Goal: Task Accomplishment & Management: Use online tool/utility

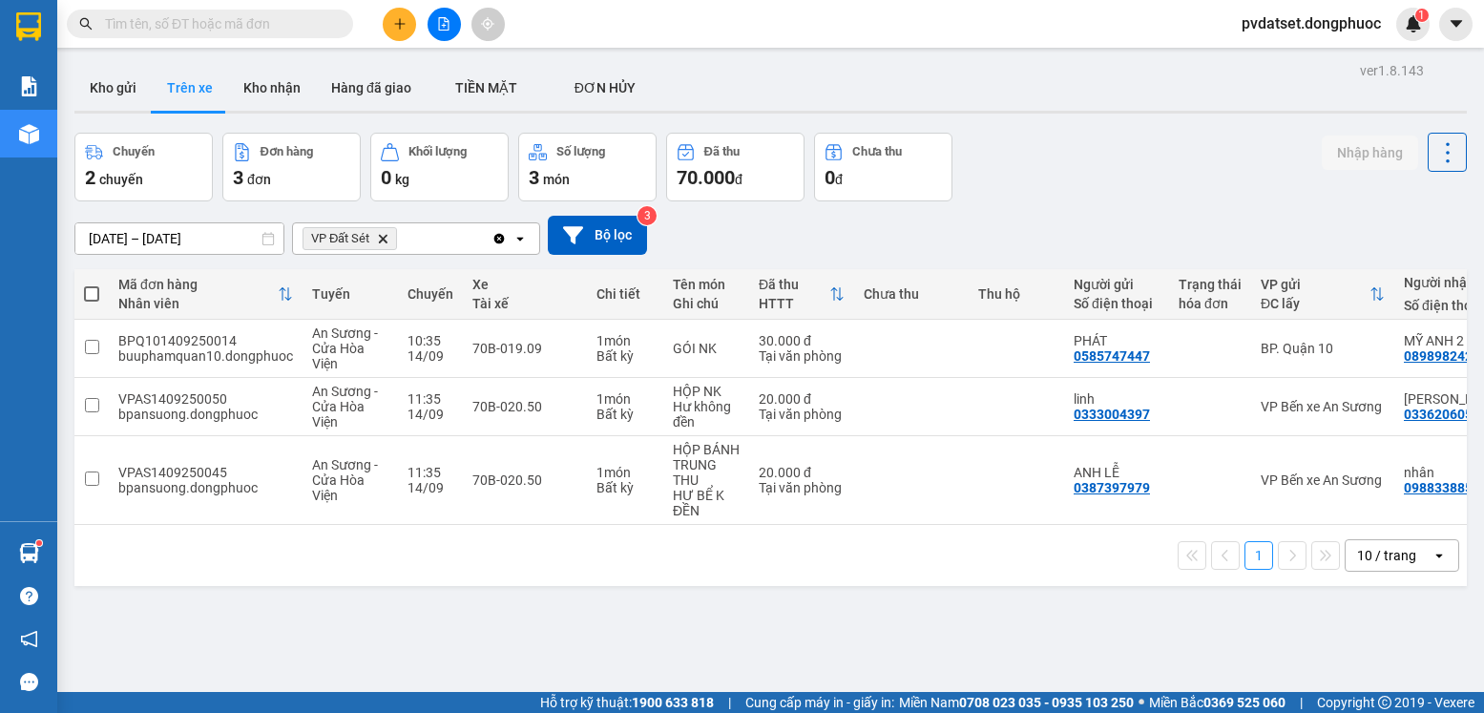
click at [258, 26] on input "text" at bounding box center [217, 23] width 225 height 21
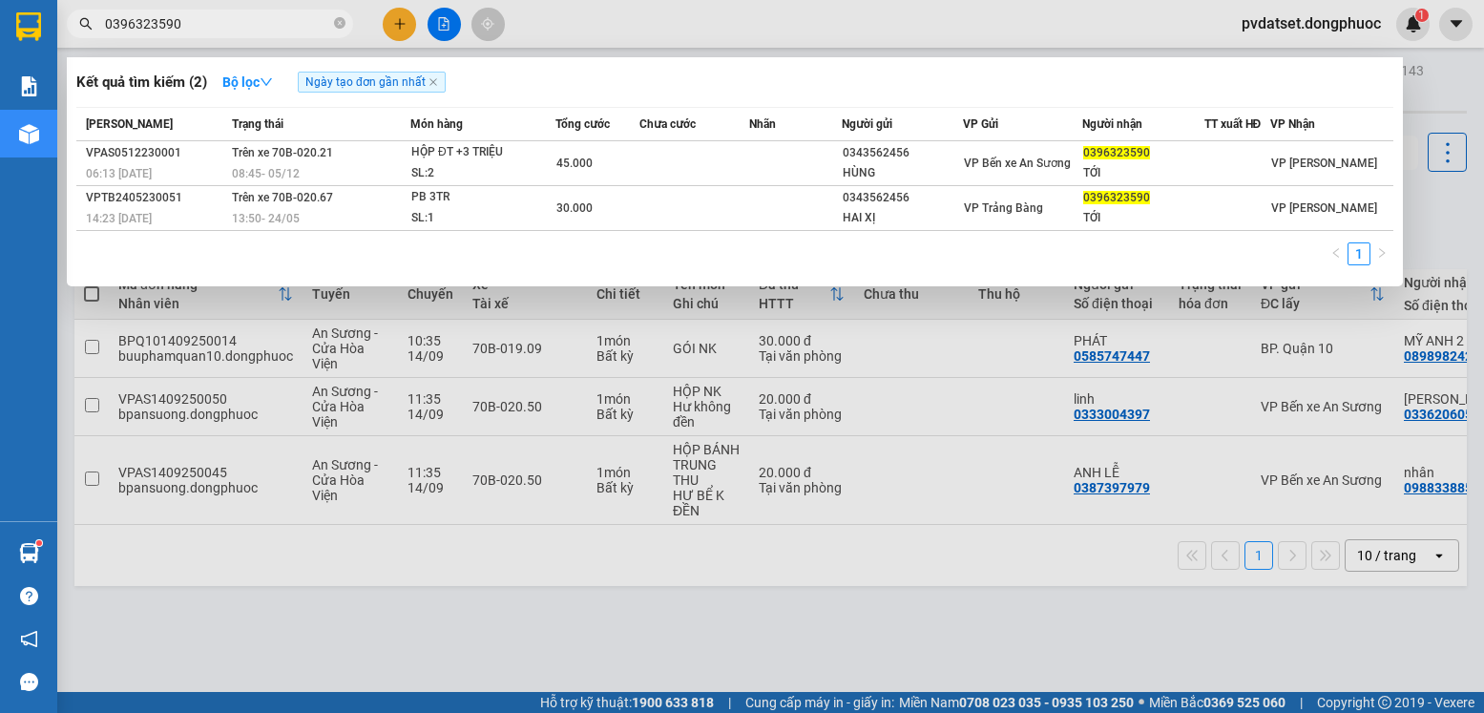
type input "0396323590"
click at [752, 624] on div at bounding box center [742, 356] width 1484 height 713
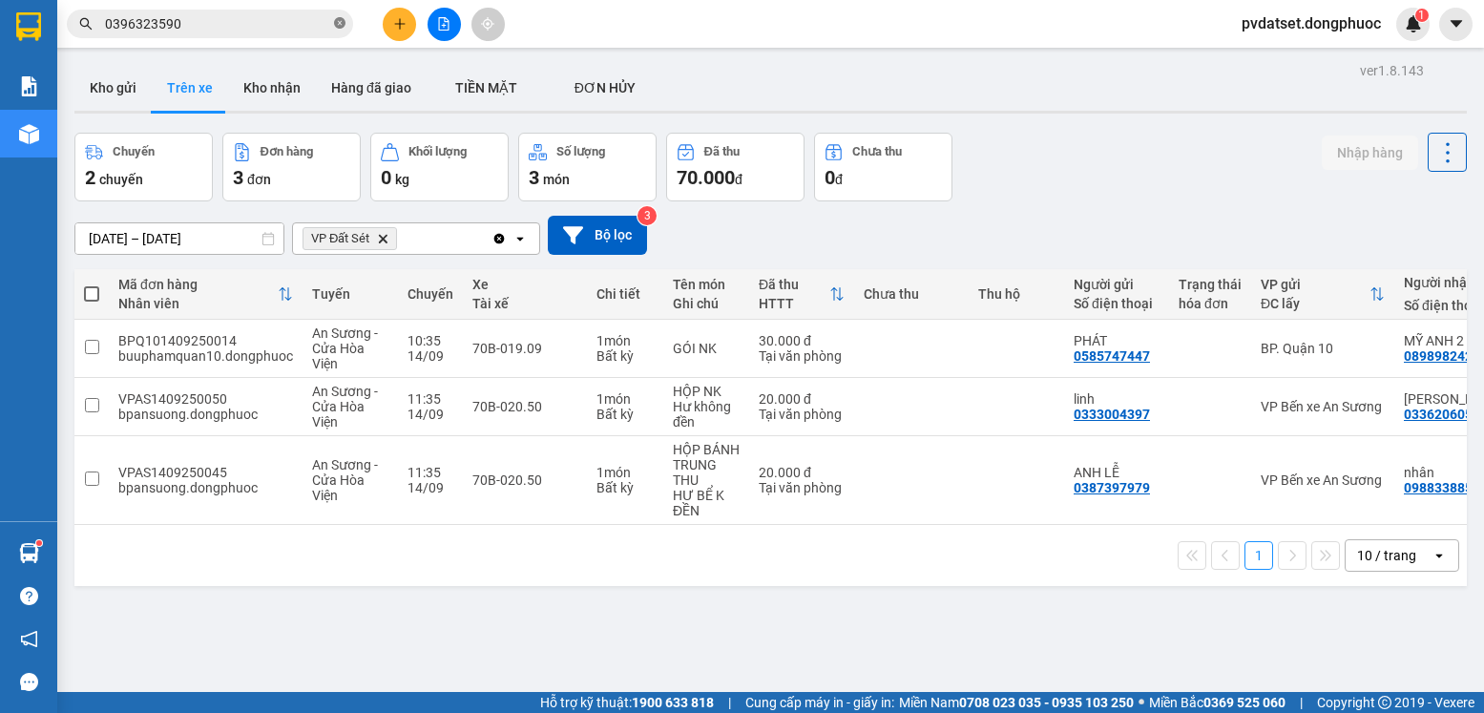
click at [342, 31] on span at bounding box center [339, 24] width 11 height 18
click at [108, 81] on button "Kho gửi" at bounding box center [112, 88] width 77 height 46
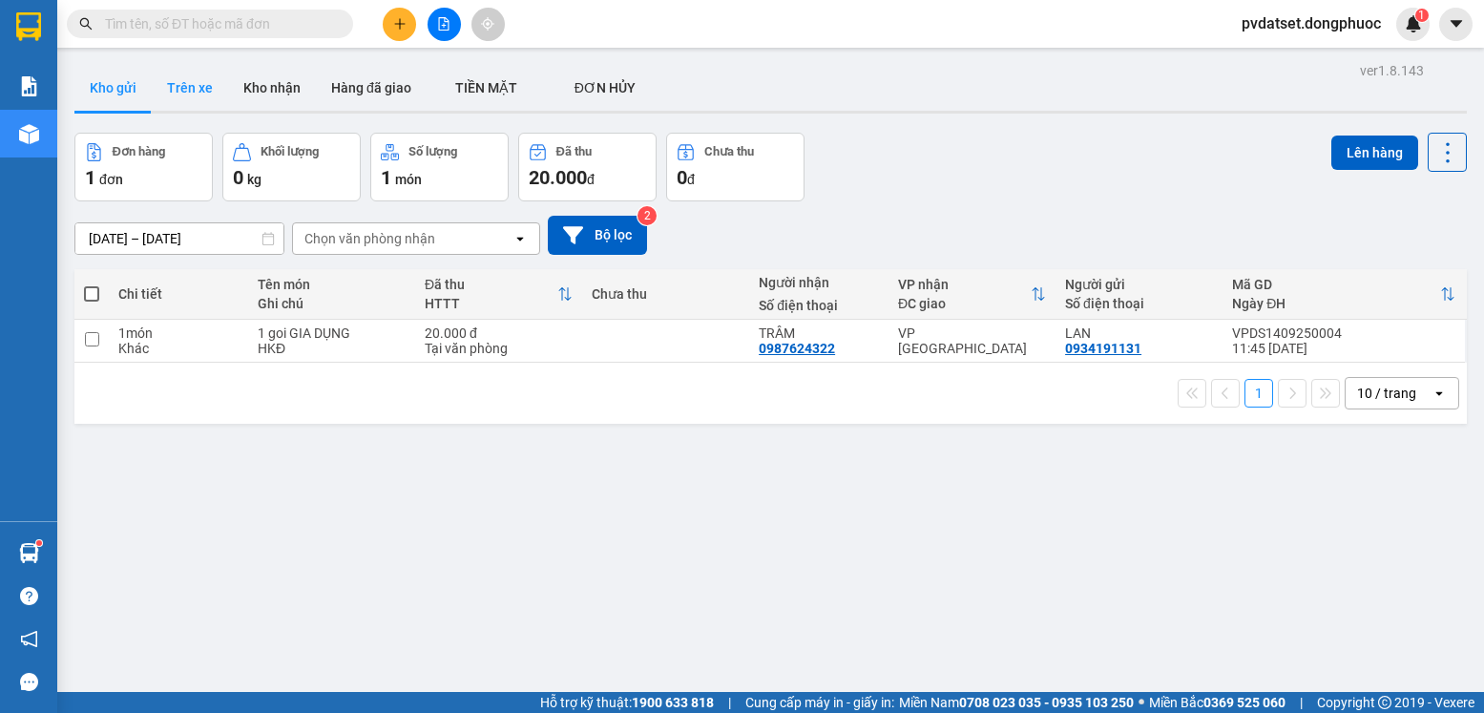
click at [189, 83] on button "Trên xe" at bounding box center [190, 88] width 76 height 46
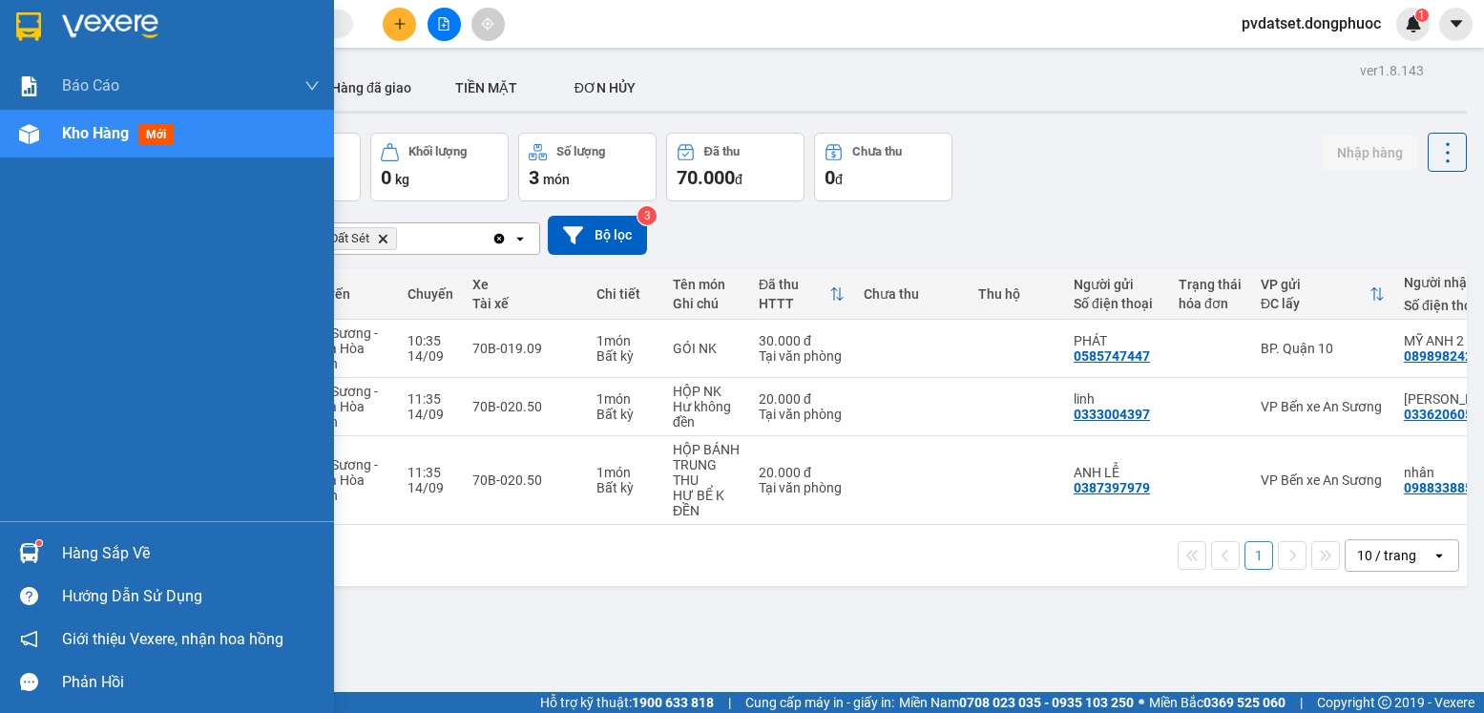
drag, startPoint x: 22, startPoint y: 556, endPoint x: 52, endPoint y: 553, distance: 30.7
click at [23, 555] on img at bounding box center [29, 553] width 20 height 20
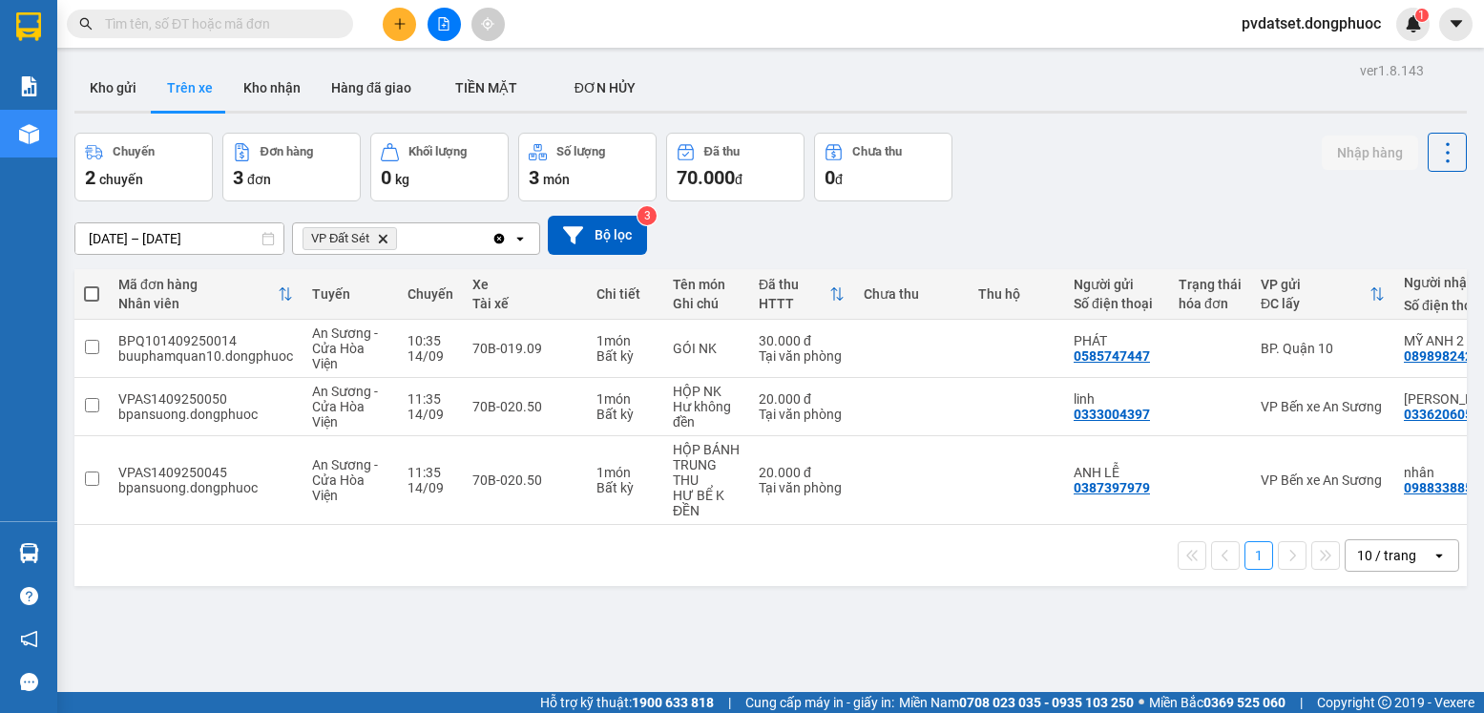
click at [984, 644] on section "Kết quả tìm kiếm ( 2 ) Bộ lọc Ngày tạo đơn gần nhất Mã ĐH Trạng thái Món hàng T…" at bounding box center [742, 356] width 1484 height 713
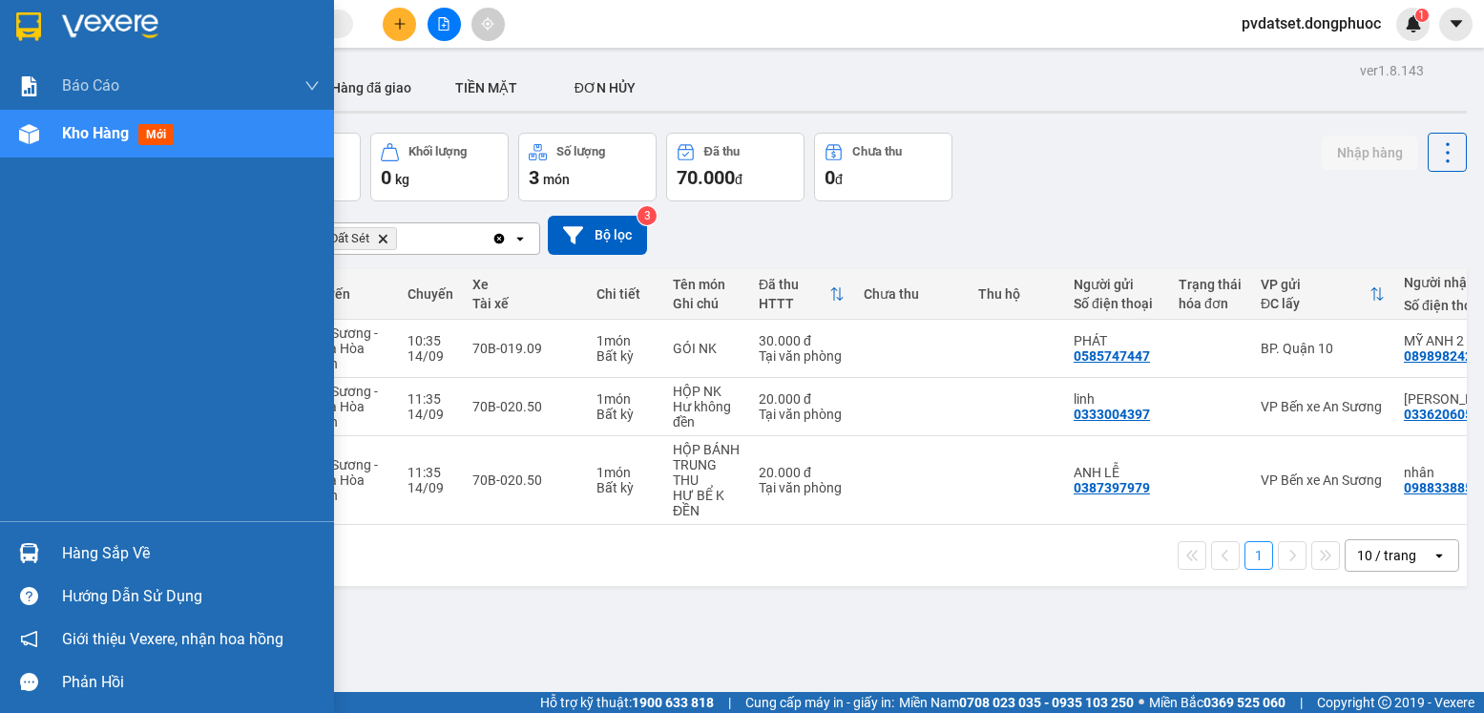
click at [19, 548] on img at bounding box center [29, 553] width 20 height 20
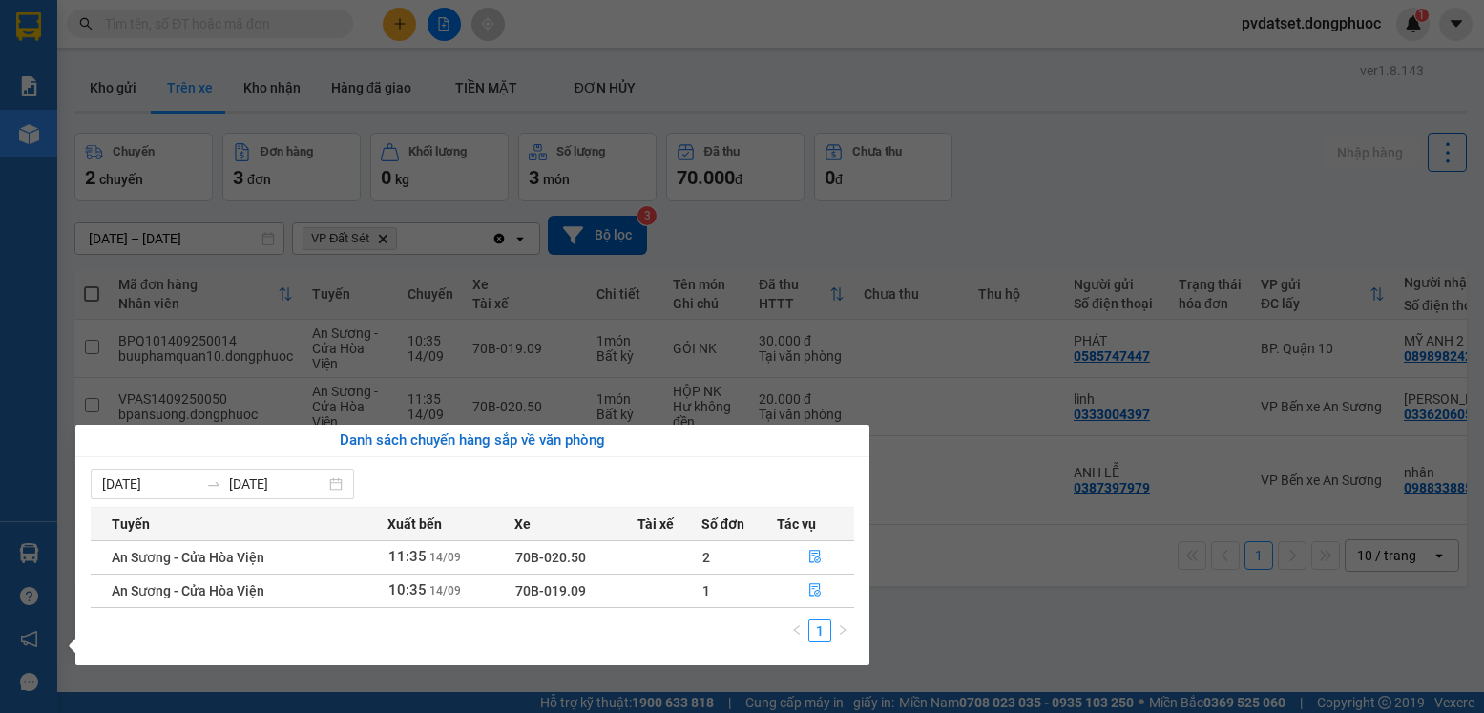
click at [1062, 636] on section "Kết quả tìm kiếm ( 2 ) Bộ lọc Ngày tạo đơn gần nhất Mã ĐH Trạng thái Món hàng T…" at bounding box center [742, 356] width 1484 height 713
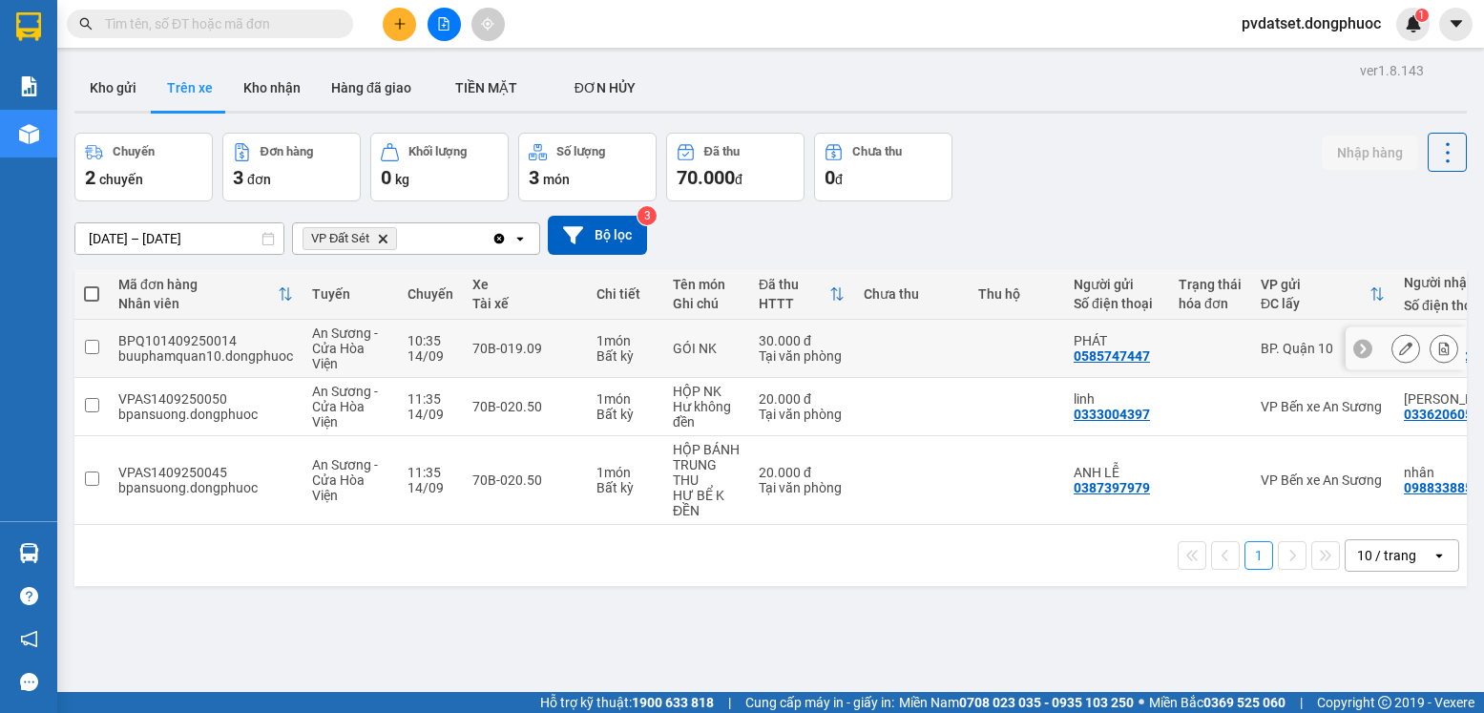
click at [973, 345] on td at bounding box center [1016, 349] width 95 height 58
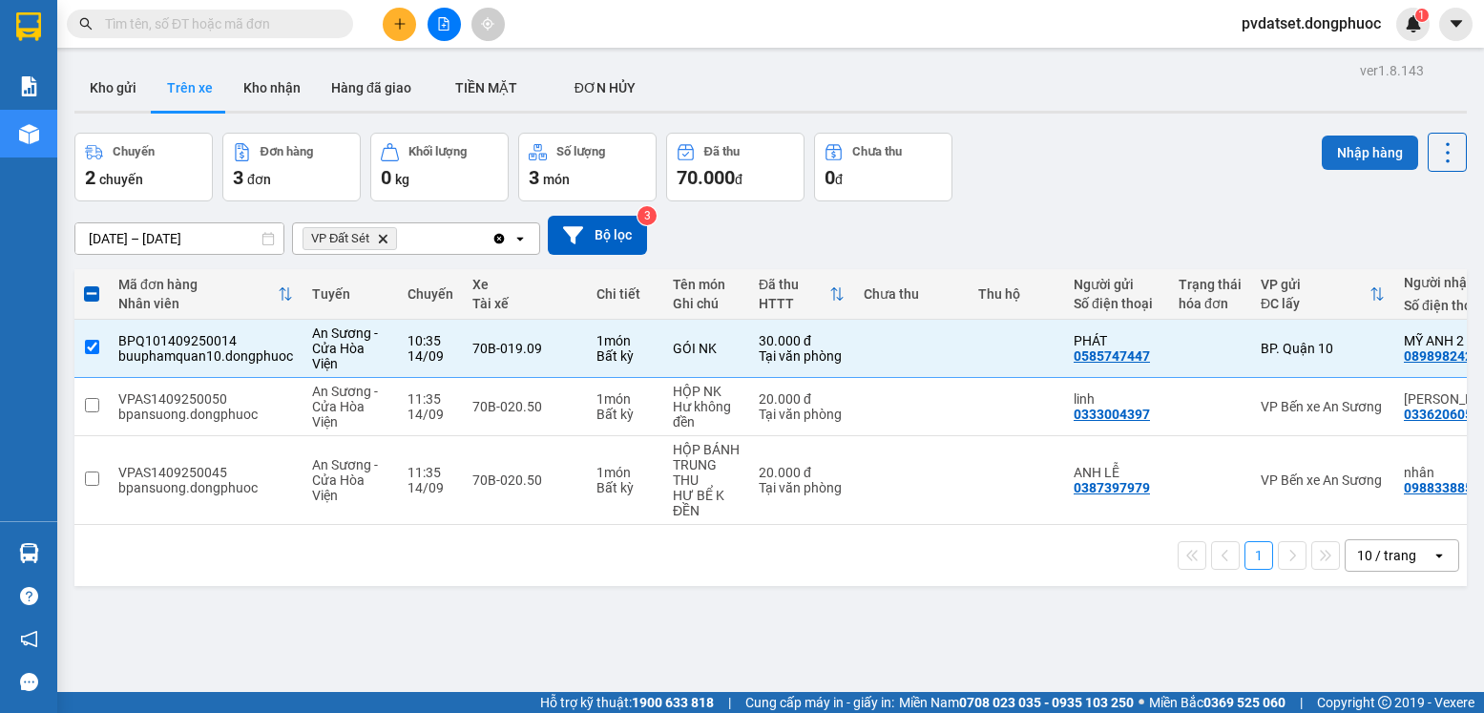
click at [1372, 153] on button "Nhập hàng" at bounding box center [1370, 153] width 96 height 34
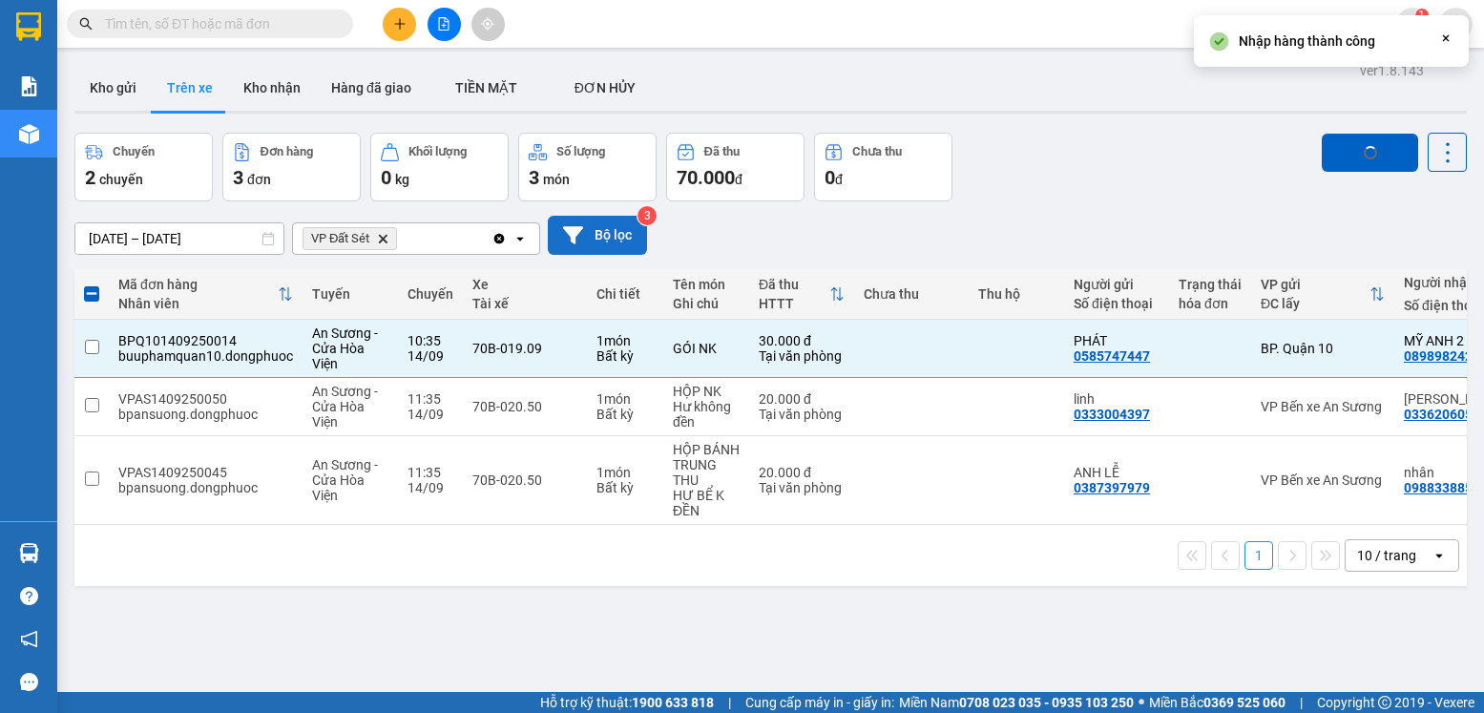
checkbox input "false"
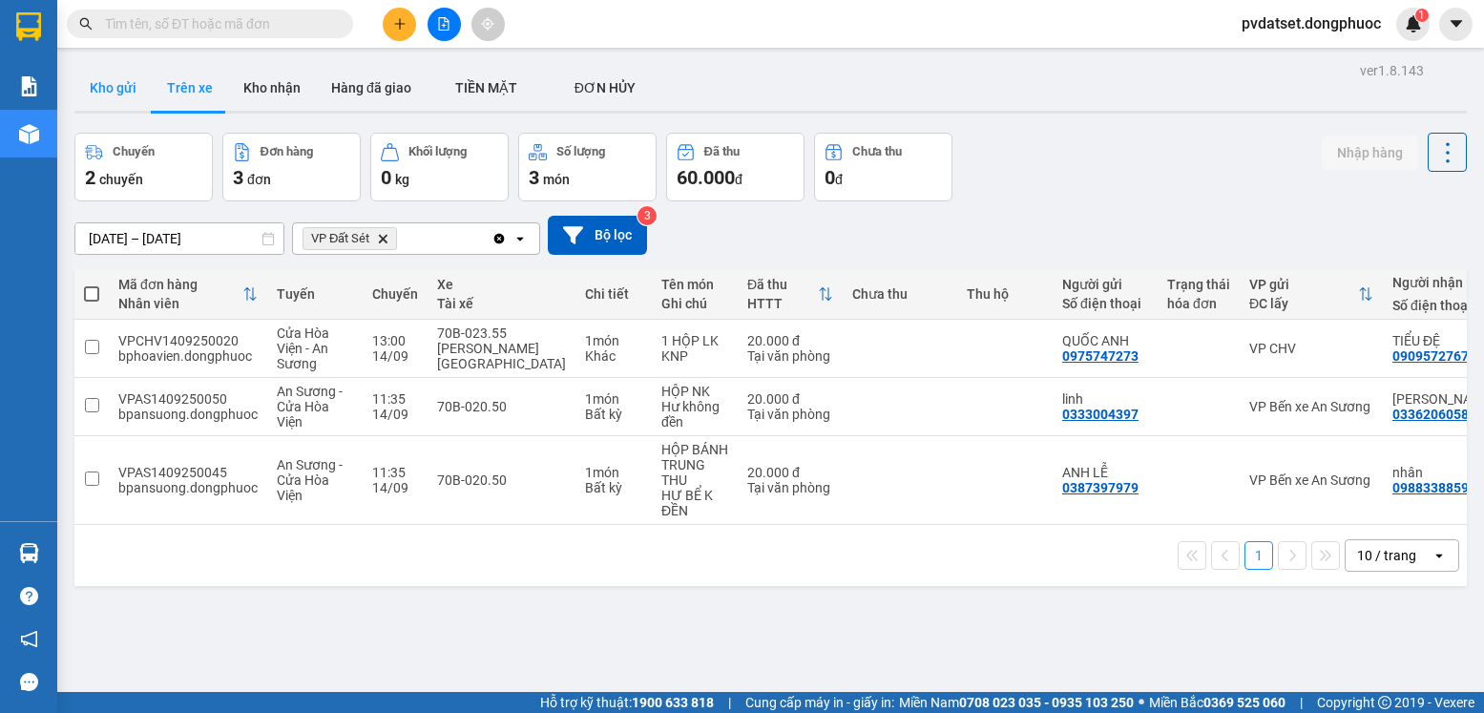
click at [95, 80] on button "Kho gửi" at bounding box center [112, 88] width 77 height 46
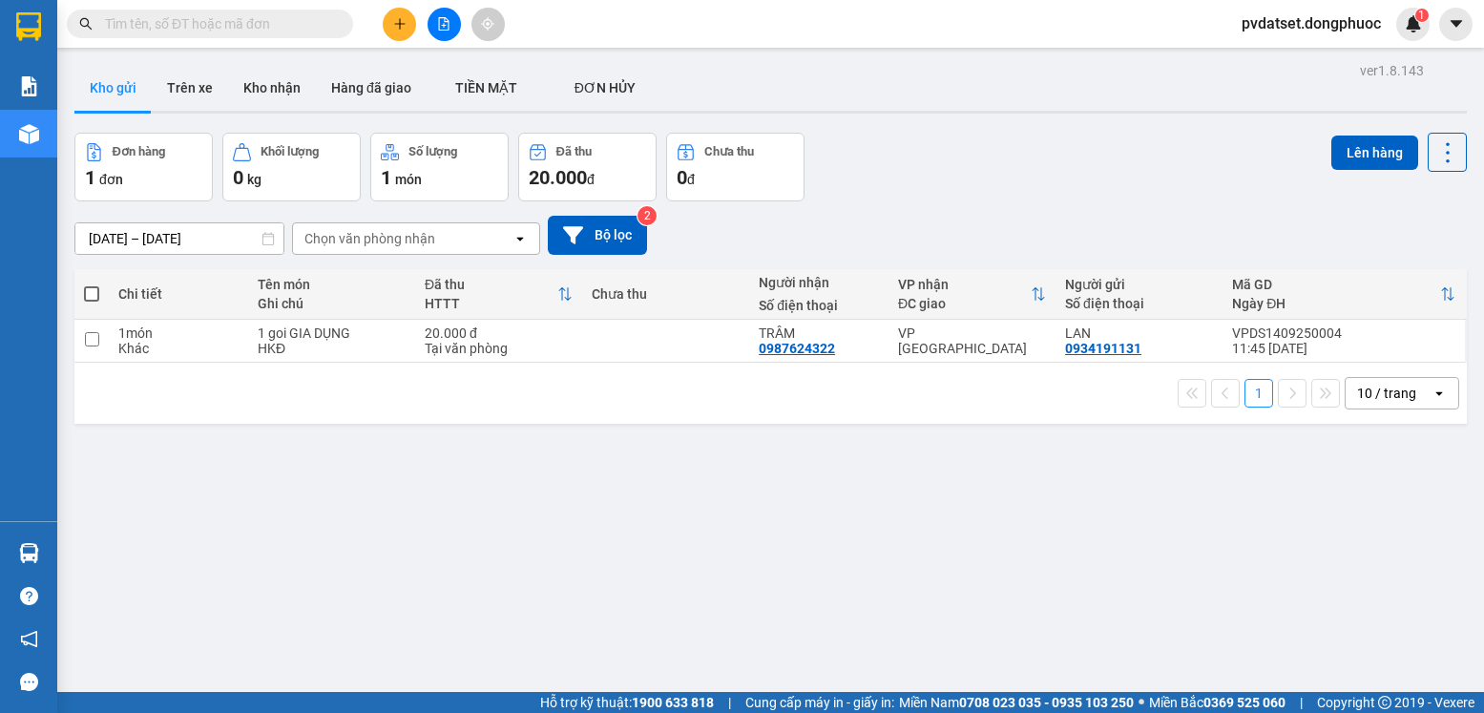
click at [143, 83] on button "Kho gửi" at bounding box center [112, 88] width 77 height 46
click at [157, 83] on button "Trên xe" at bounding box center [190, 88] width 76 height 46
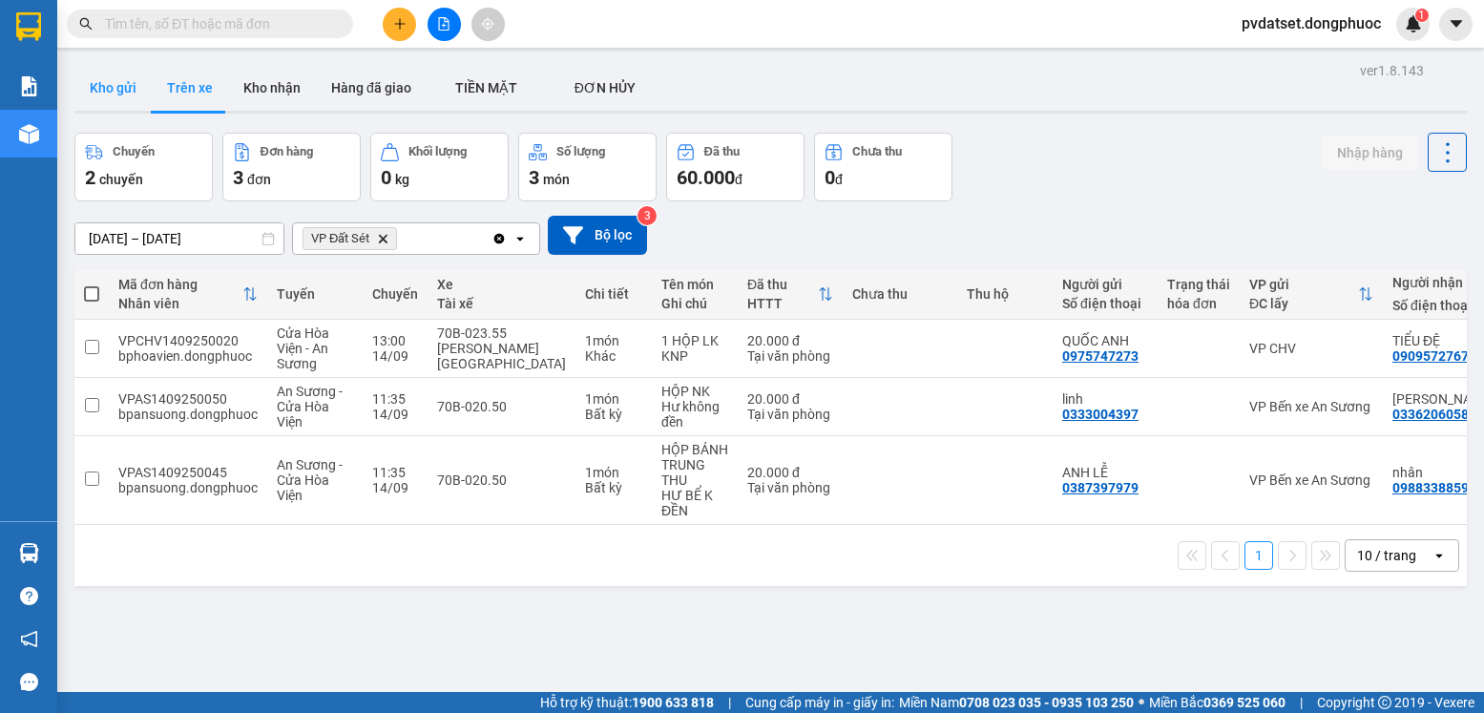
click at [123, 74] on button "Kho gửi" at bounding box center [112, 88] width 77 height 46
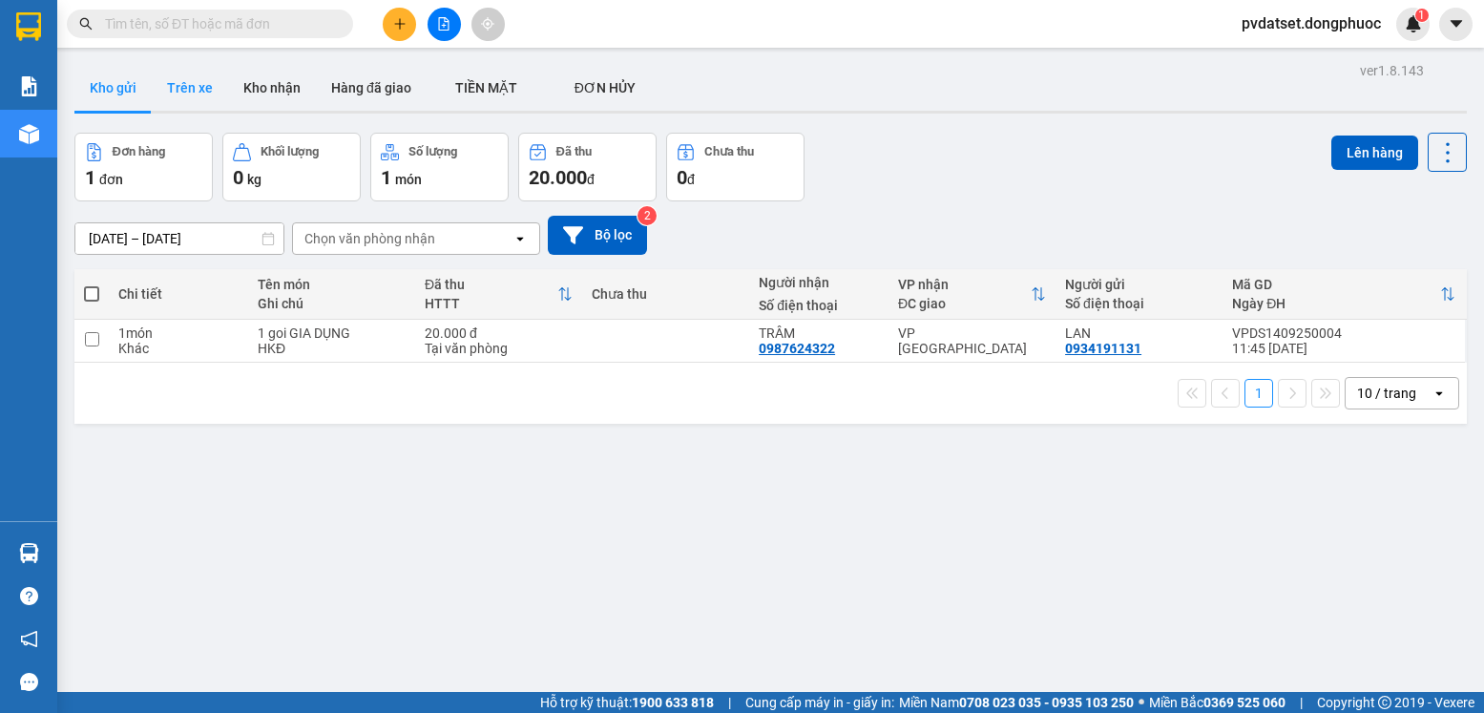
click at [186, 94] on button "Trên xe" at bounding box center [190, 88] width 76 height 46
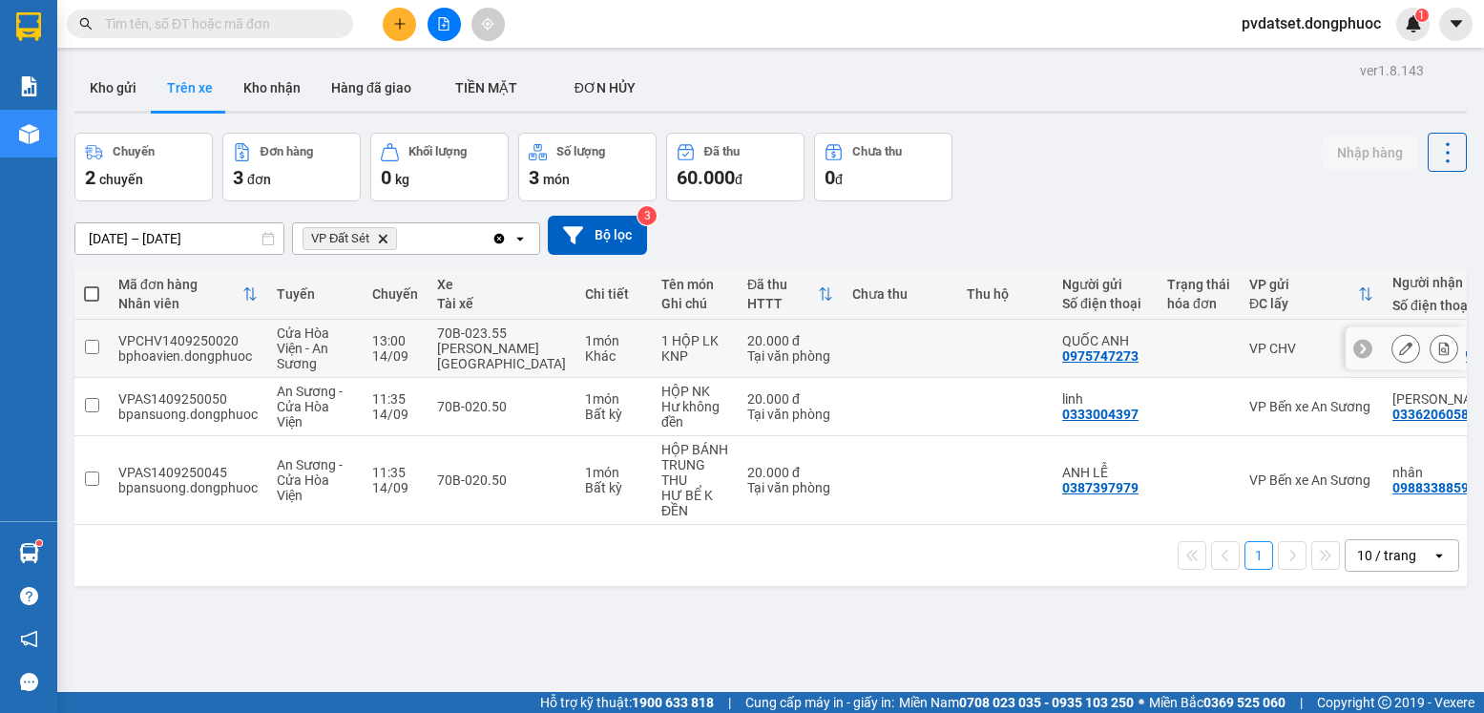
click at [892, 347] on td at bounding box center [900, 349] width 115 height 58
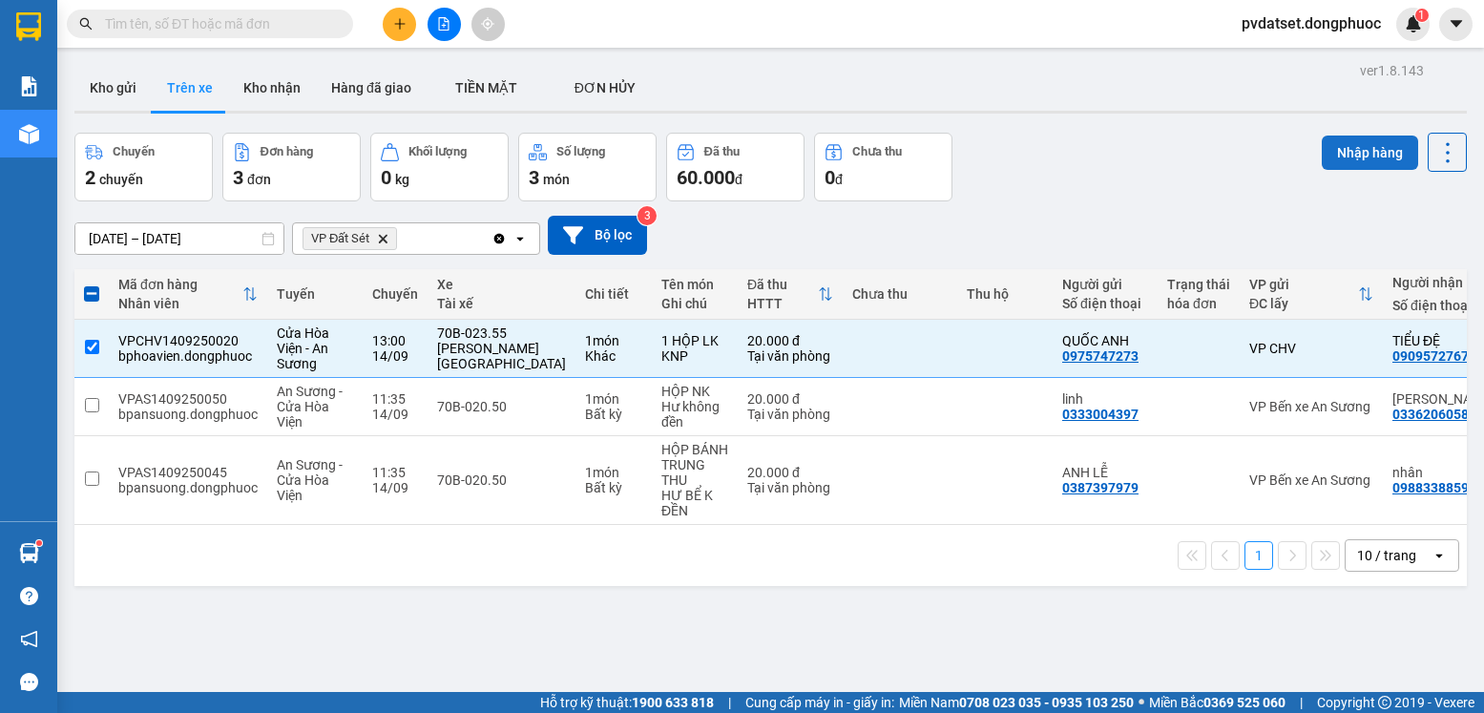
click at [1343, 153] on button "Nhập hàng" at bounding box center [1370, 153] width 96 height 34
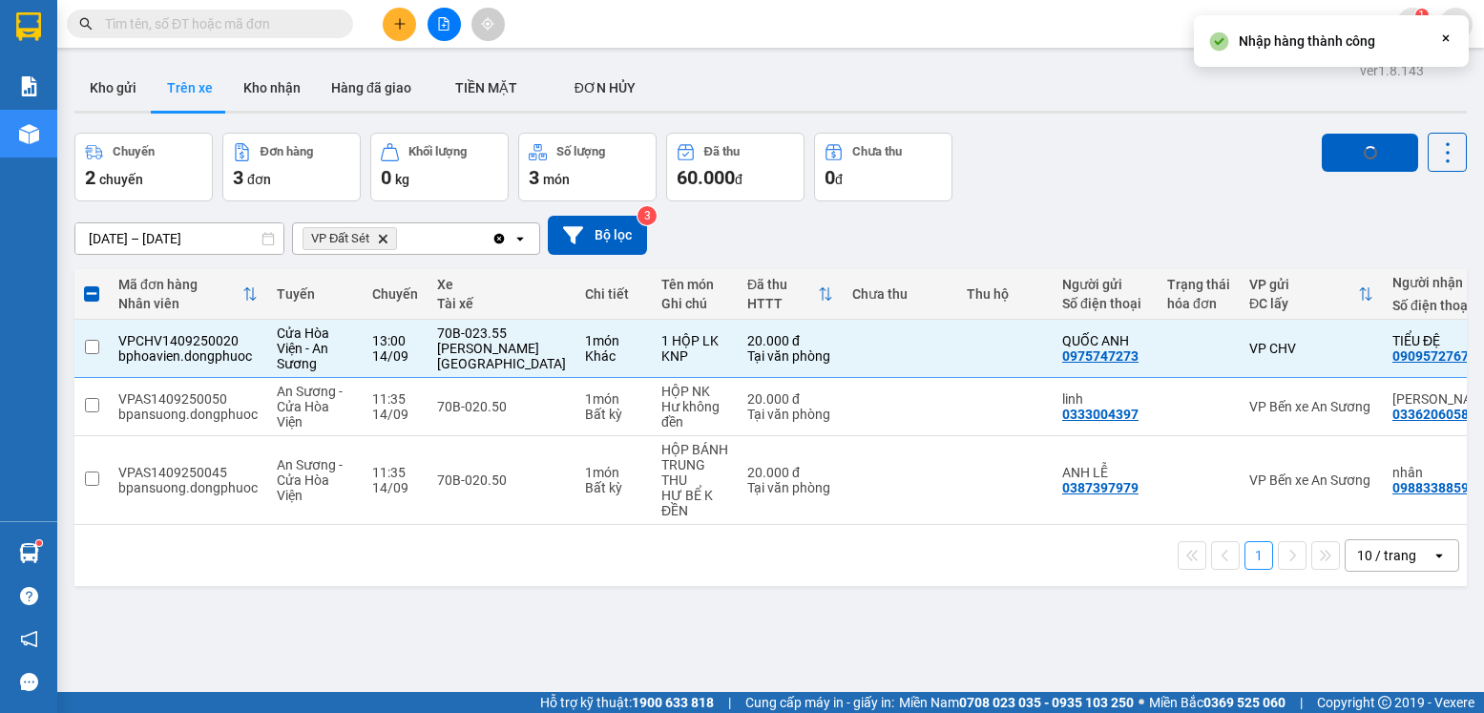
checkbox input "false"
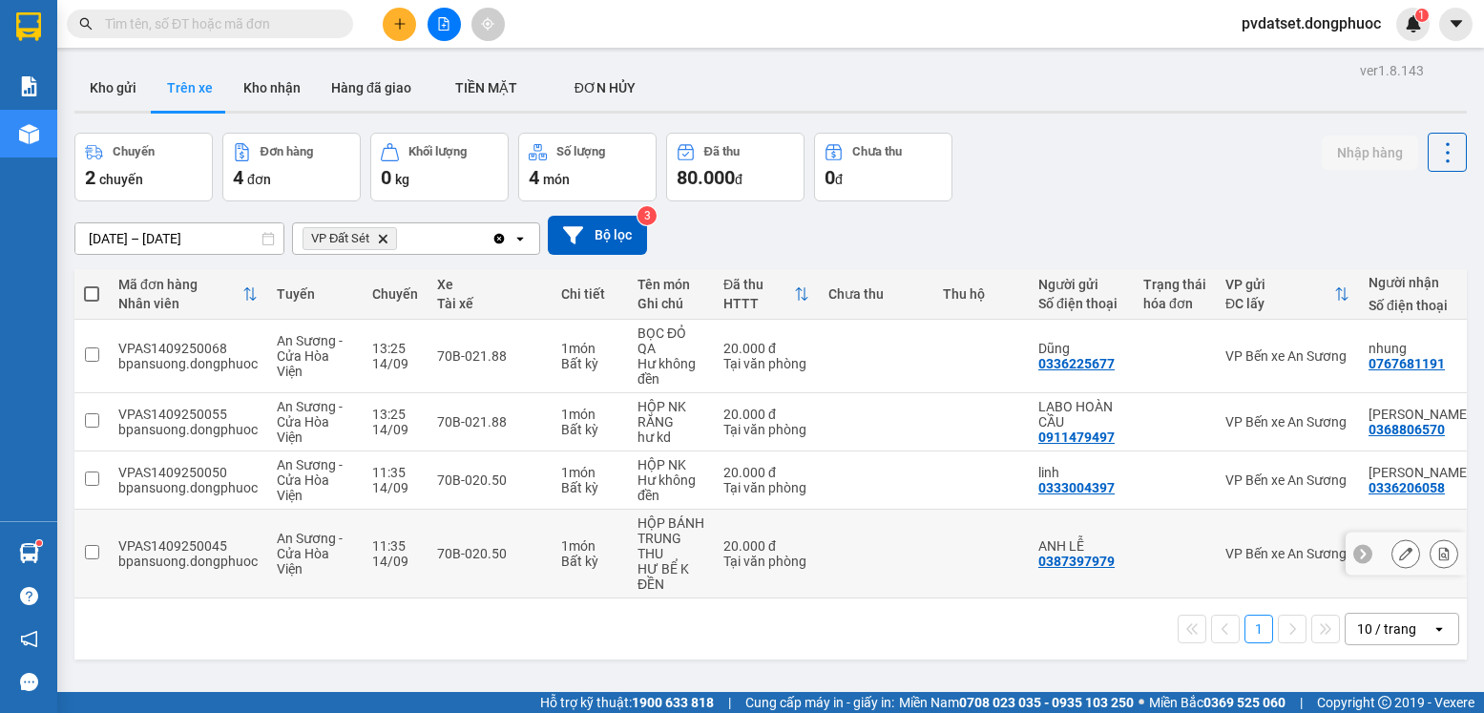
click at [477, 552] on div "70B-020.50" at bounding box center [489, 553] width 105 height 15
checkbox input "true"
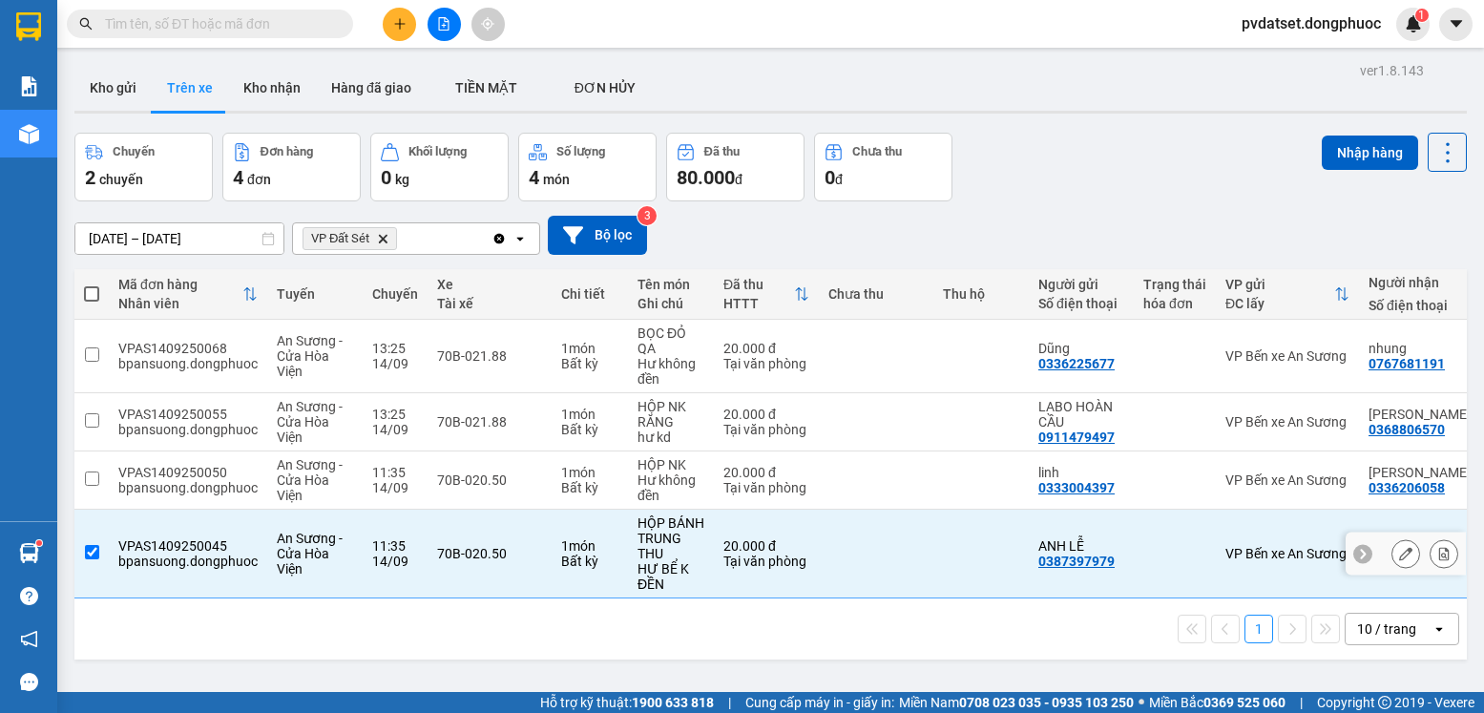
click at [488, 496] on td "70B-020.50" at bounding box center [490, 480] width 124 height 58
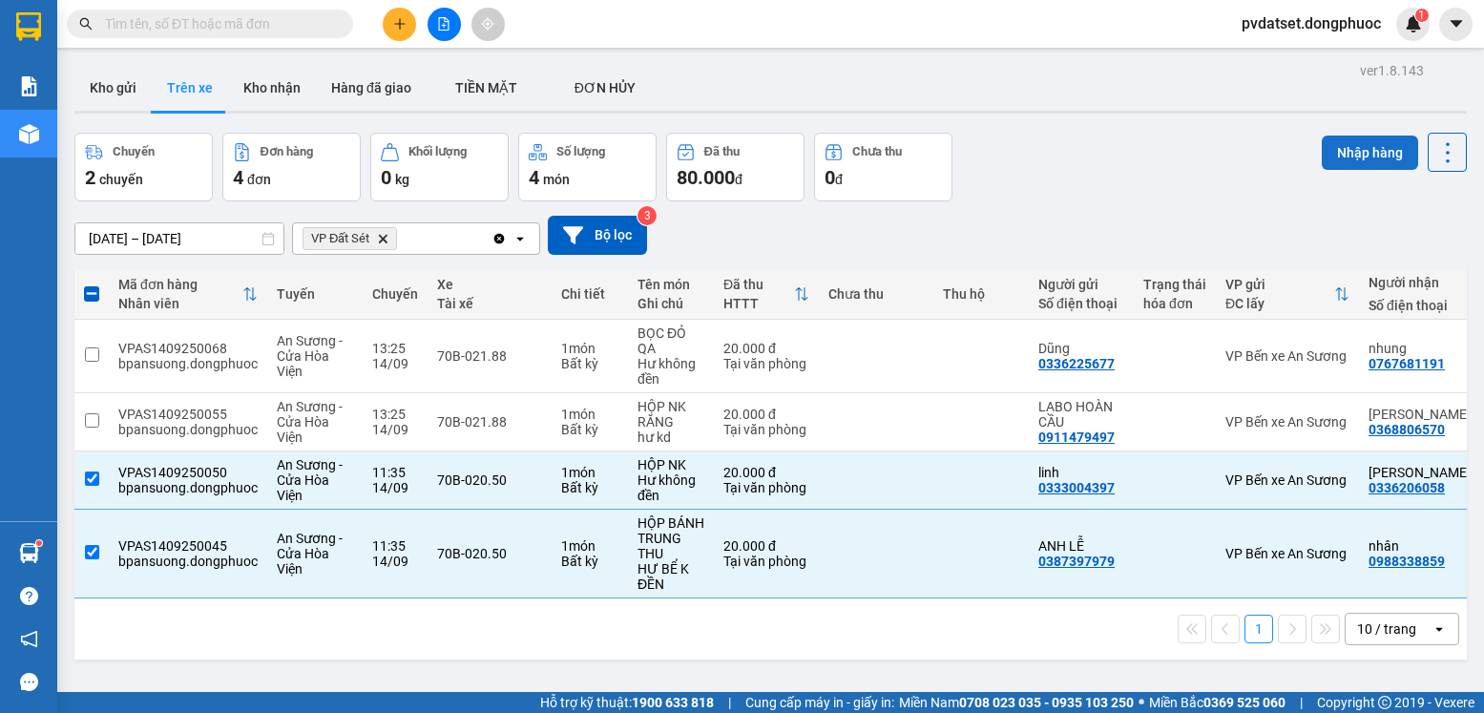
click at [1345, 158] on button "Nhập hàng" at bounding box center [1370, 153] width 96 height 34
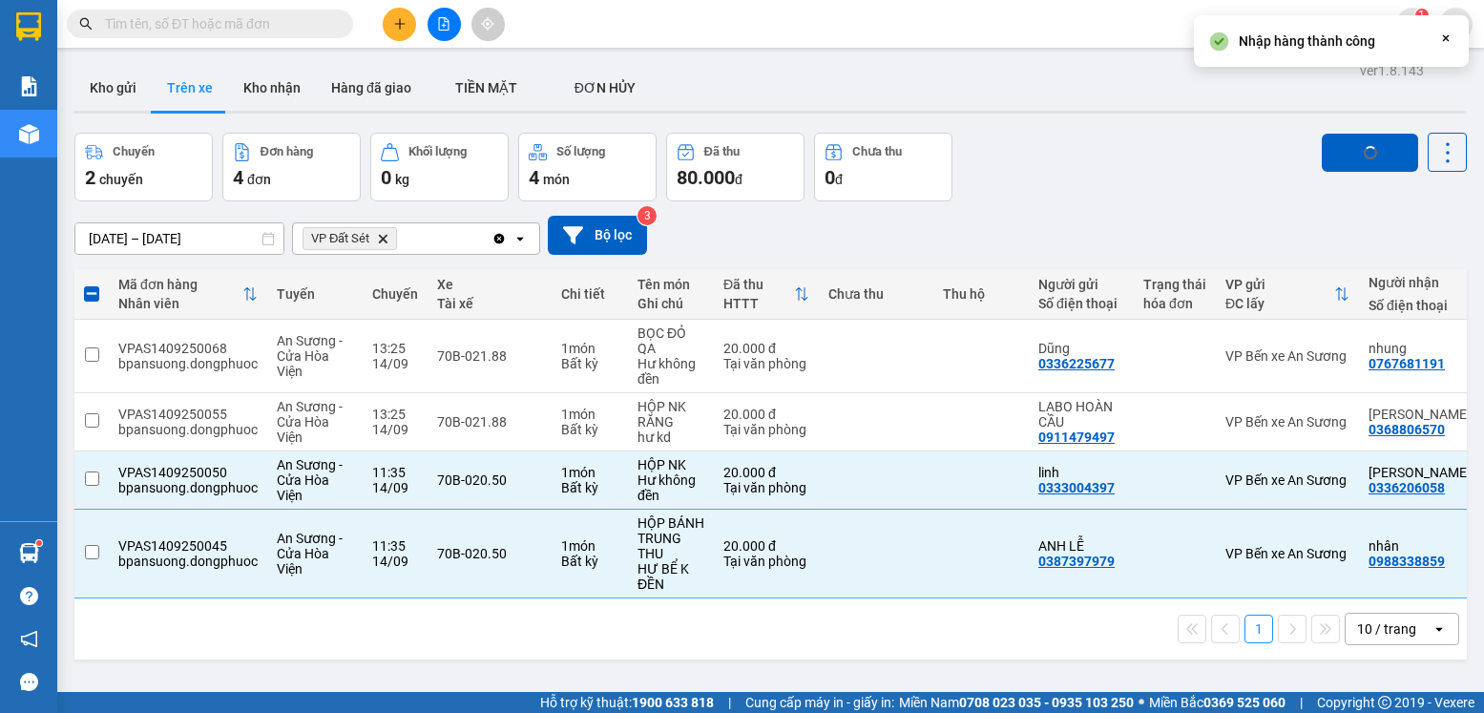
checkbox input "false"
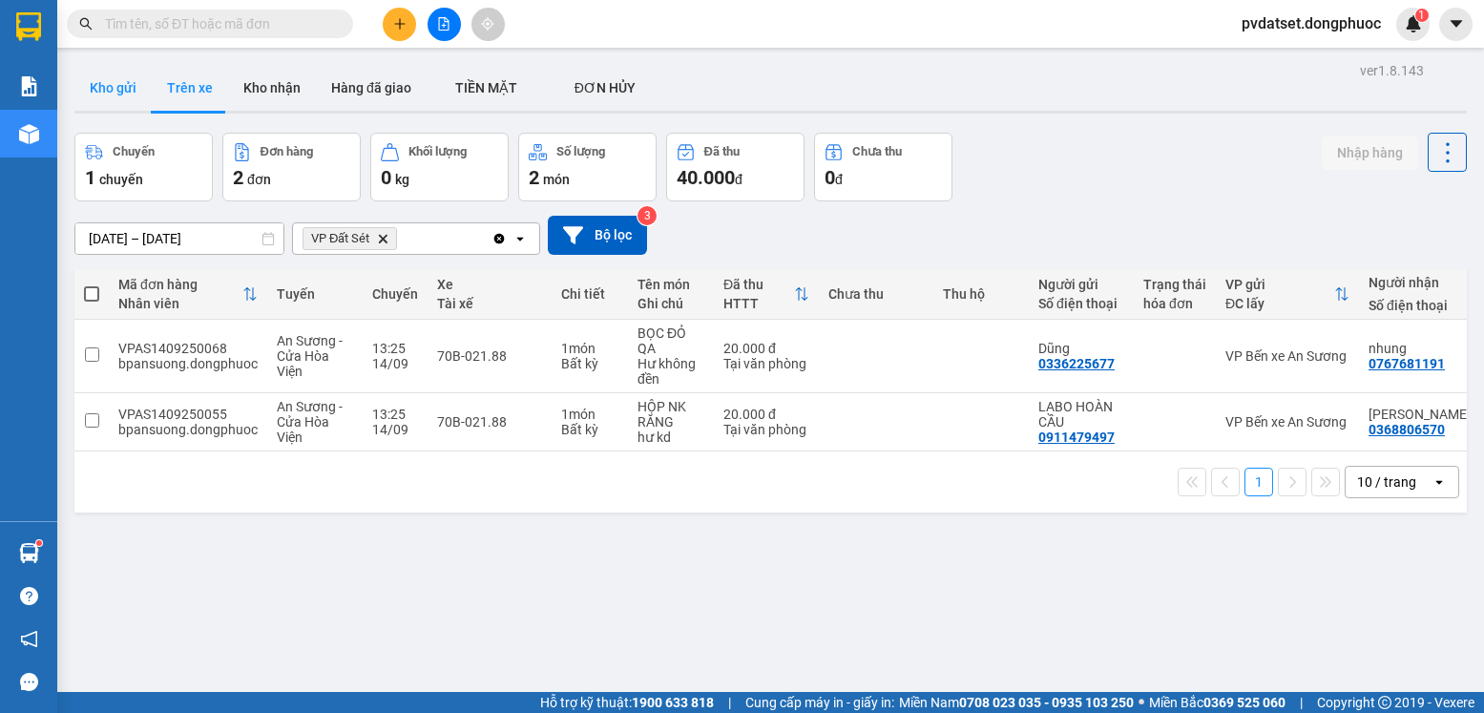
click at [128, 100] on button "Kho gửi" at bounding box center [112, 88] width 77 height 46
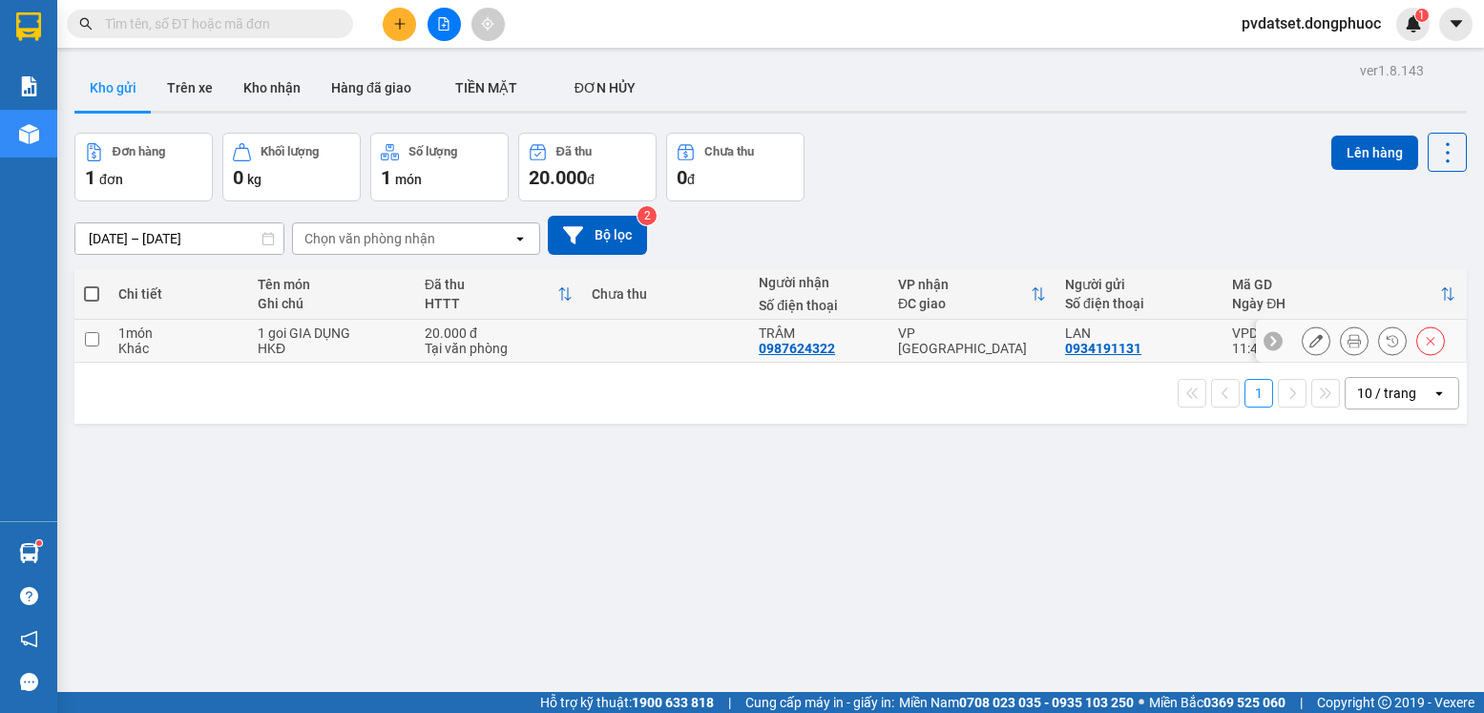
click at [977, 351] on td "VP [GEOGRAPHIC_DATA]" at bounding box center [971, 341] width 167 height 43
checkbox input "true"
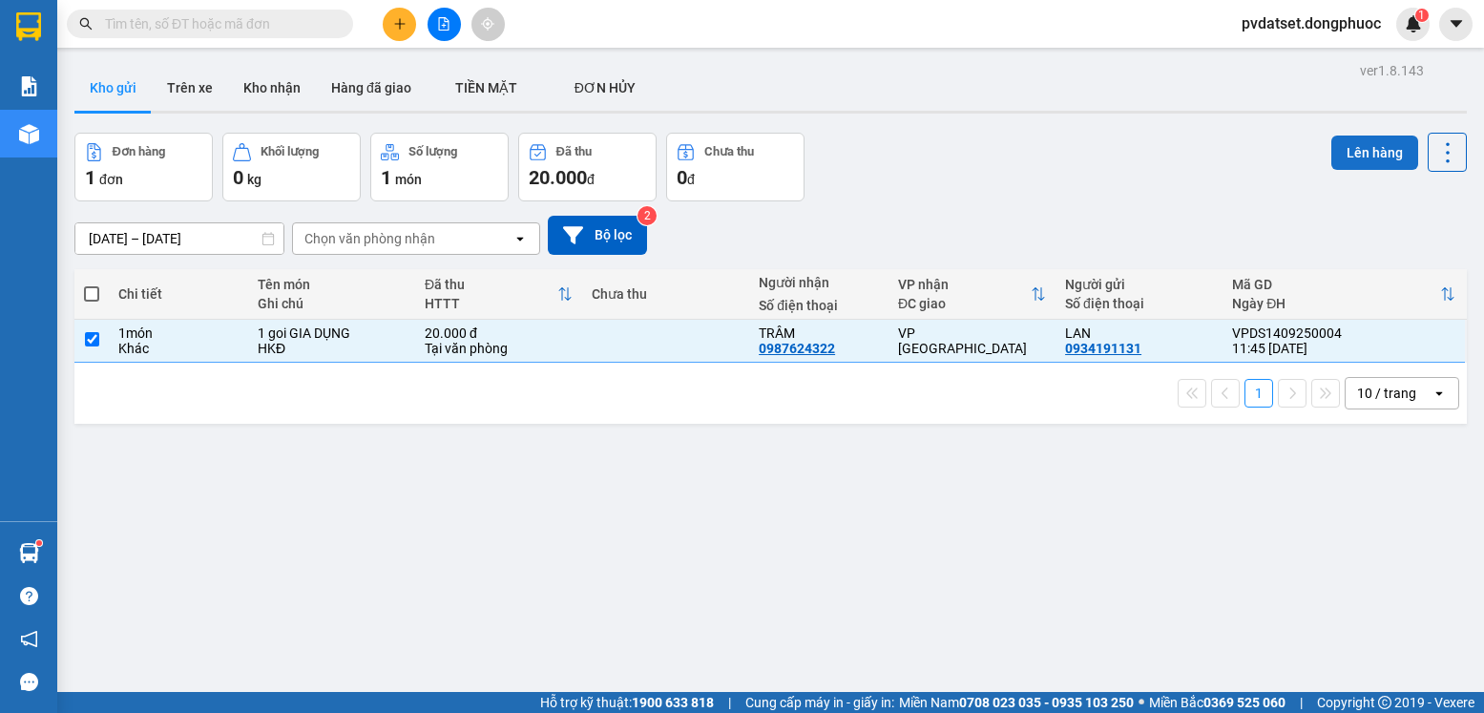
click at [1342, 157] on button "Lên hàng" at bounding box center [1374, 153] width 87 height 34
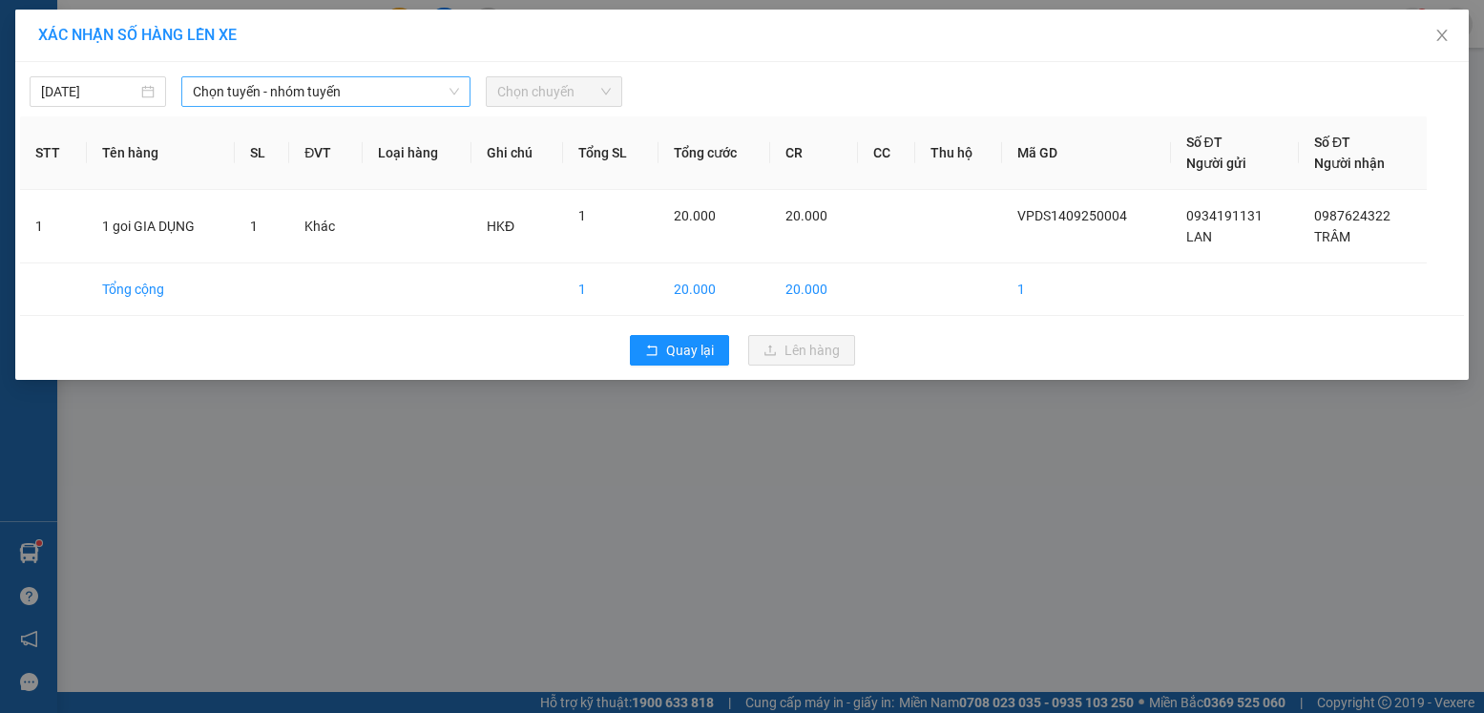
click at [342, 85] on span "Chọn tuyến - nhóm tuyến" at bounding box center [326, 91] width 266 height 29
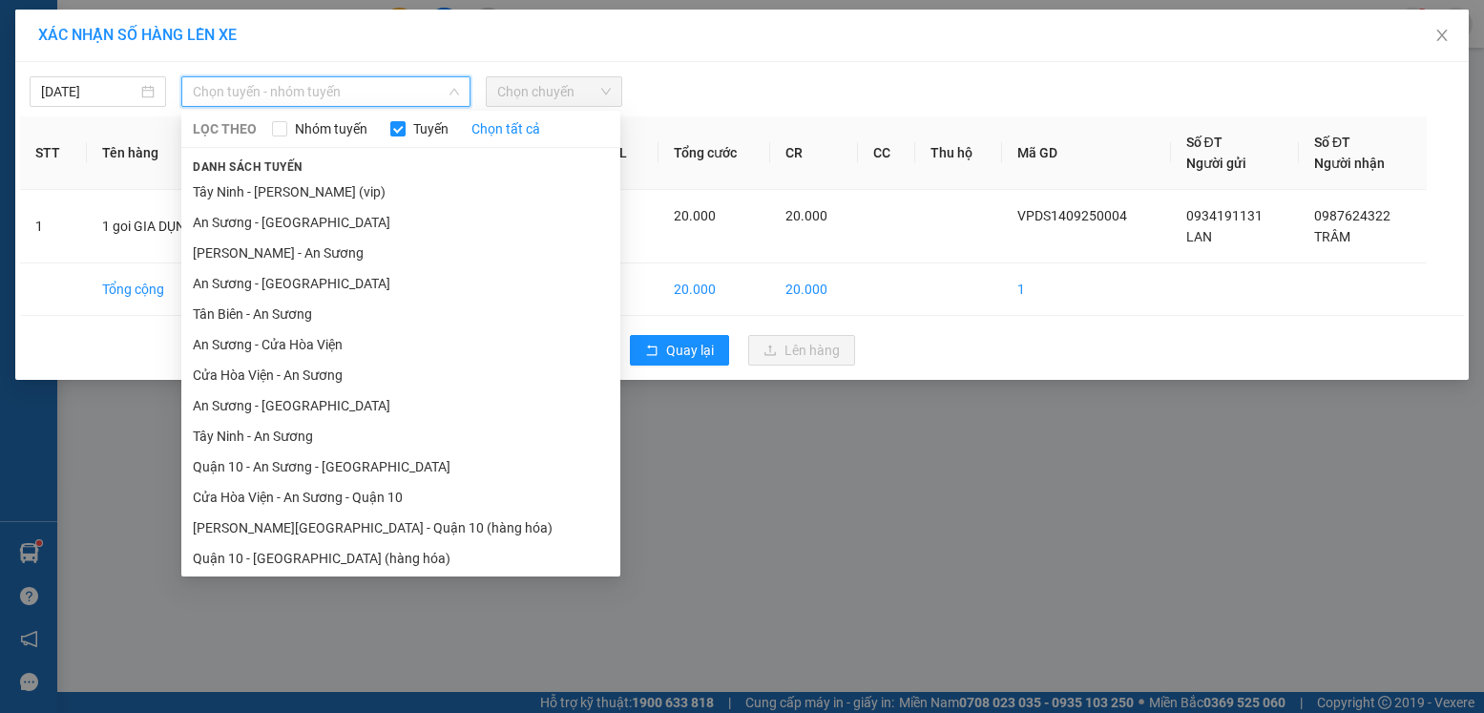
click at [296, 378] on li "Cửa Hòa Viện - An Sương" at bounding box center [400, 375] width 439 height 31
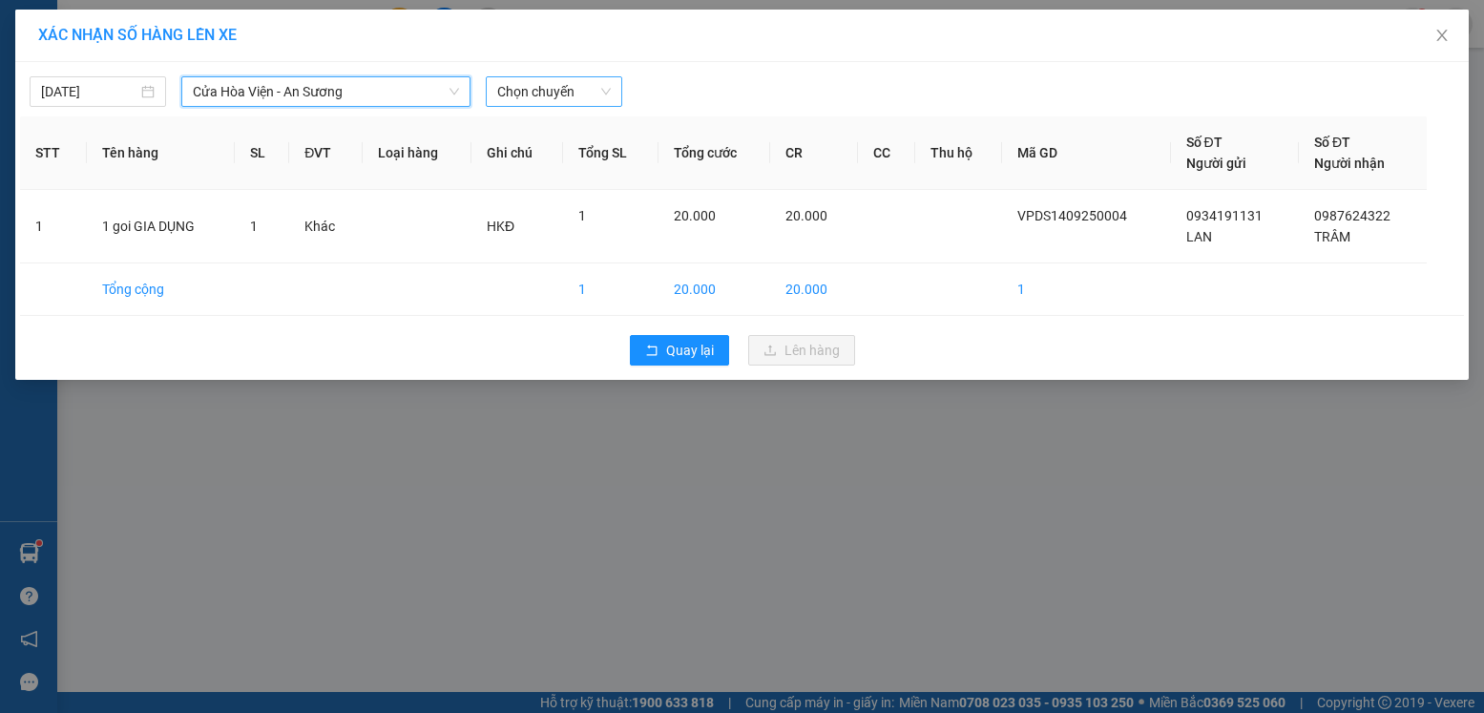
click at [574, 102] on span "Chọn chuyến" at bounding box center [554, 91] width 114 height 29
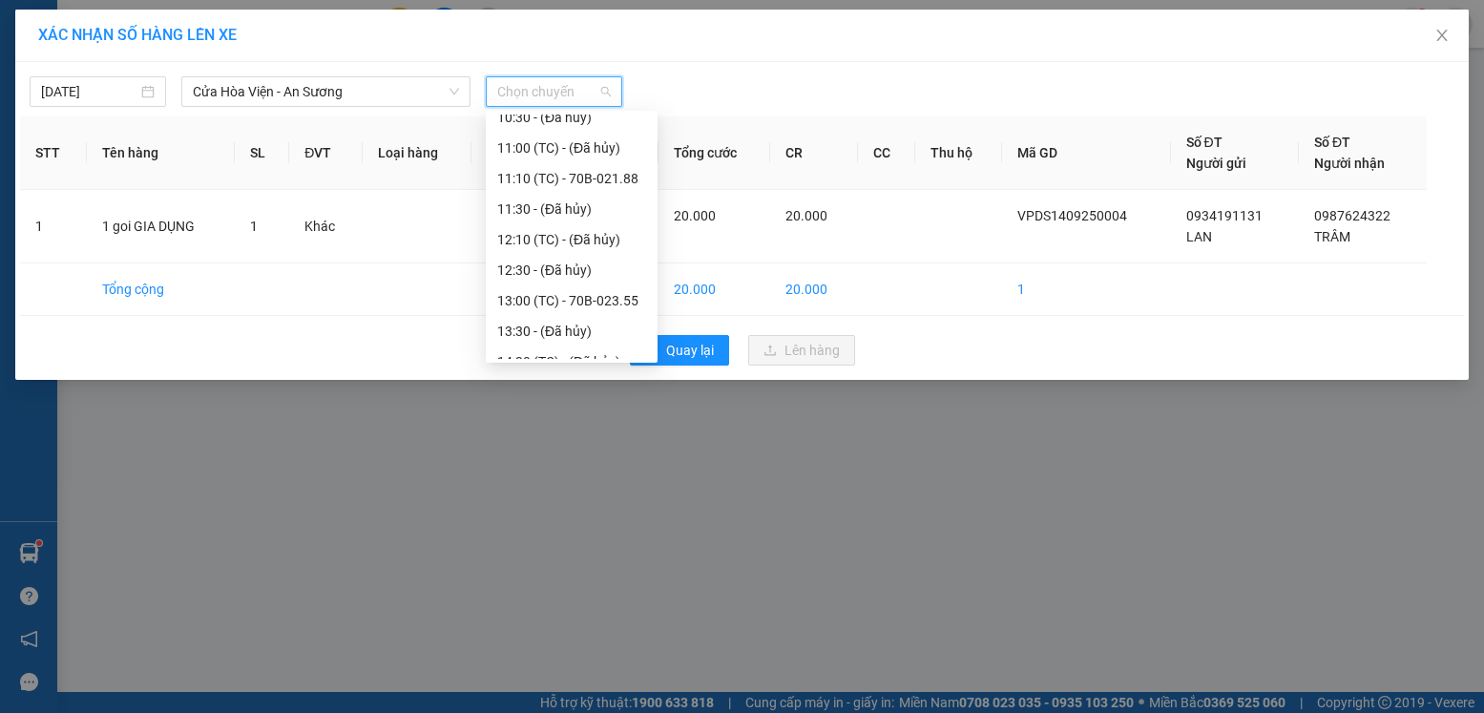
scroll to position [477, 0]
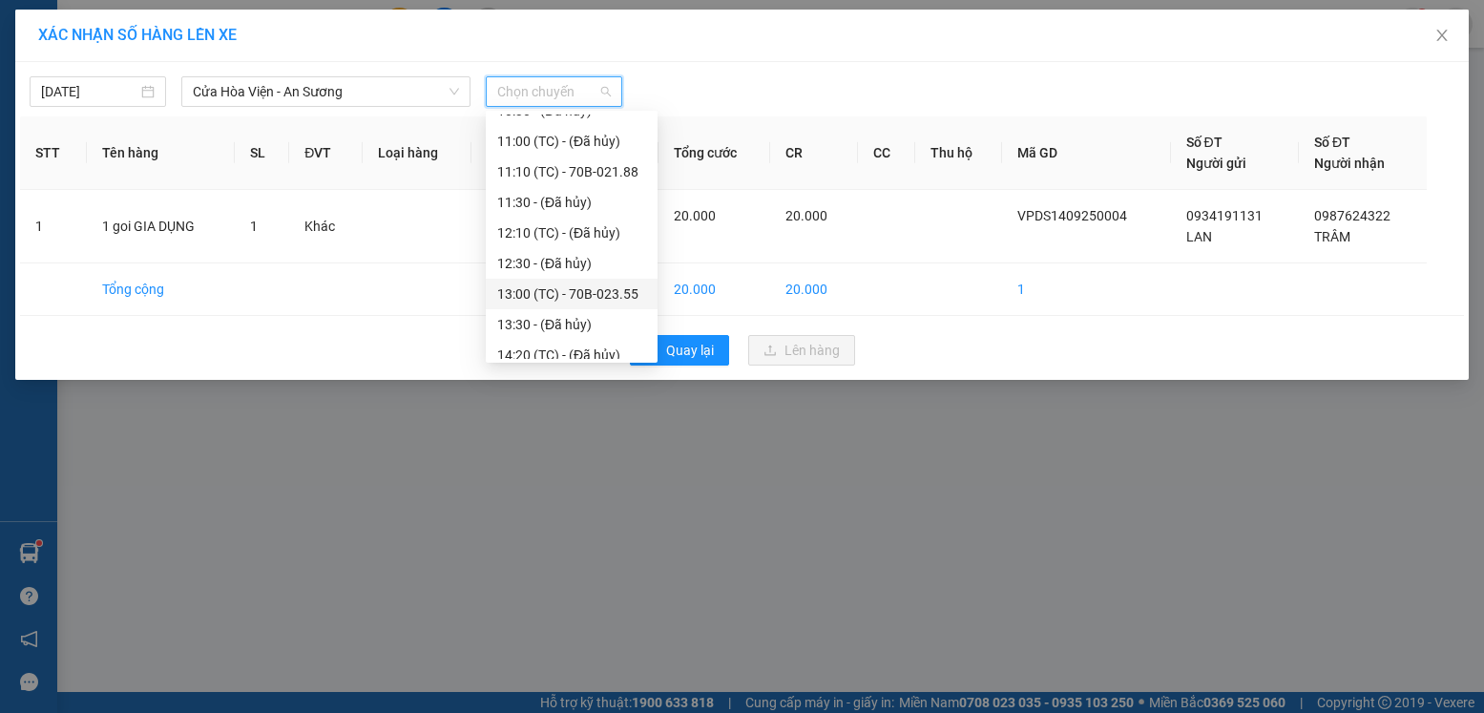
click at [608, 291] on div "13:00 (TC) - 70B-023.55" at bounding box center [571, 293] width 149 height 21
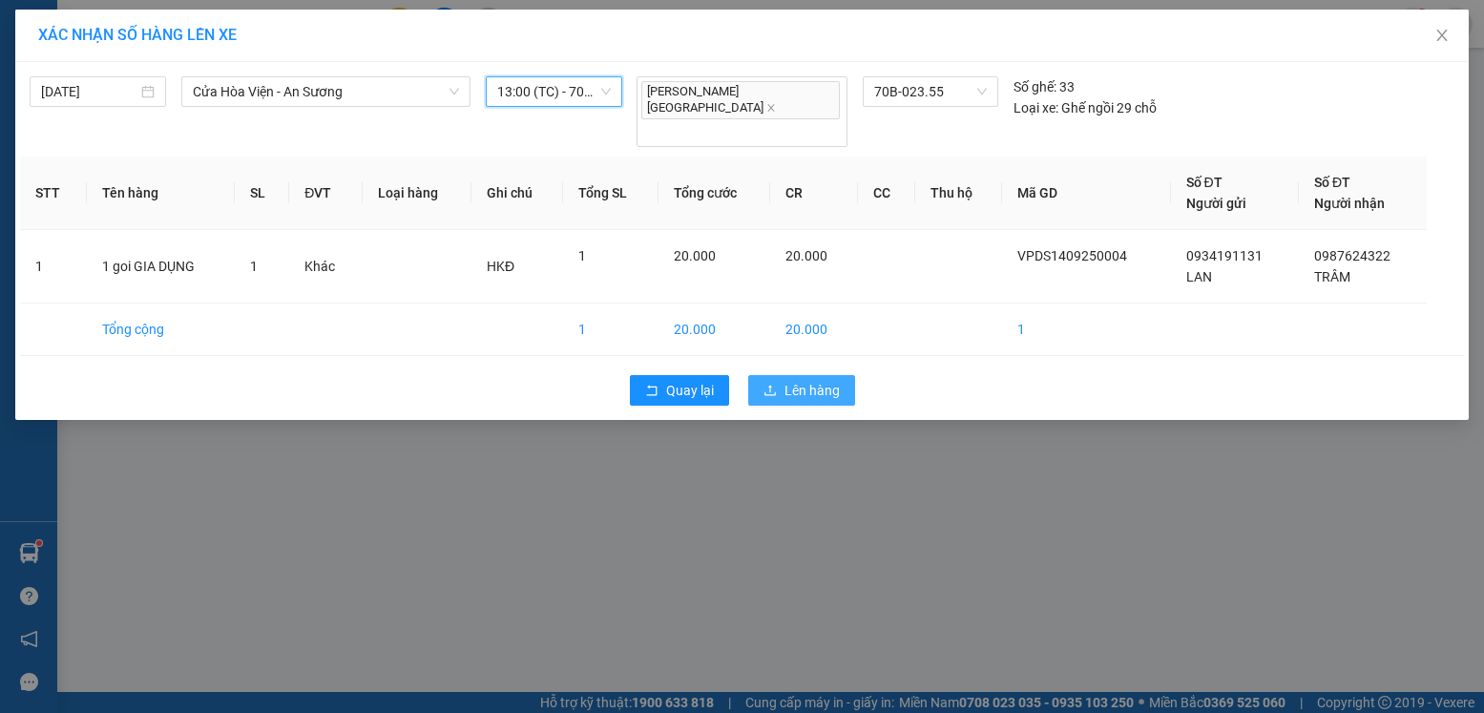
click at [828, 380] on span "Lên hàng" at bounding box center [811, 390] width 55 height 21
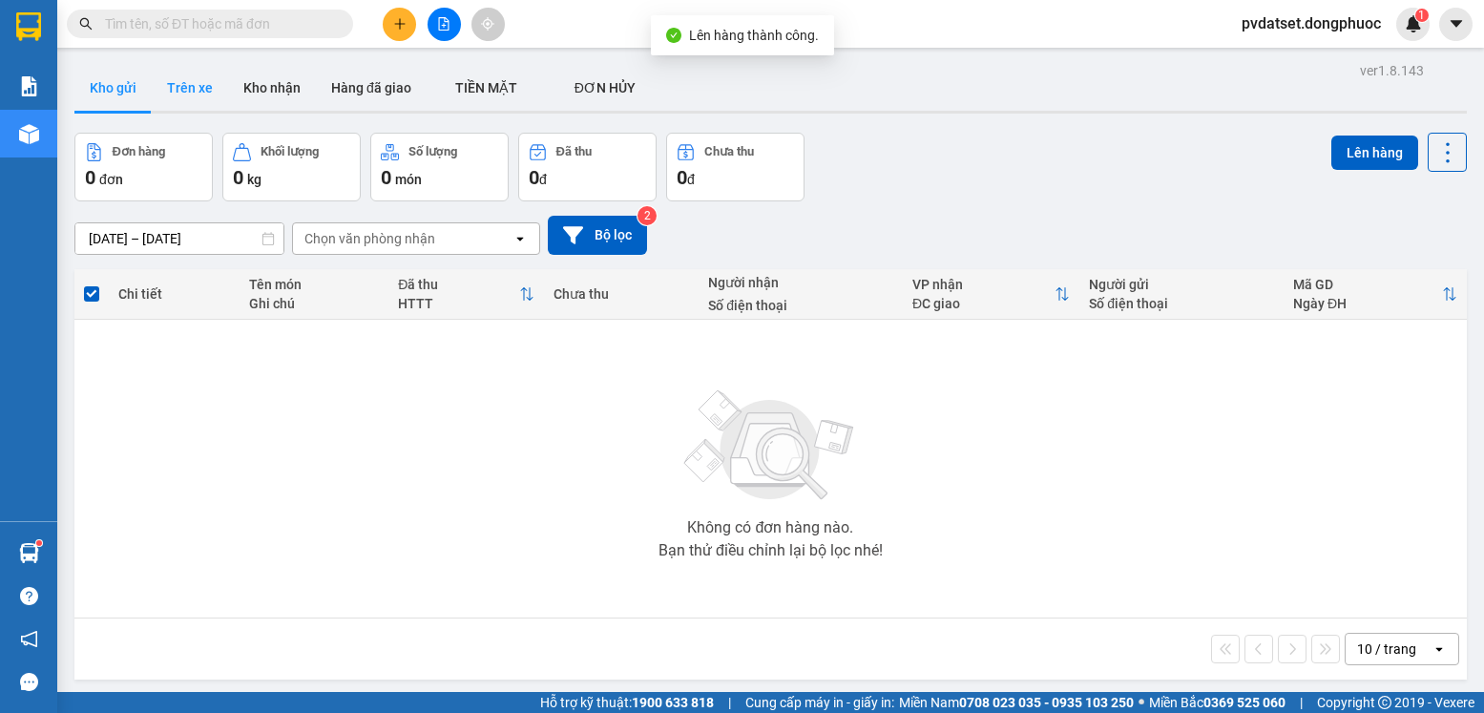
drag, startPoint x: 224, startPoint y: 100, endPoint x: 197, endPoint y: 96, distance: 27.9
click at [223, 99] on button "Trên xe" at bounding box center [190, 88] width 76 height 46
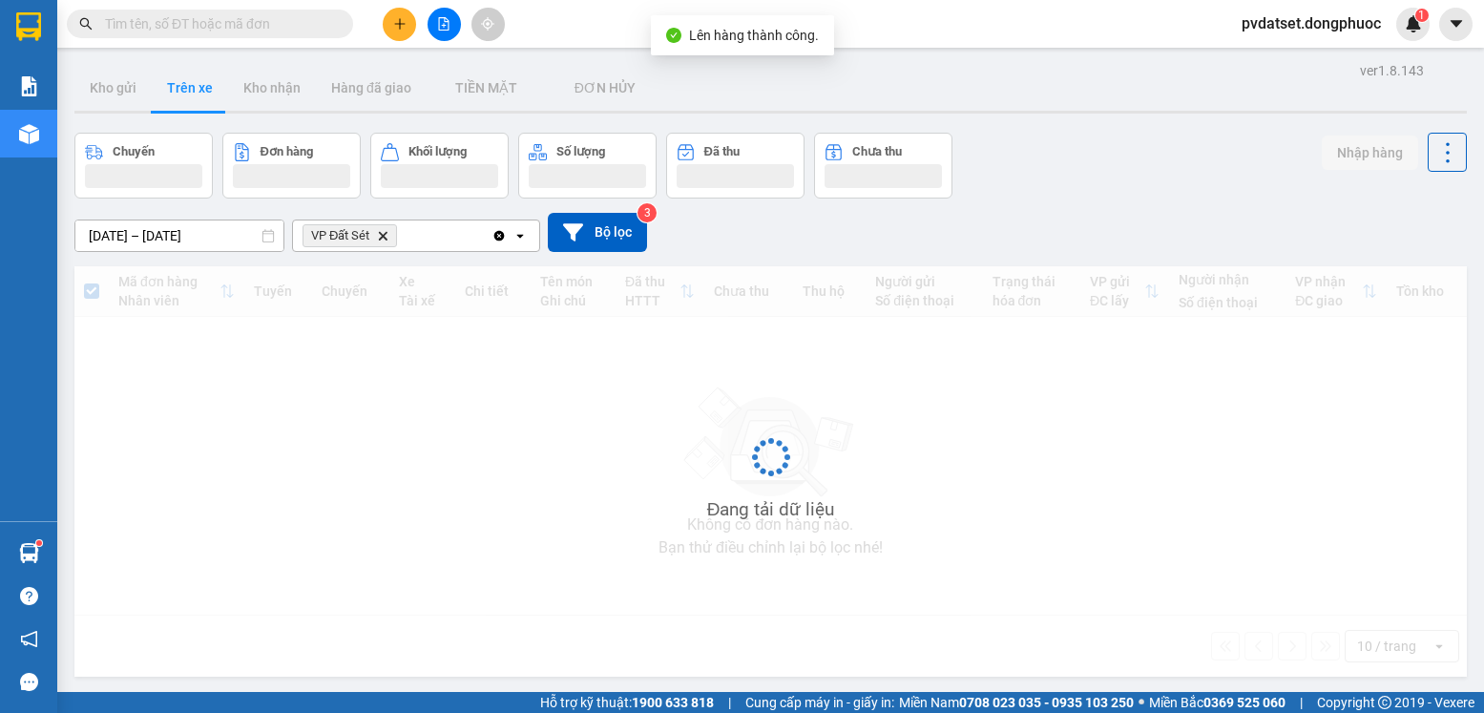
click at [197, 96] on button "Trên xe" at bounding box center [190, 88] width 76 height 46
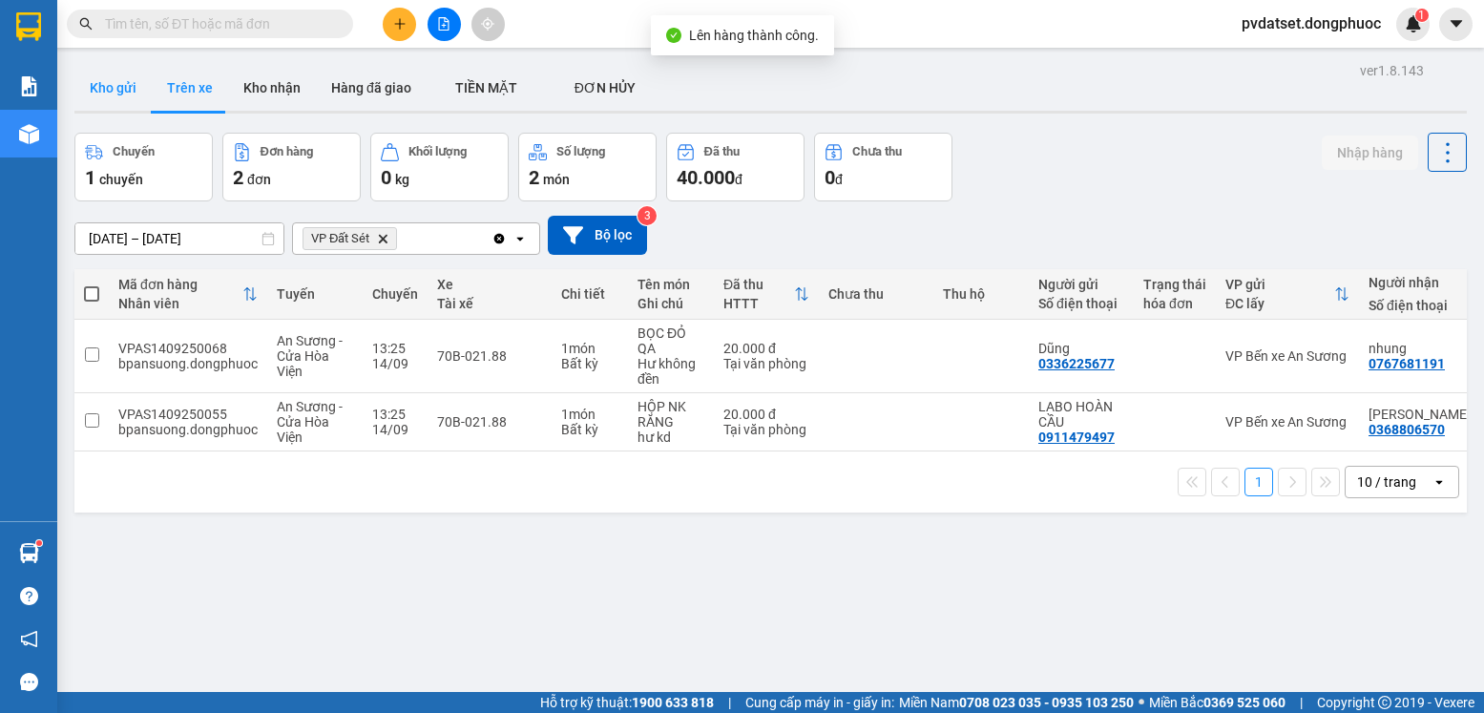
click at [124, 88] on button "Kho gửi" at bounding box center [112, 88] width 77 height 46
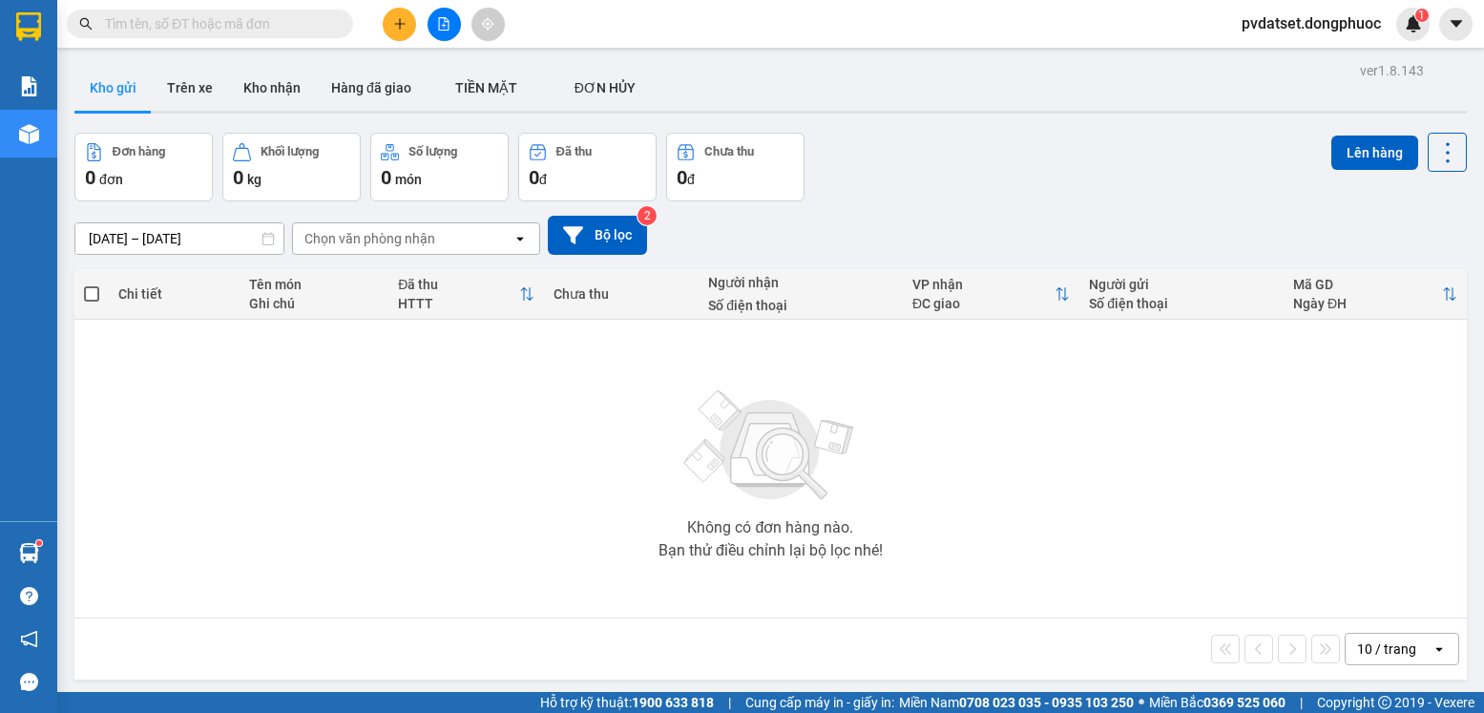
click at [263, 111] on div at bounding box center [770, 112] width 1392 height 3
click at [267, 105] on button "Kho nhận" at bounding box center [272, 88] width 88 height 46
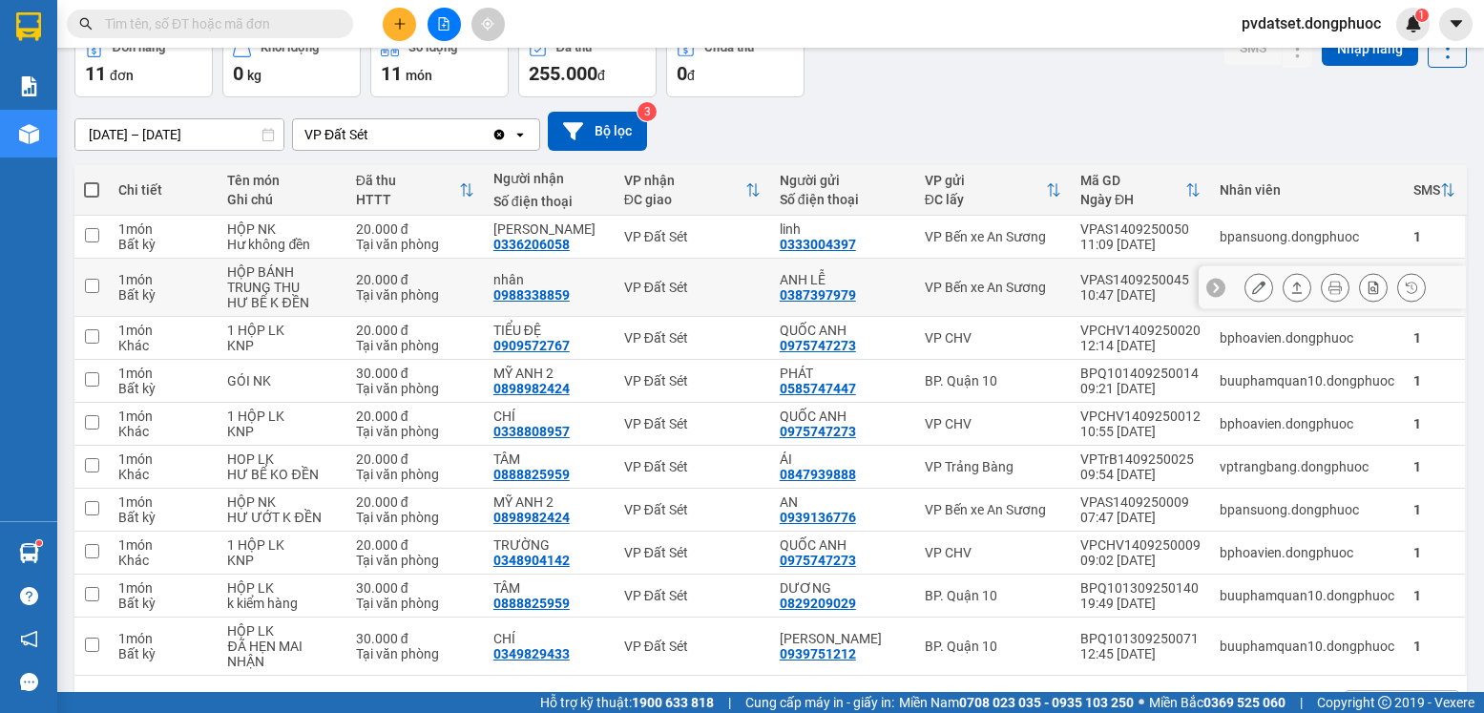
scroll to position [71, 0]
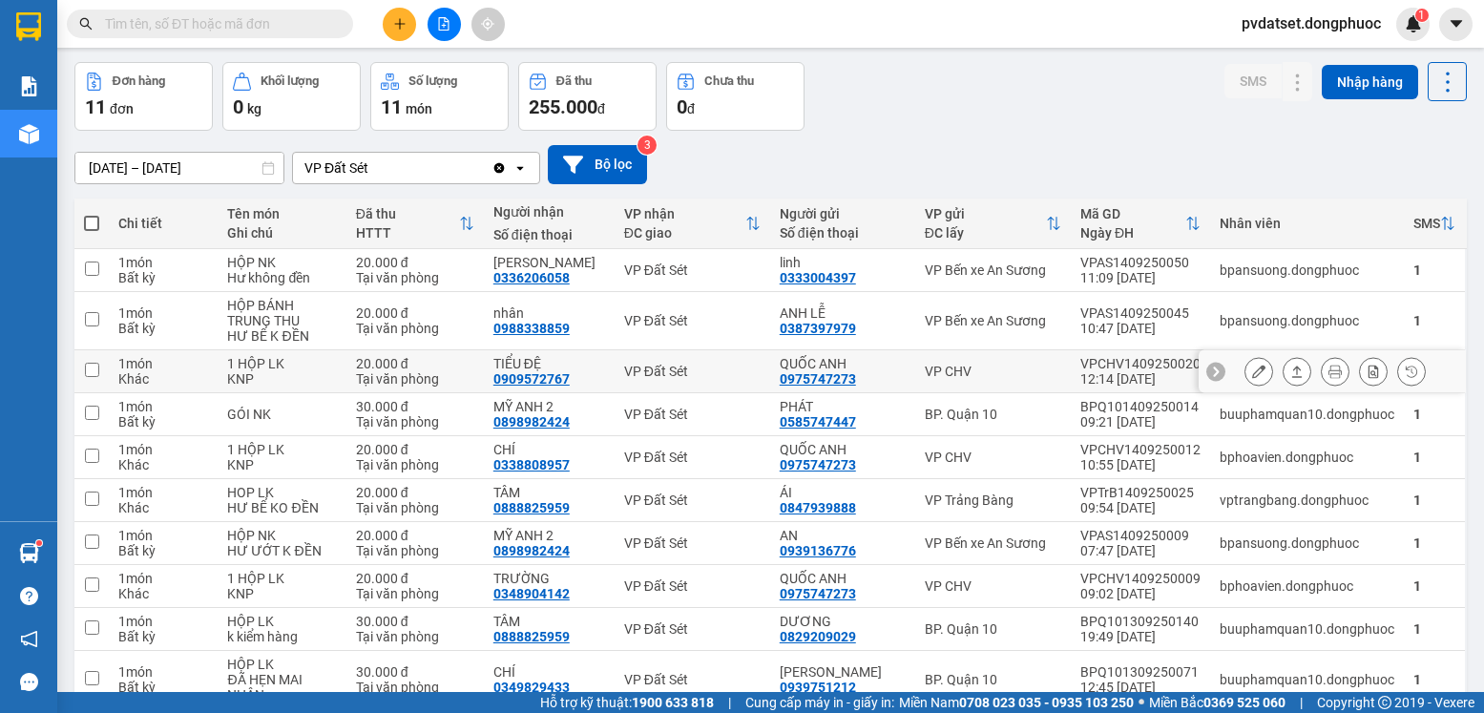
click at [632, 376] on div "VP Đất Sét" at bounding box center [692, 371] width 136 height 15
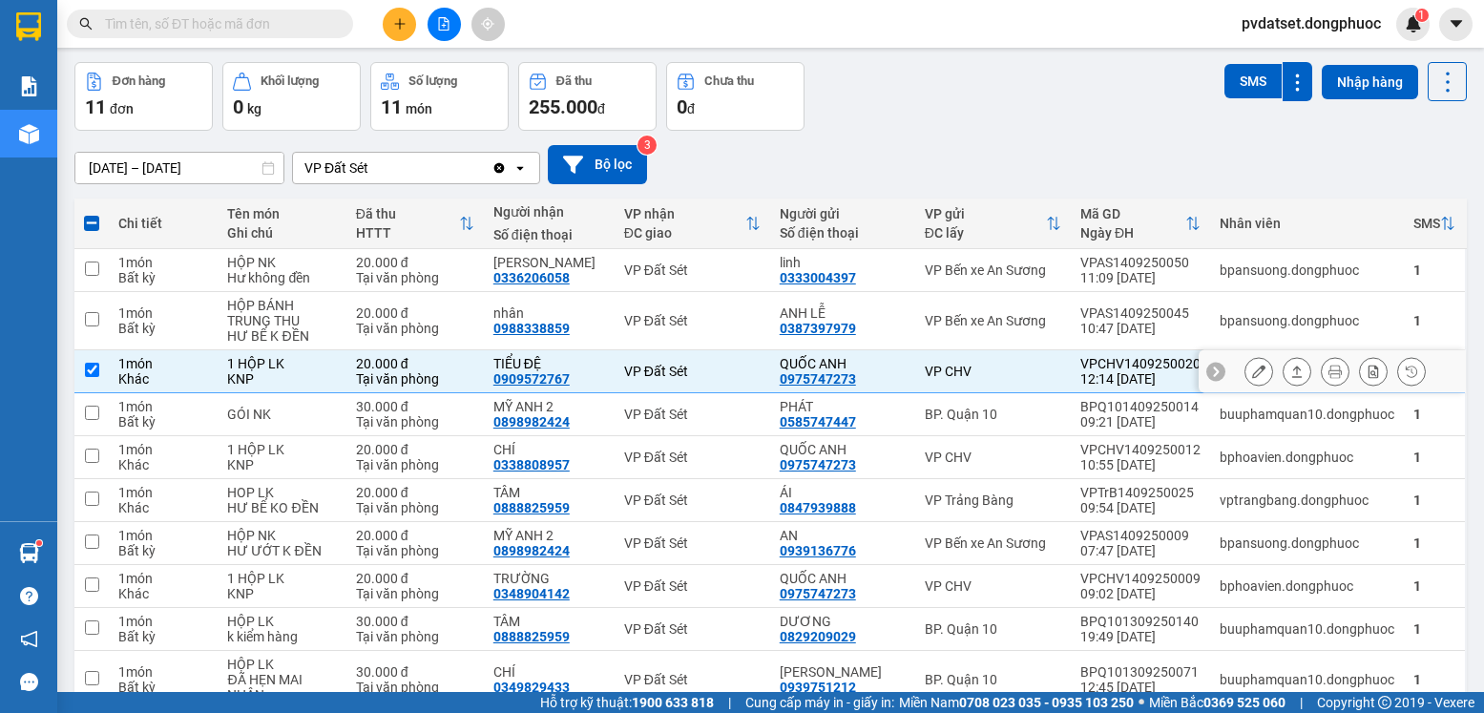
click at [1290, 370] on icon at bounding box center [1296, 371] width 13 height 13
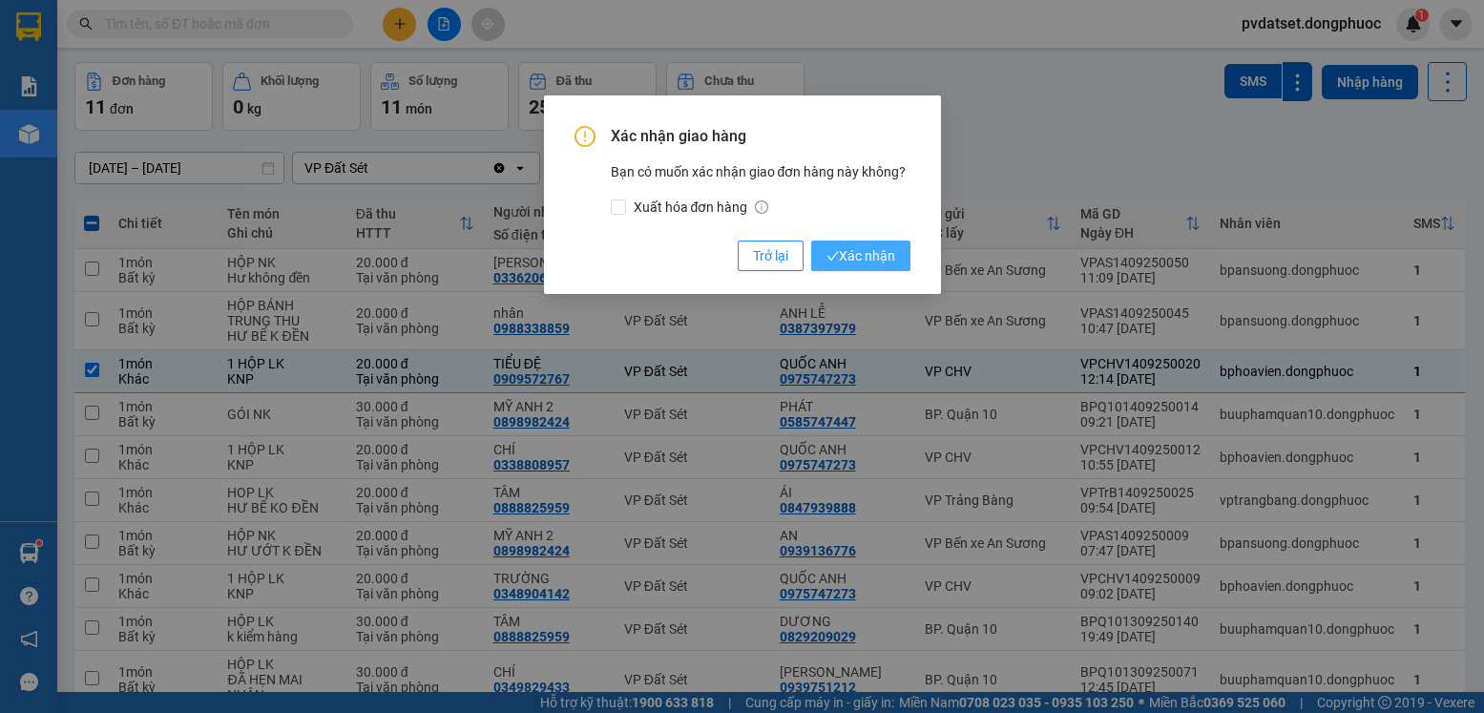
click at [885, 255] on span "Xác nhận" at bounding box center [860, 255] width 69 height 21
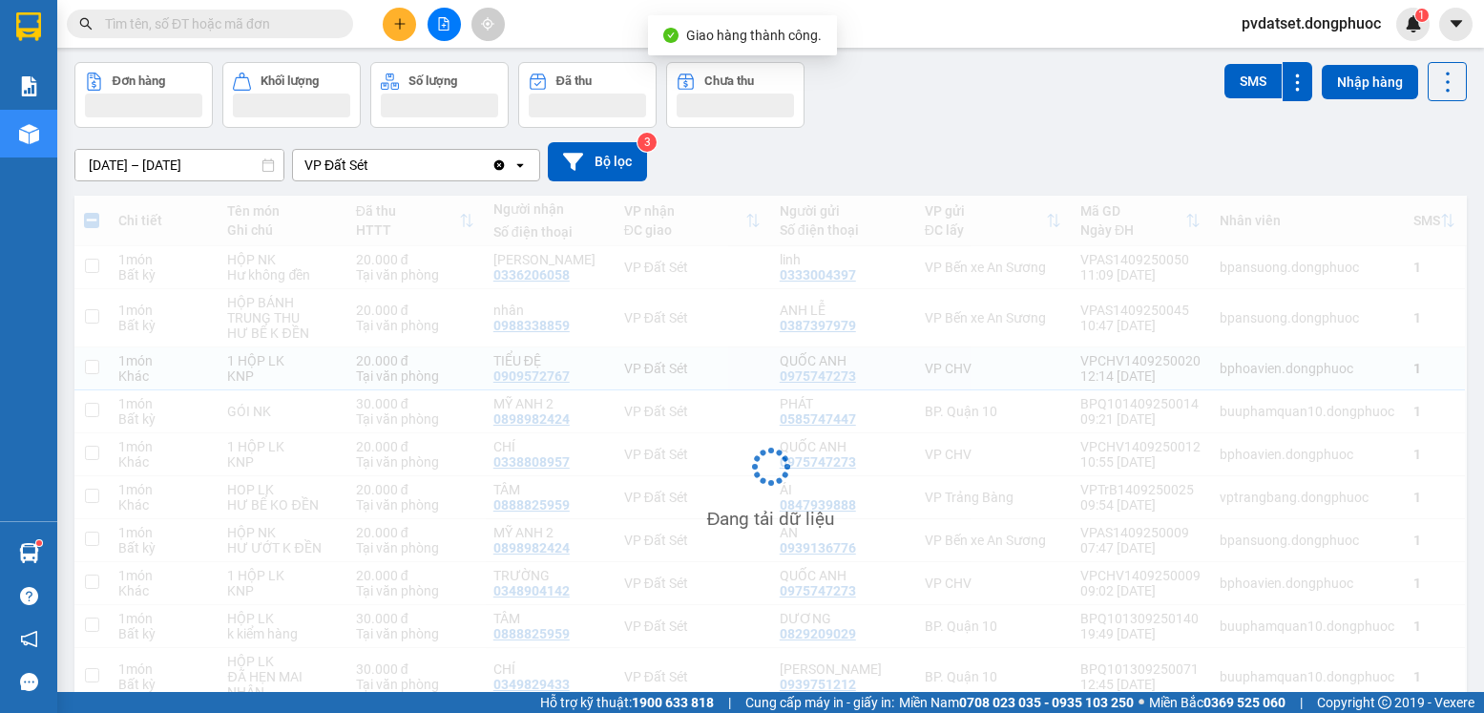
checkbox input "false"
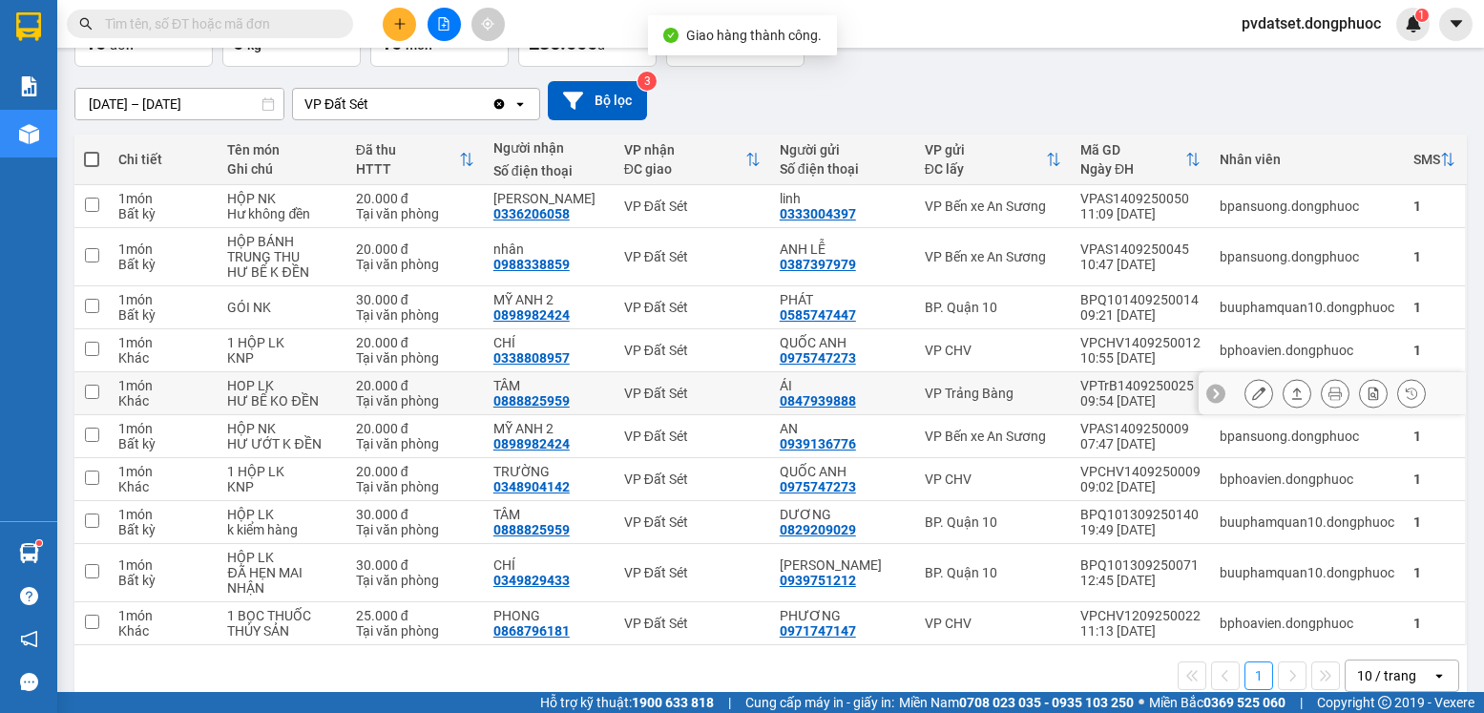
scroll to position [166, 0]
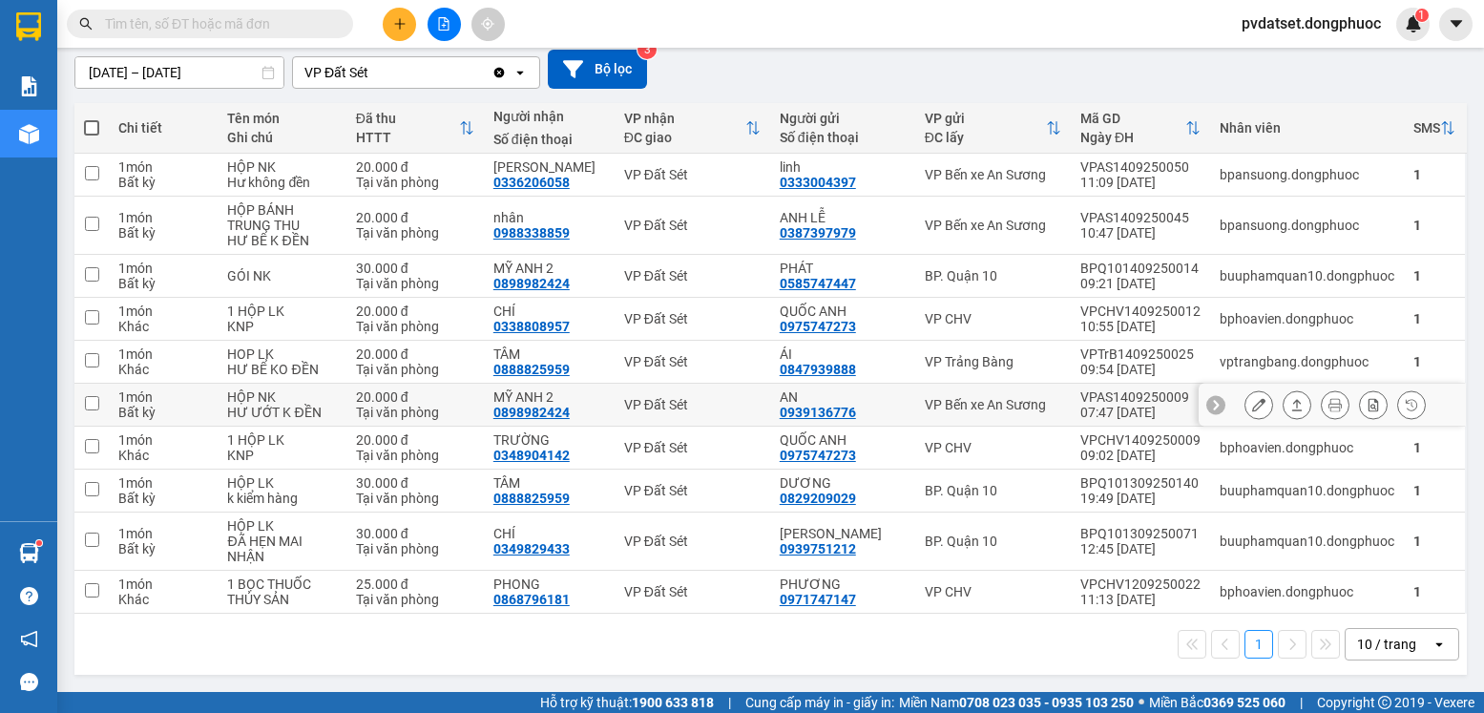
click at [1290, 405] on icon at bounding box center [1296, 404] width 13 height 13
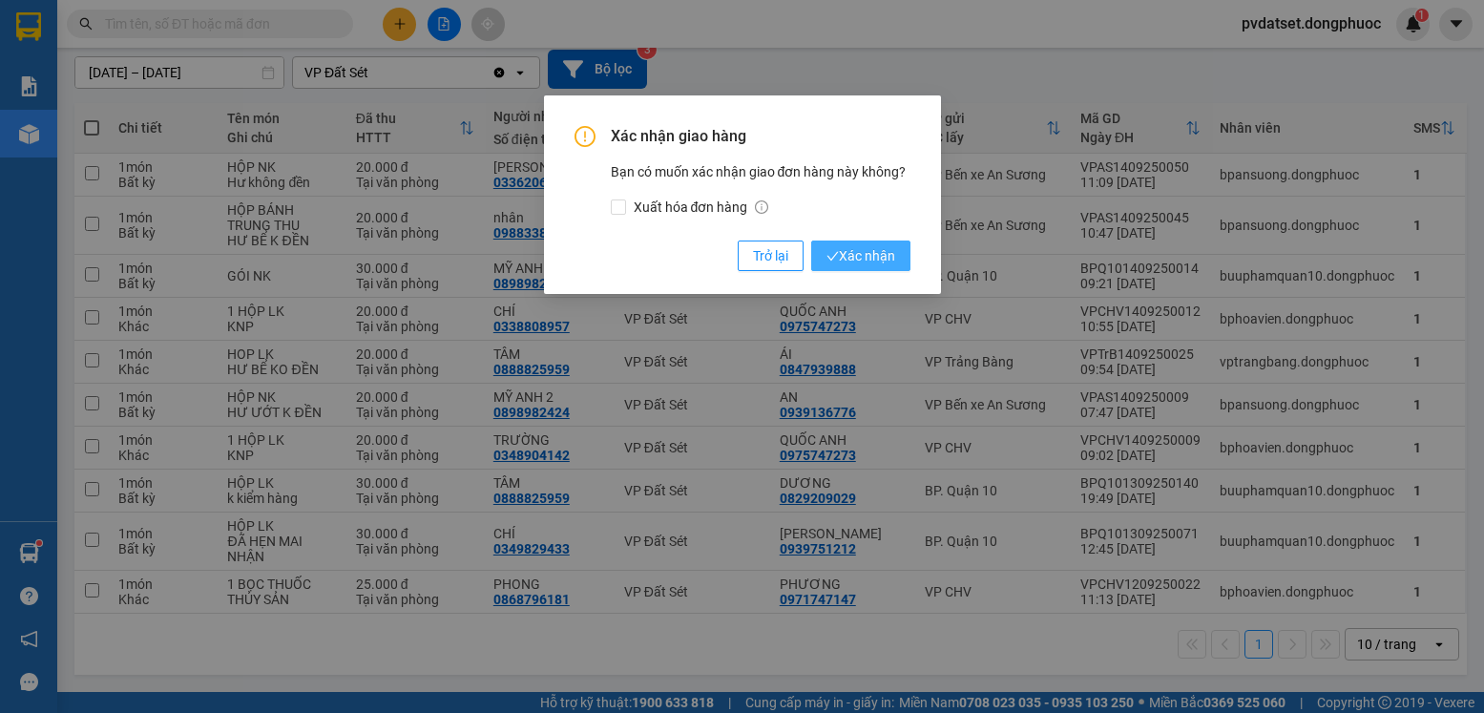
click at [876, 252] on span "Xác nhận" at bounding box center [860, 255] width 69 height 21
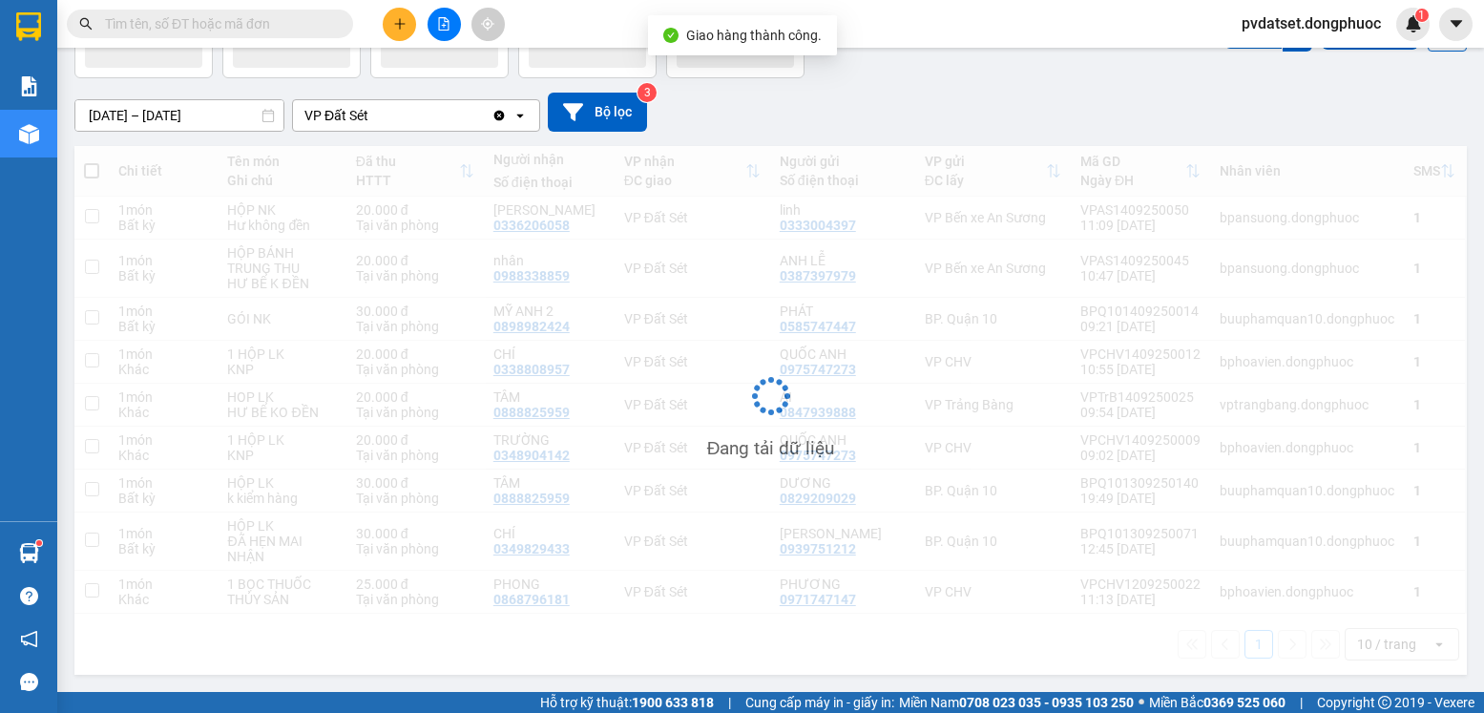
scroll to position [123, 0]
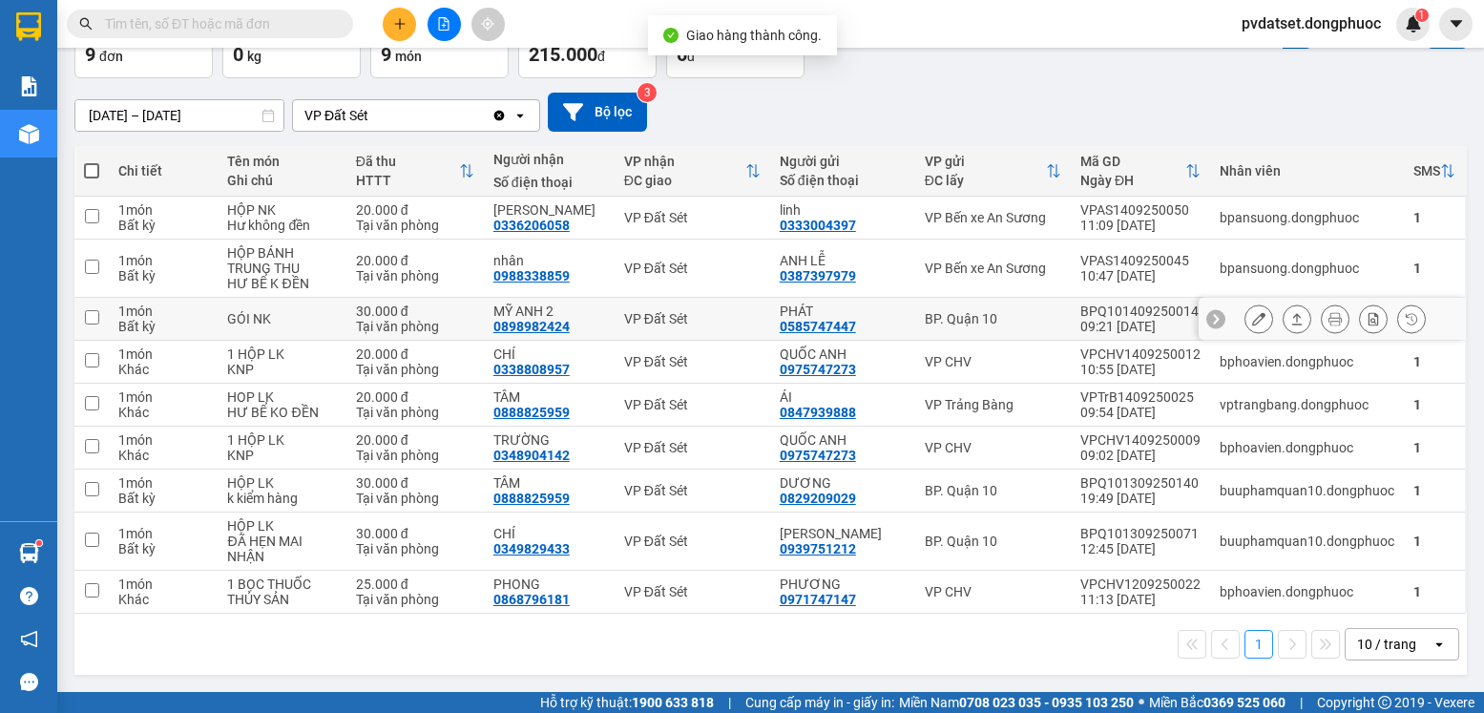
click at [1290, 320] on icon at bounding box center [1296, 318] width 13 height 13
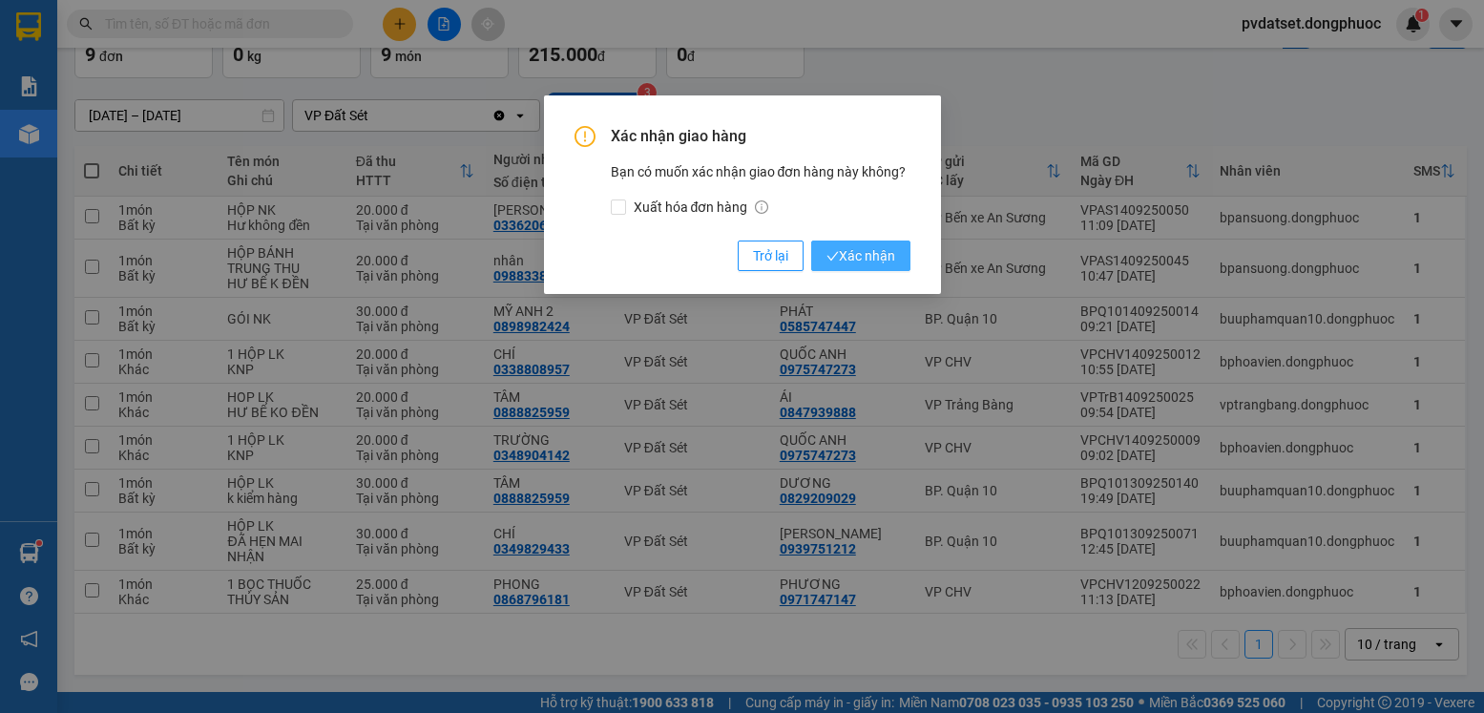
click at [883, 260] on span "Xác nhận" at bounding box center [860, 255] width 69 height 21
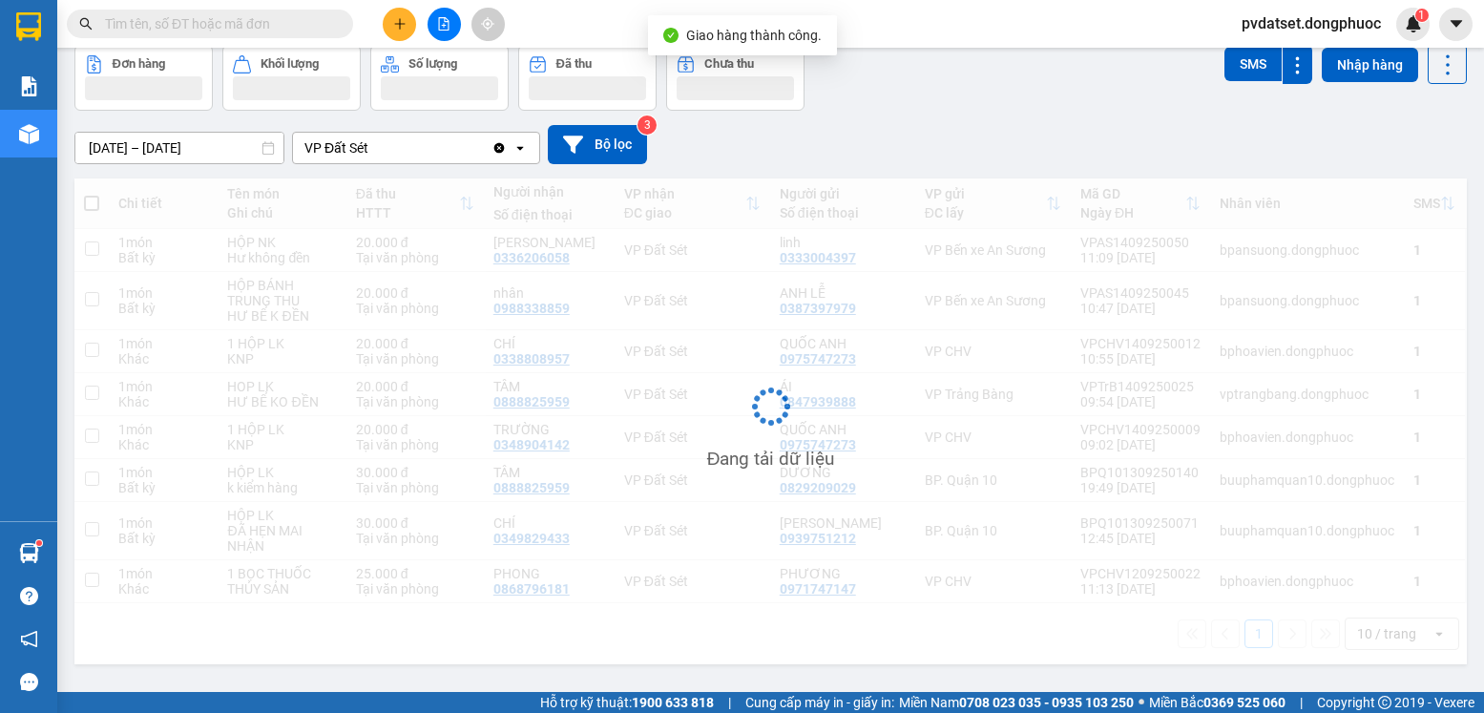
scroll to position [88, 0]
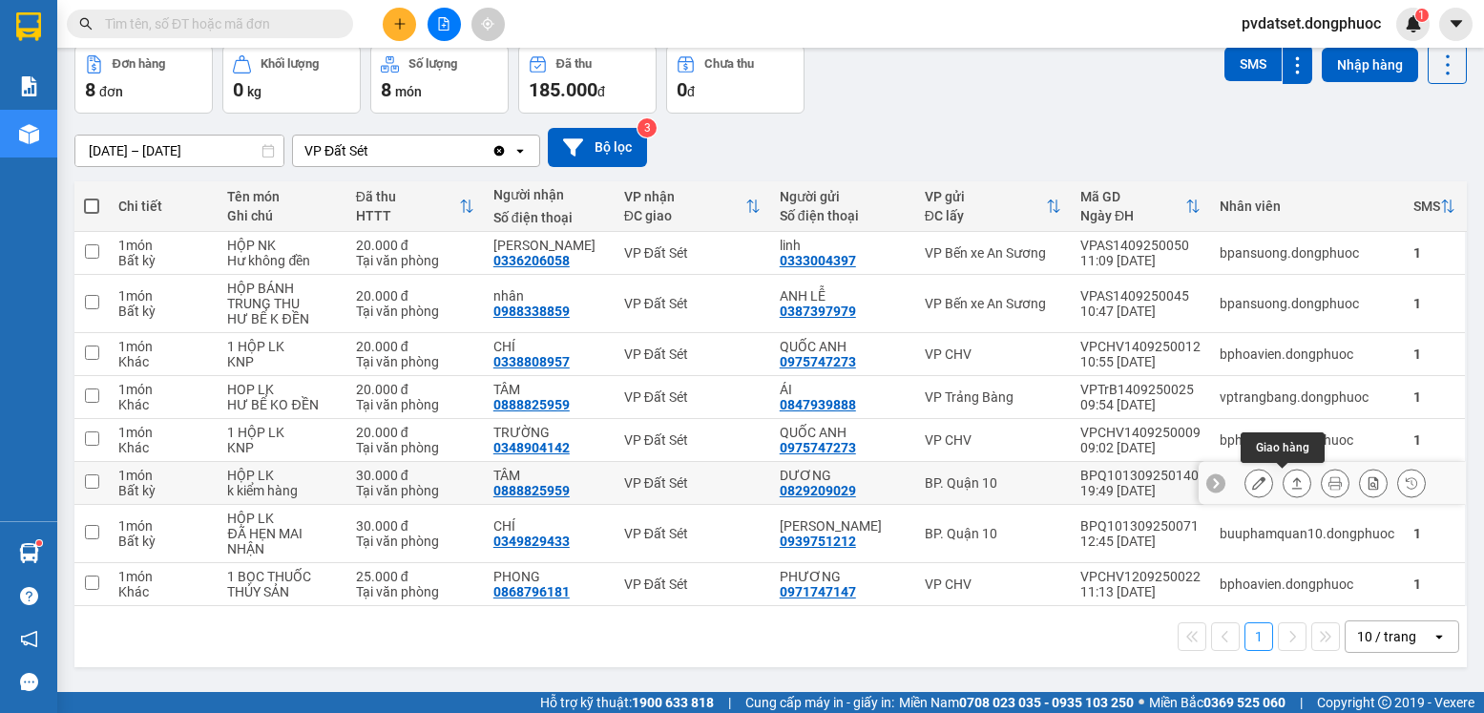
click at [1292, 480] on icon at bounding box center [1297, 482] width 10 height 11
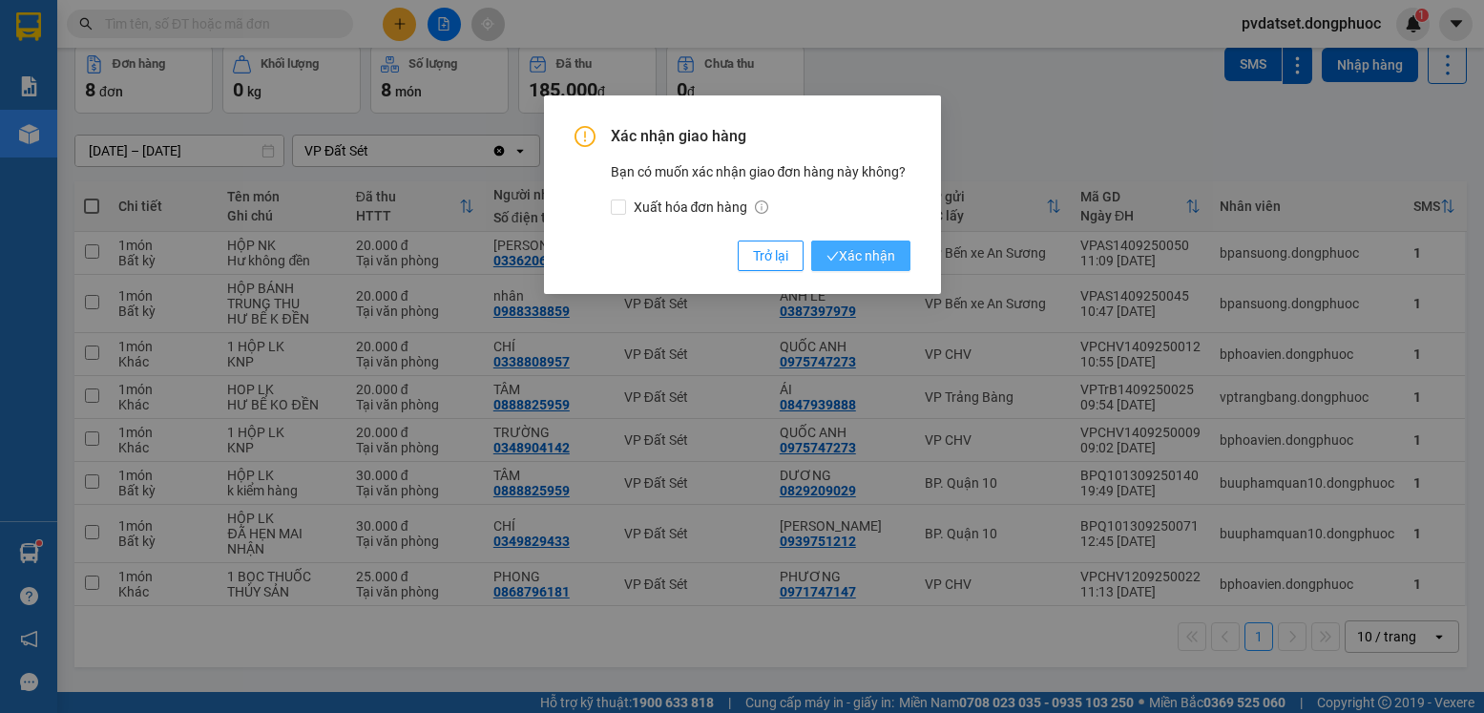
click at [880, 253] on span "Xác nhận" at bounding box center [860, 255] width 69 height 21
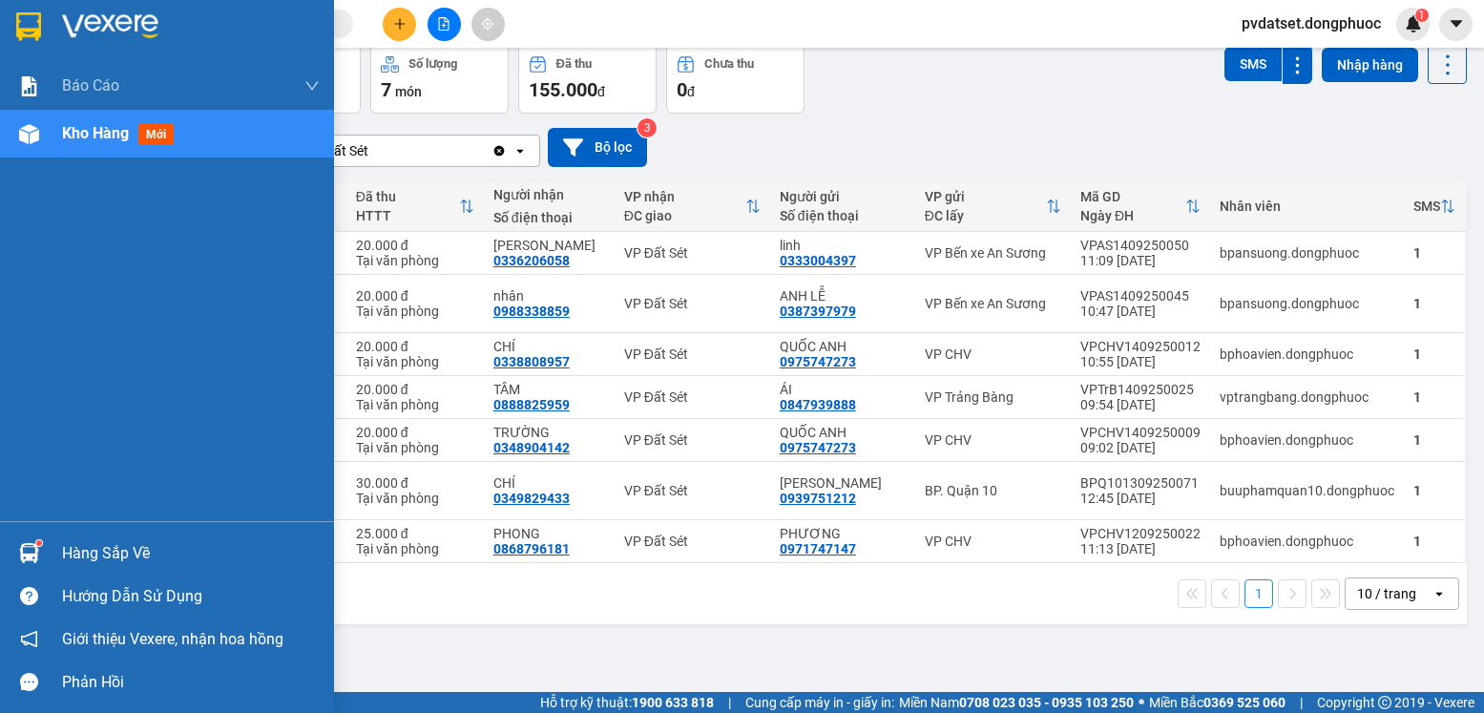
drag, startPoint x: 67, startPoint y: 550, endPoint x: 307, endPoint y: 559, distance: 240.7
click at [68, 550] on div "Hàng sắp về" at bounding box center [191, 553] width 258 height 29
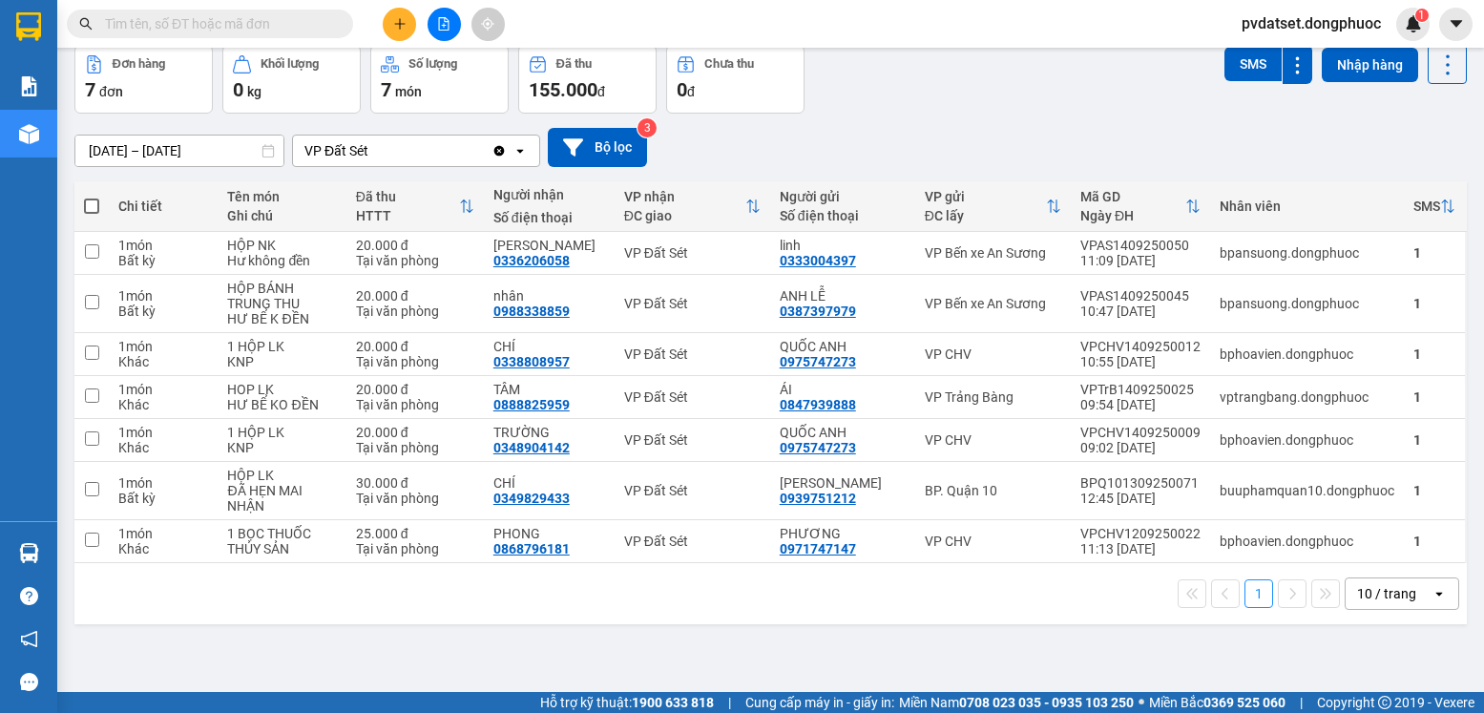
click at [992, 655] on section "Kết quả tìm kiếm ( 2 ) Bộ lọc Ngày tạo đơn gần nhất Mã ĐH Trạng thái Món hàng T…" at bounding box center [742, 356] width 1484 height 713
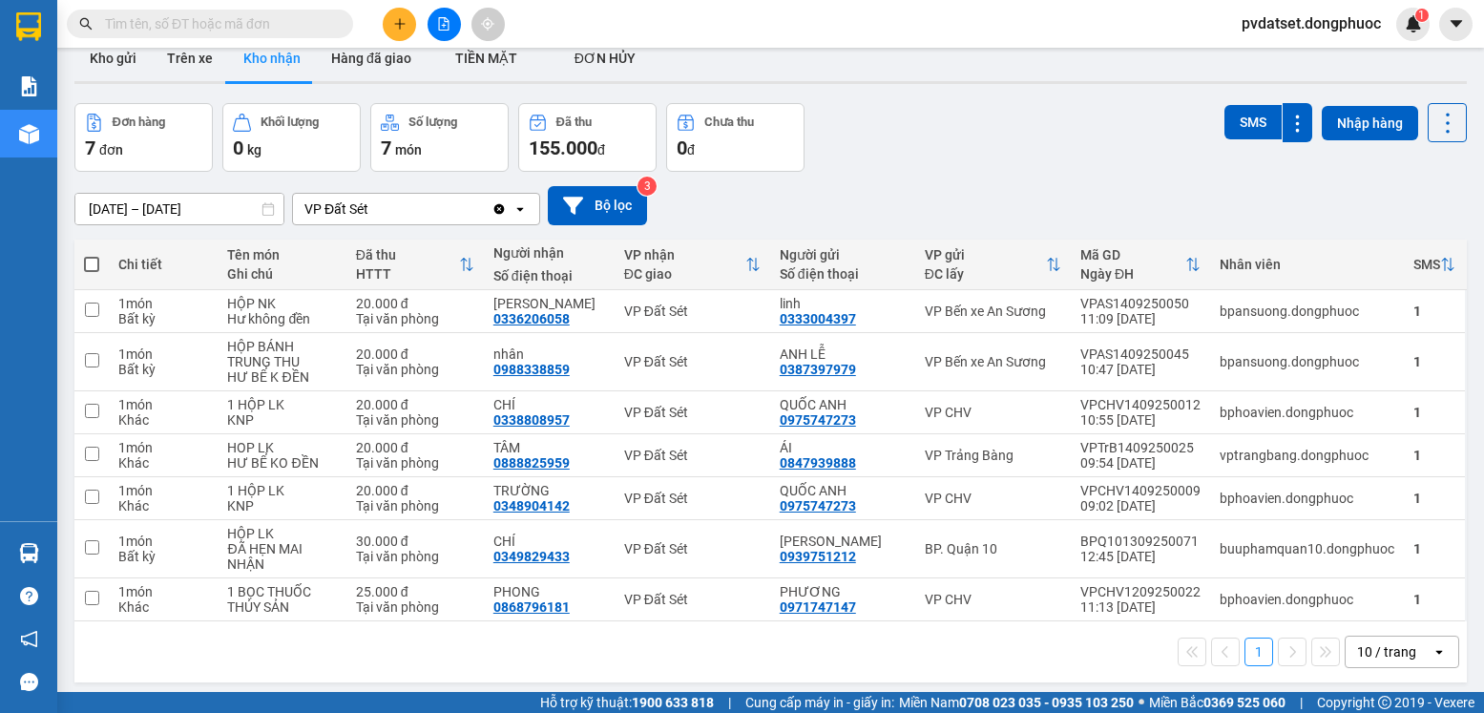
scroll to position [0, 0]
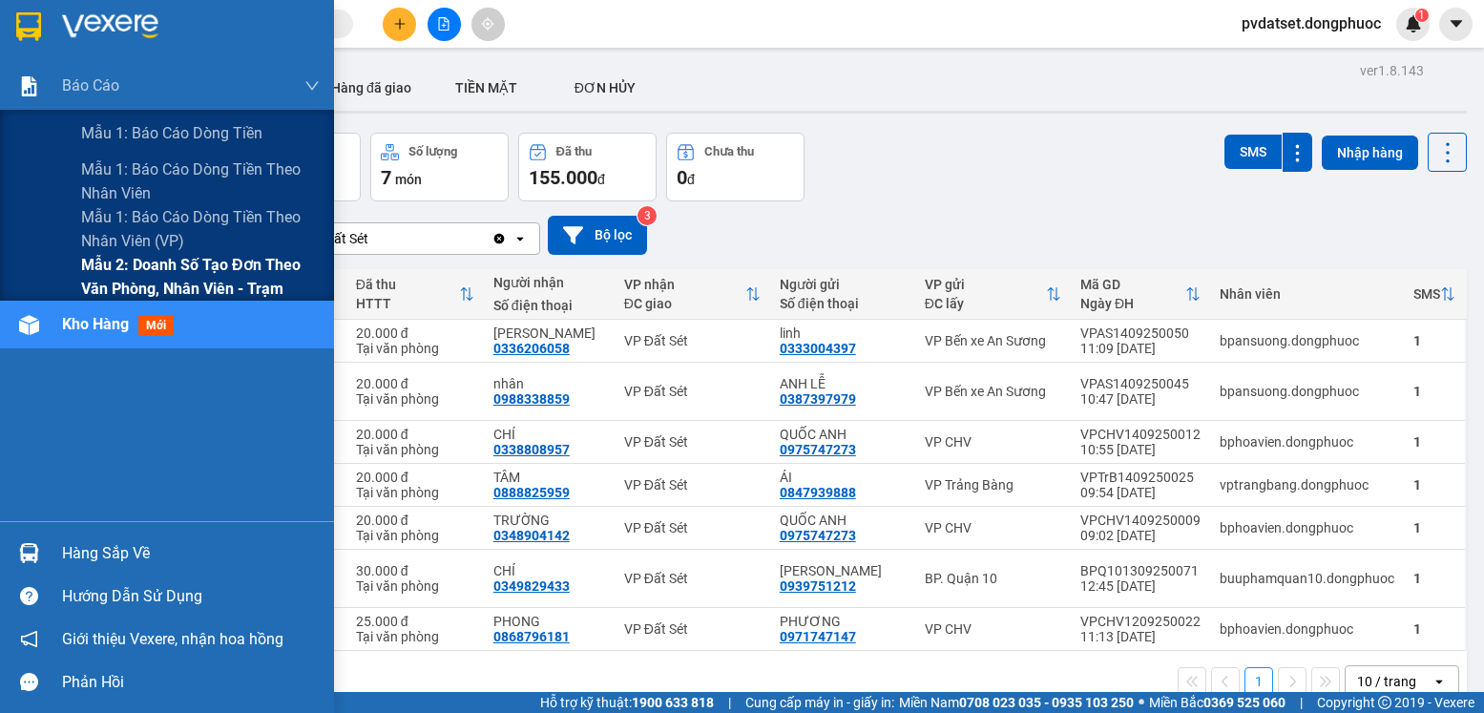
drag, startPoint x: 165, startPoint y: 276, endPoint x: 198, endPoint y: 276, distance: 32.4
click at [166, 276] on span "Mẫu 2: Doanh số tạo đơn theo Văn phòng, nhân viên - Trạm" at bounding box center [200, 277] width 239 height 48
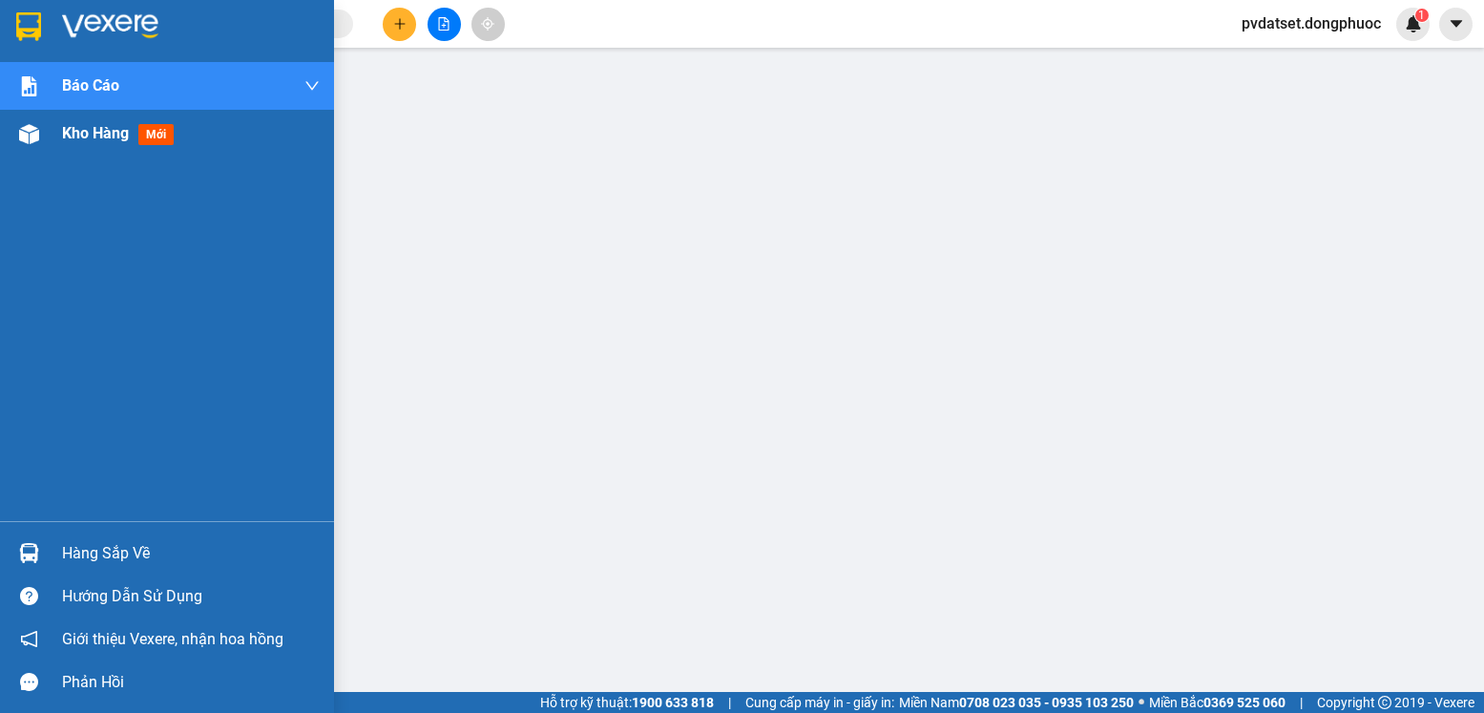
click at [99, 132] on span "Kho hàng" at bounding box center [95, 133] width 67 height 18
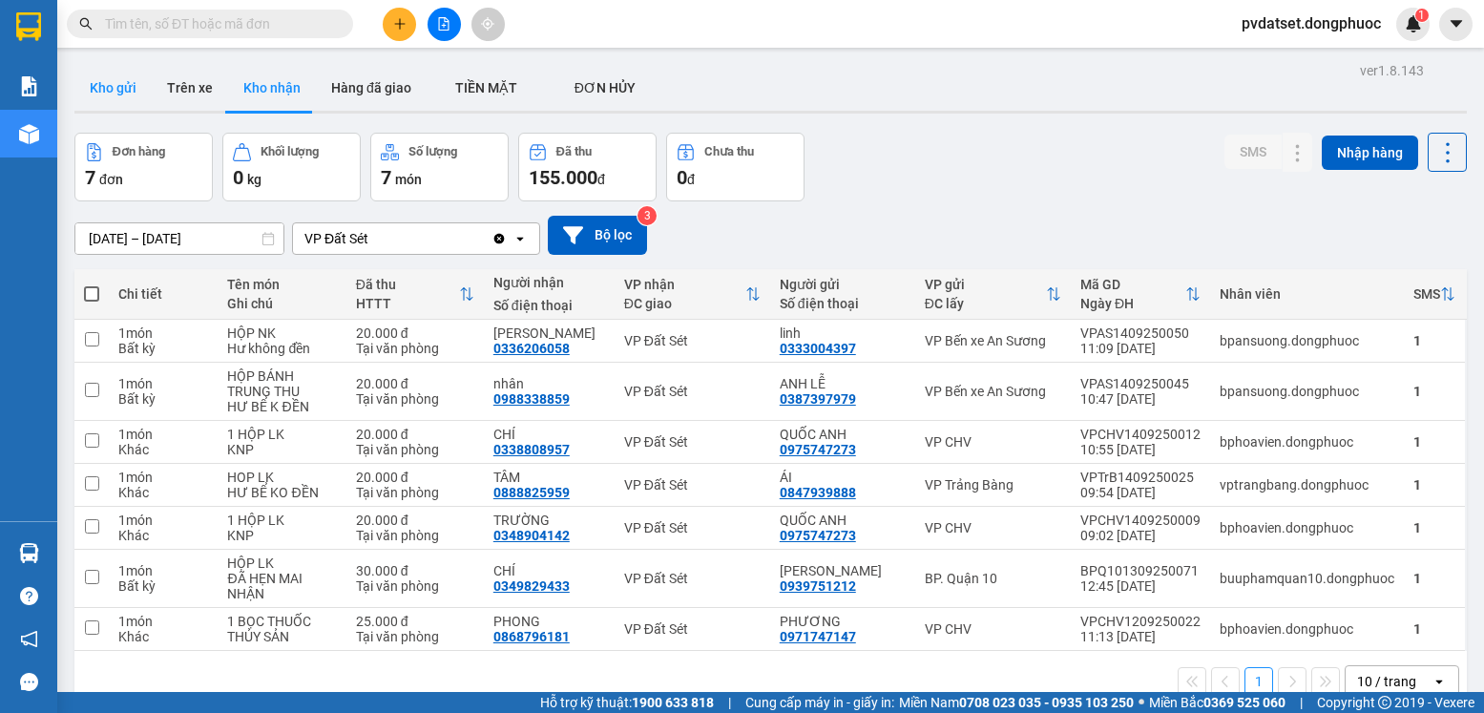
click at [134, 94] on button "Kho gửi" at bounding box center [112, 88] width 77 height 46
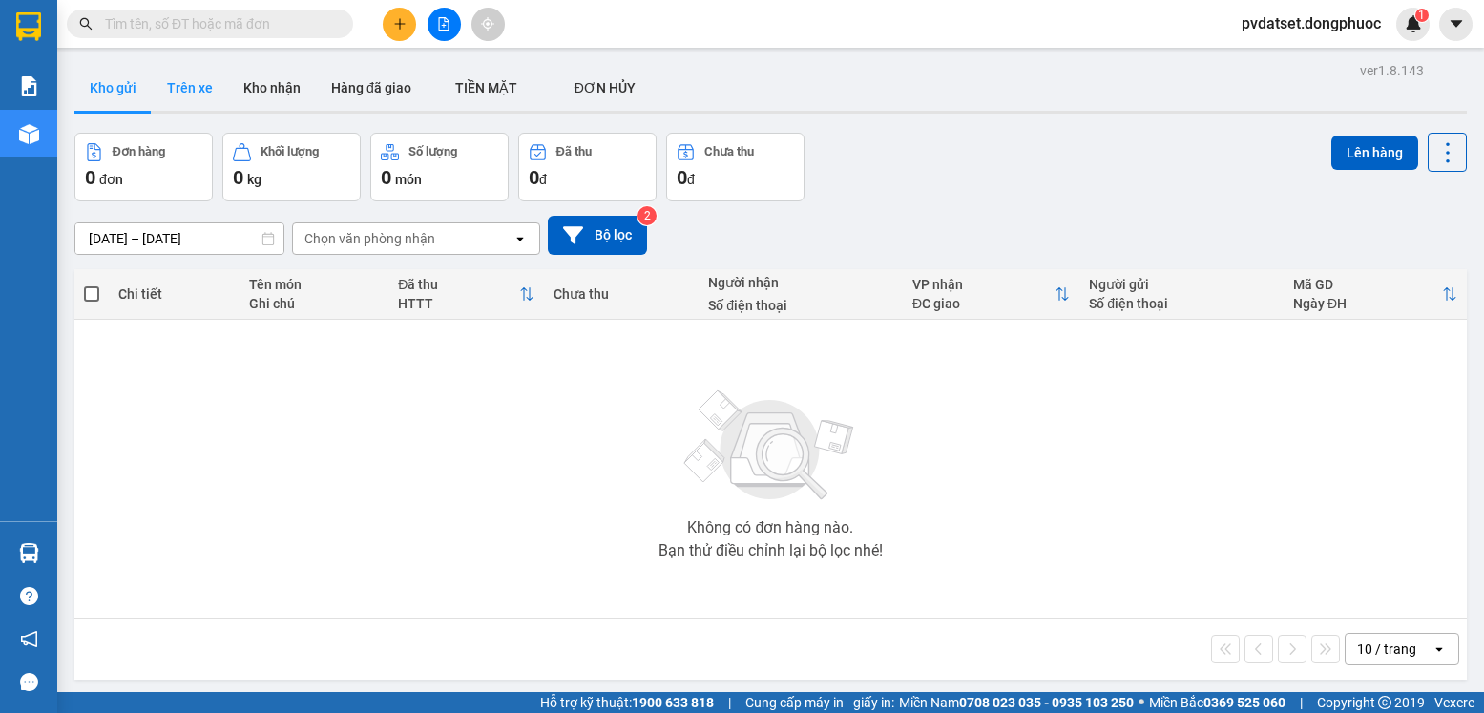
click at [206, 101] on button "Trên xe" at bounding box center [190, 88] width 76 height 46
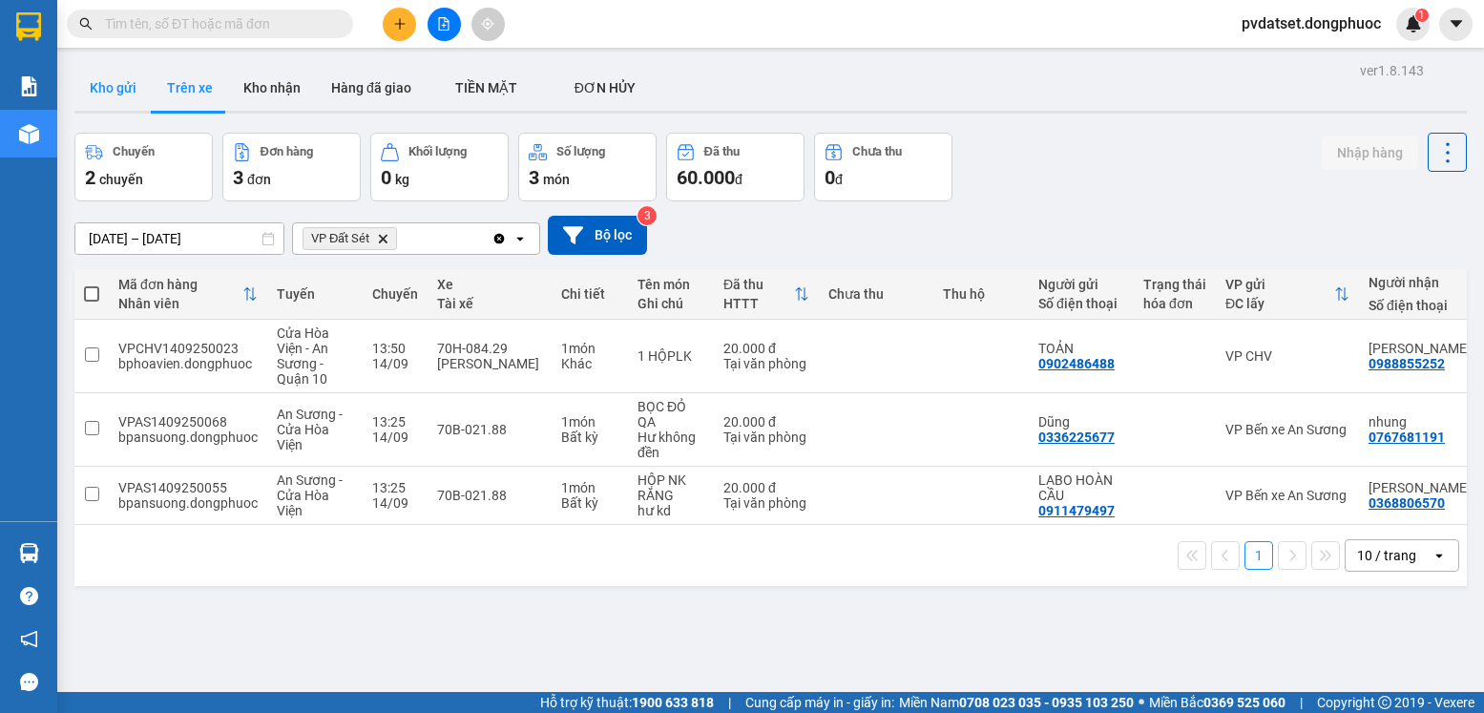
click at [129, 91] on button "Kho gửi" at bounding box center [112, 88] width 77 height 46
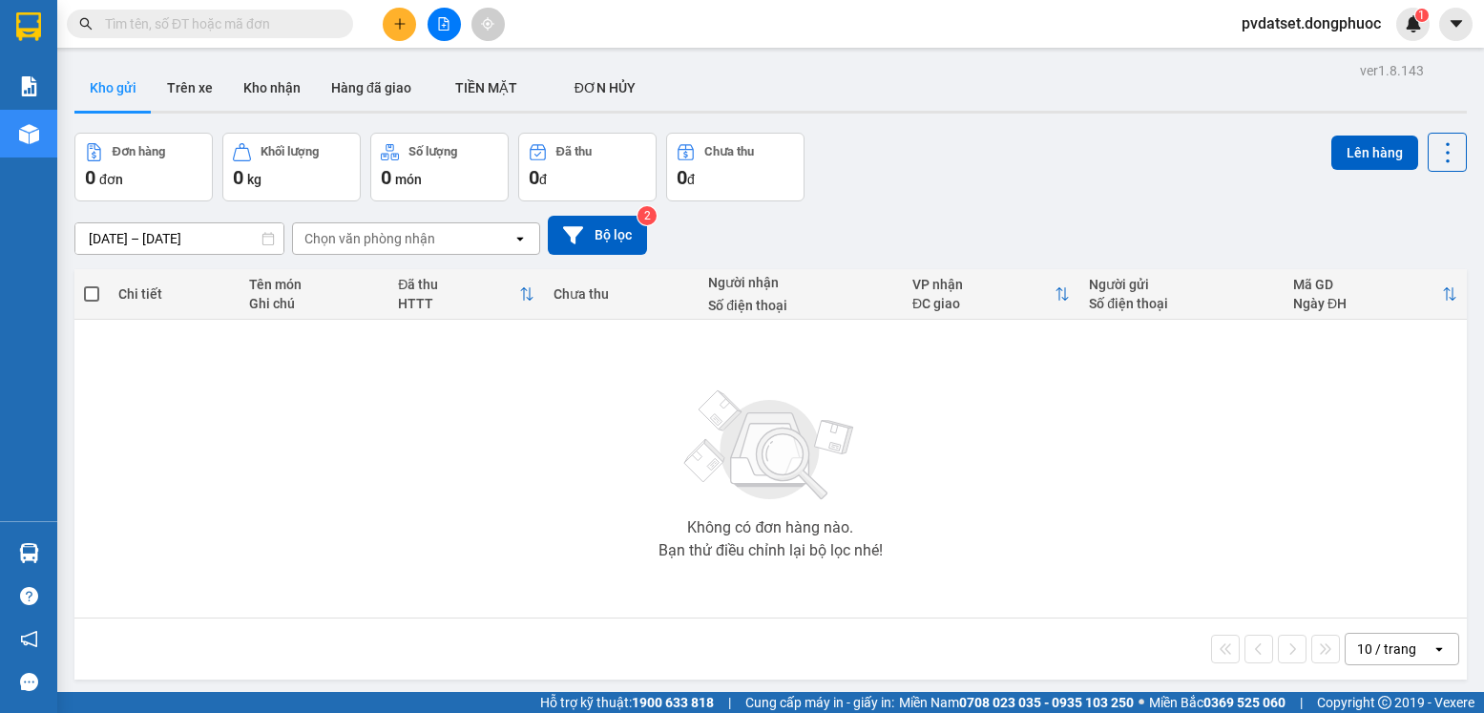
drag, startPoint x: 177, startPoint y: 75, endPoint x: 198, endPoint y: 126, distance: 54.8
click at [181, 86] on button "Trên xe" at bounding box center [190, 88] width 76 height 46
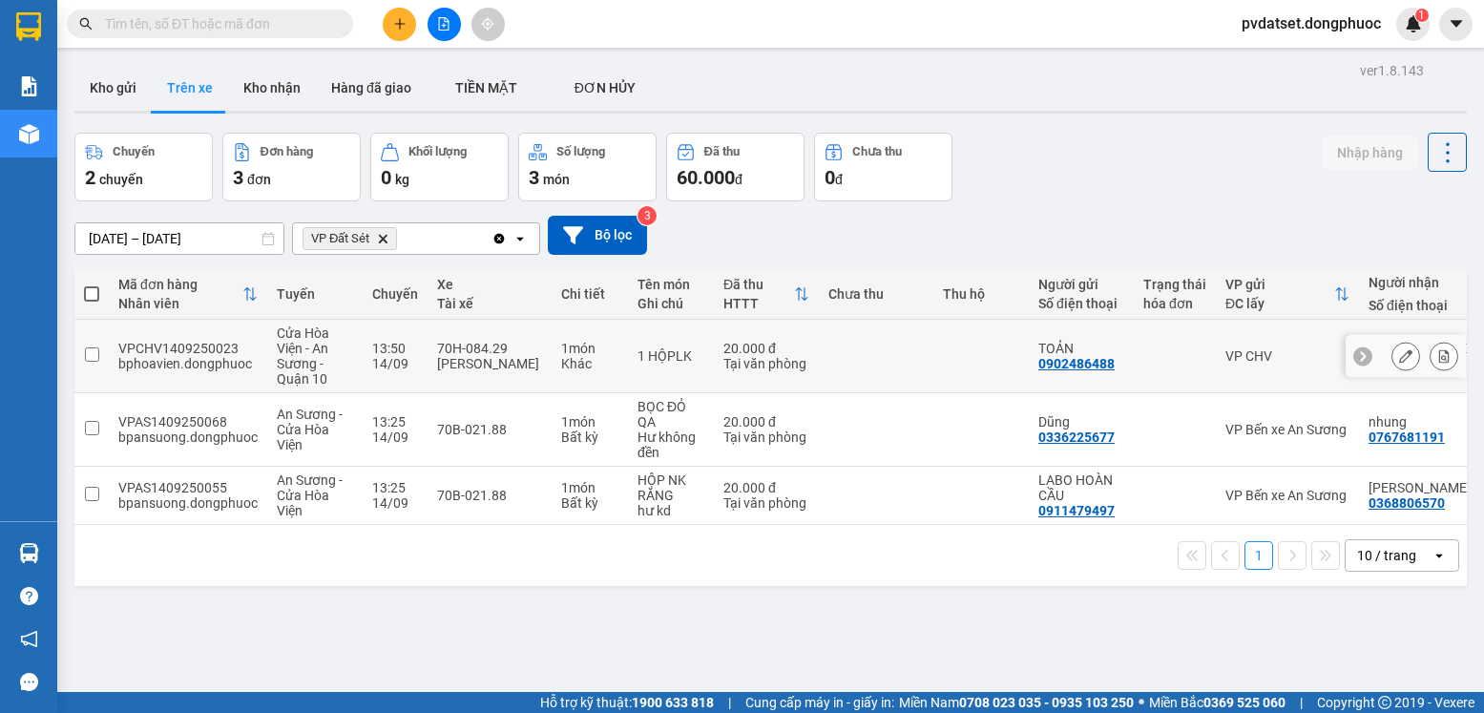
click at [977, 352] on td at bounding box center [980, 356] width 95 height 73
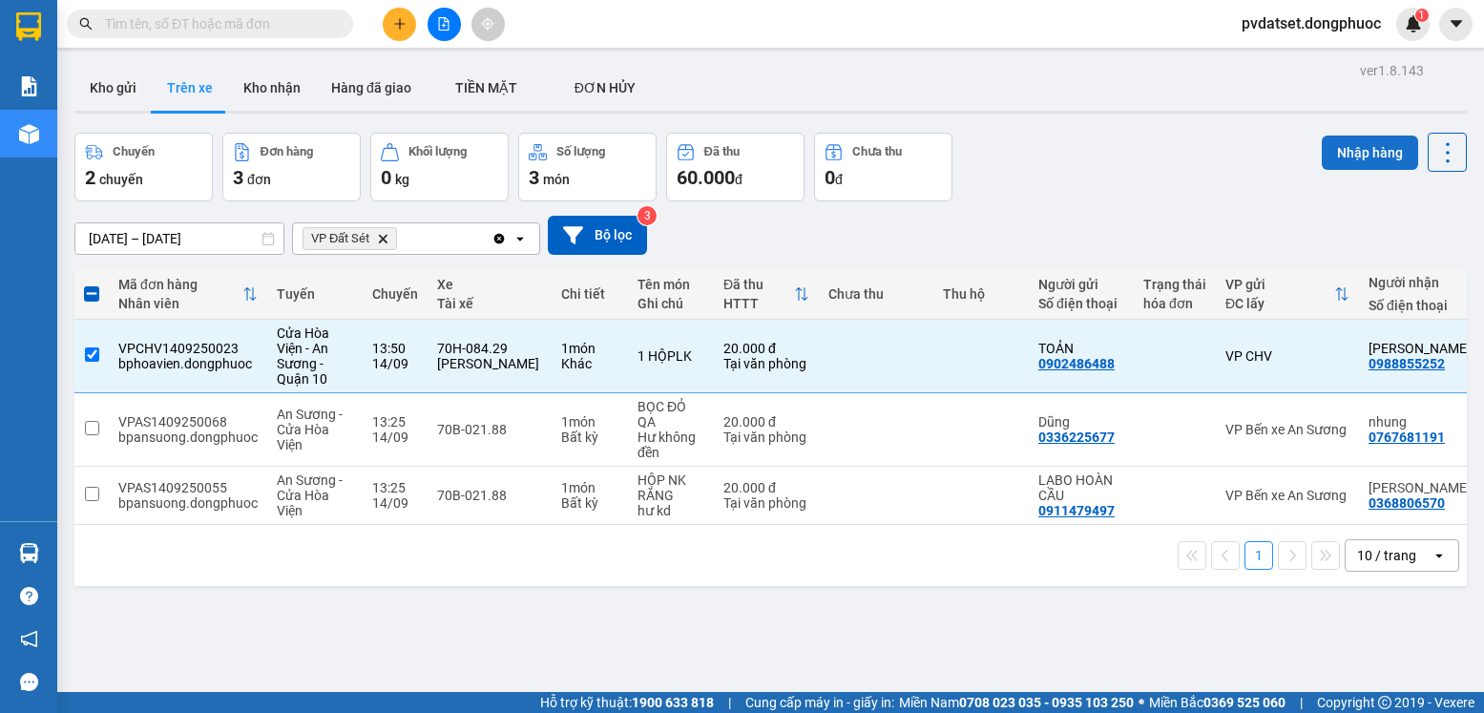
click at [1353, 156] on button "Nhập hàng" at bounding box center [1370, 153] width 96 height 34
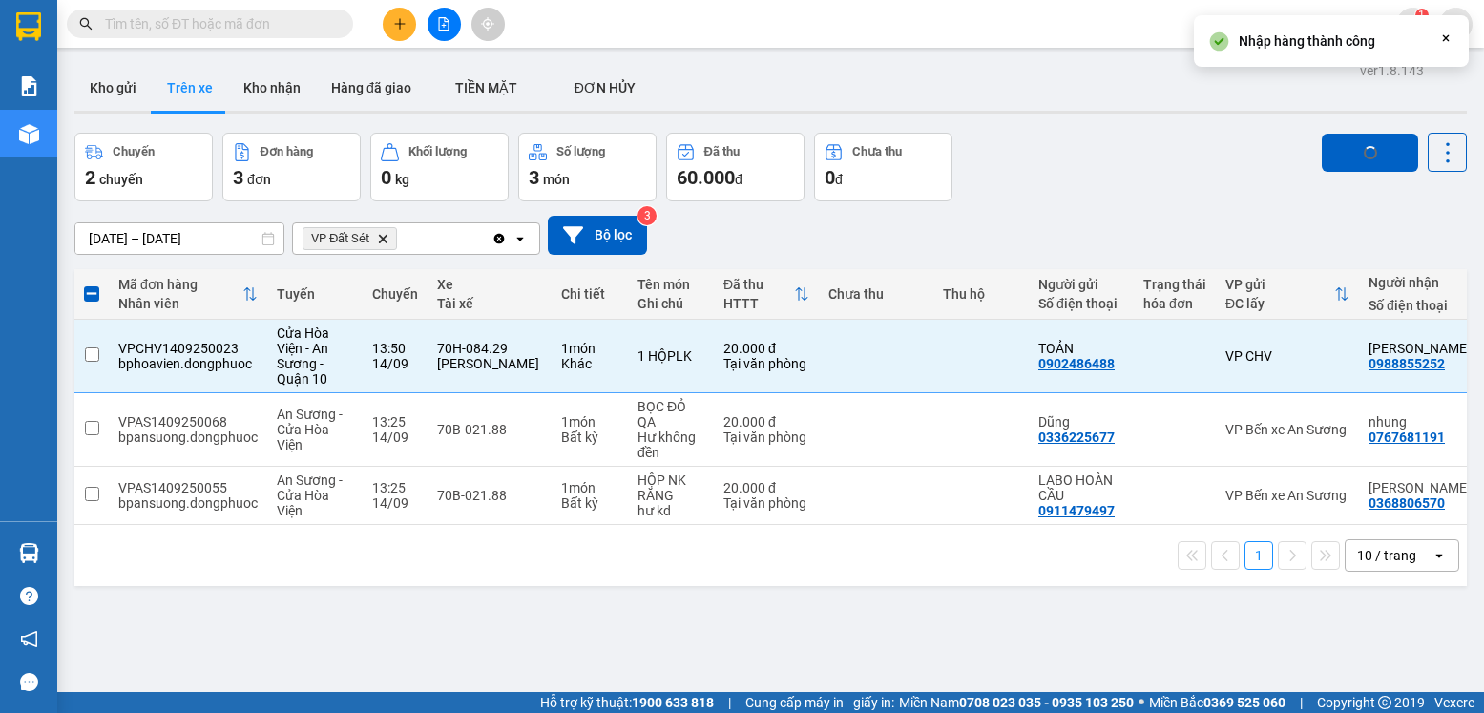
checkbox input "false"
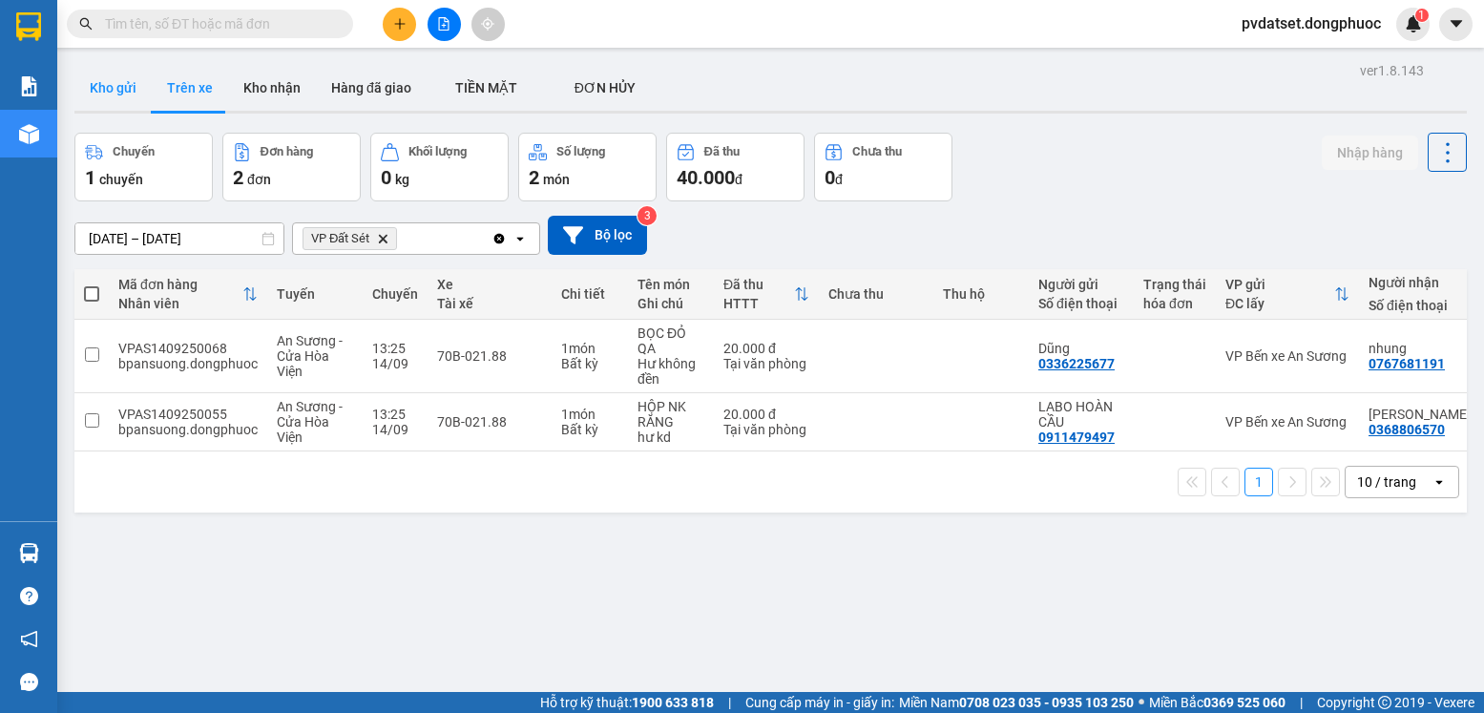
click at [107, 94] on button "Kho gửi" at bounding box center [112, 88] width 77 height 46
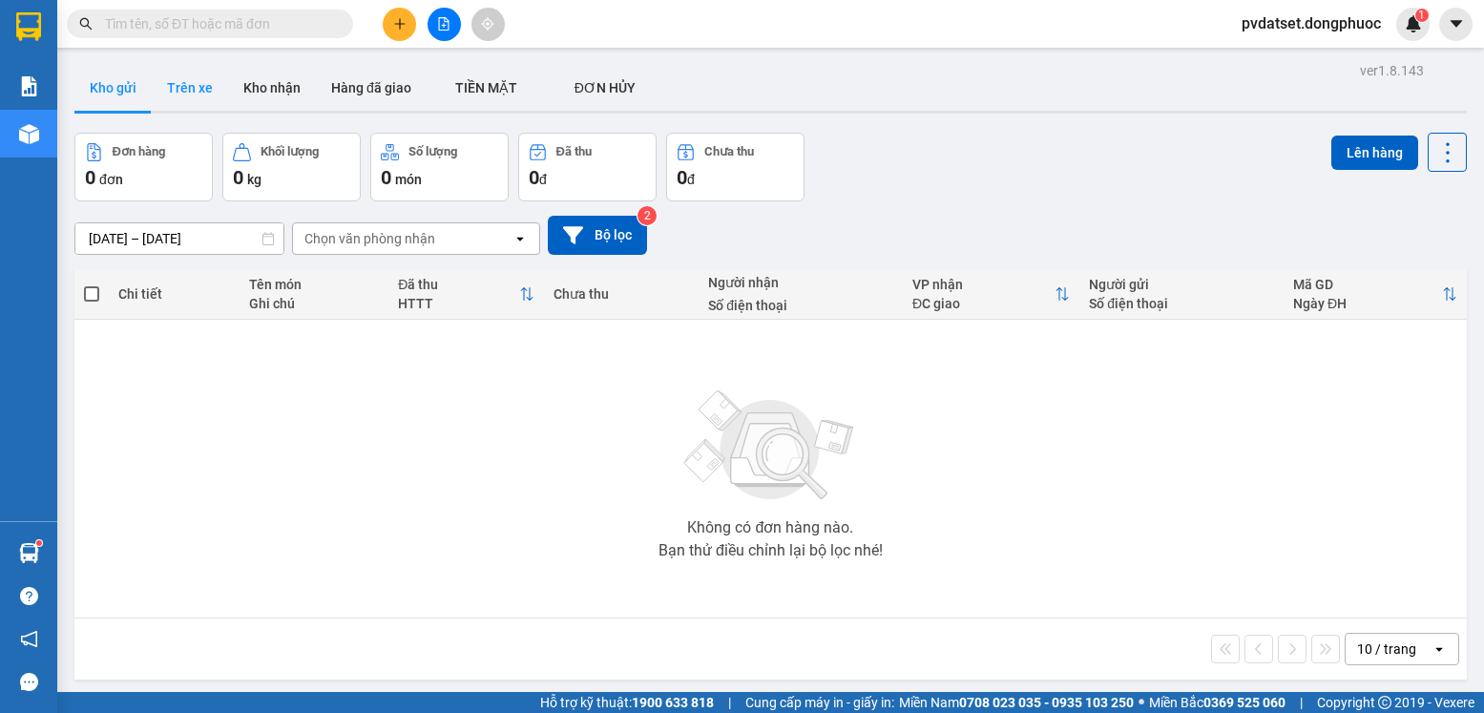
click at [183, 73] on button "Trên xe" at bounding box center [190, 88] width 76 height 46
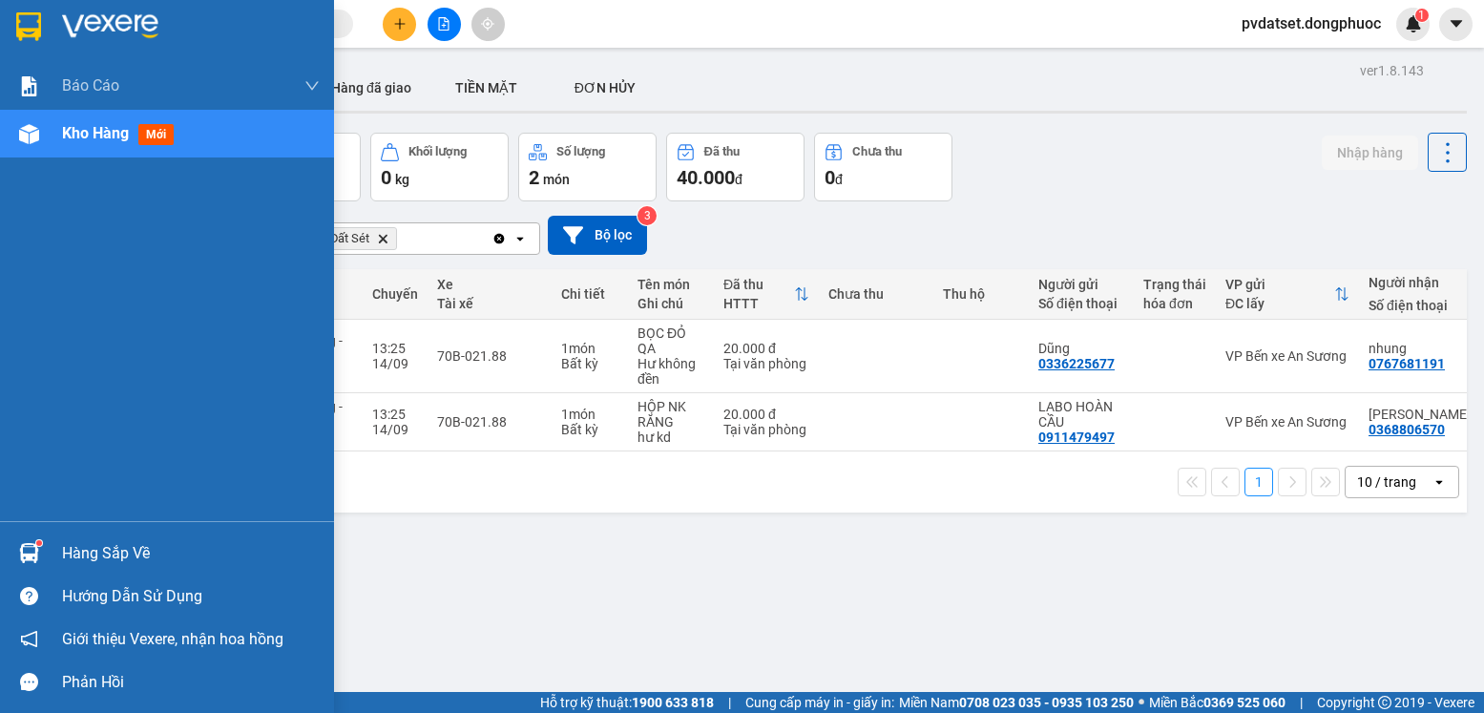
click at [83, 558] on div "Hàng sắp về" at bounding box center [191, 553] width 258 height 29
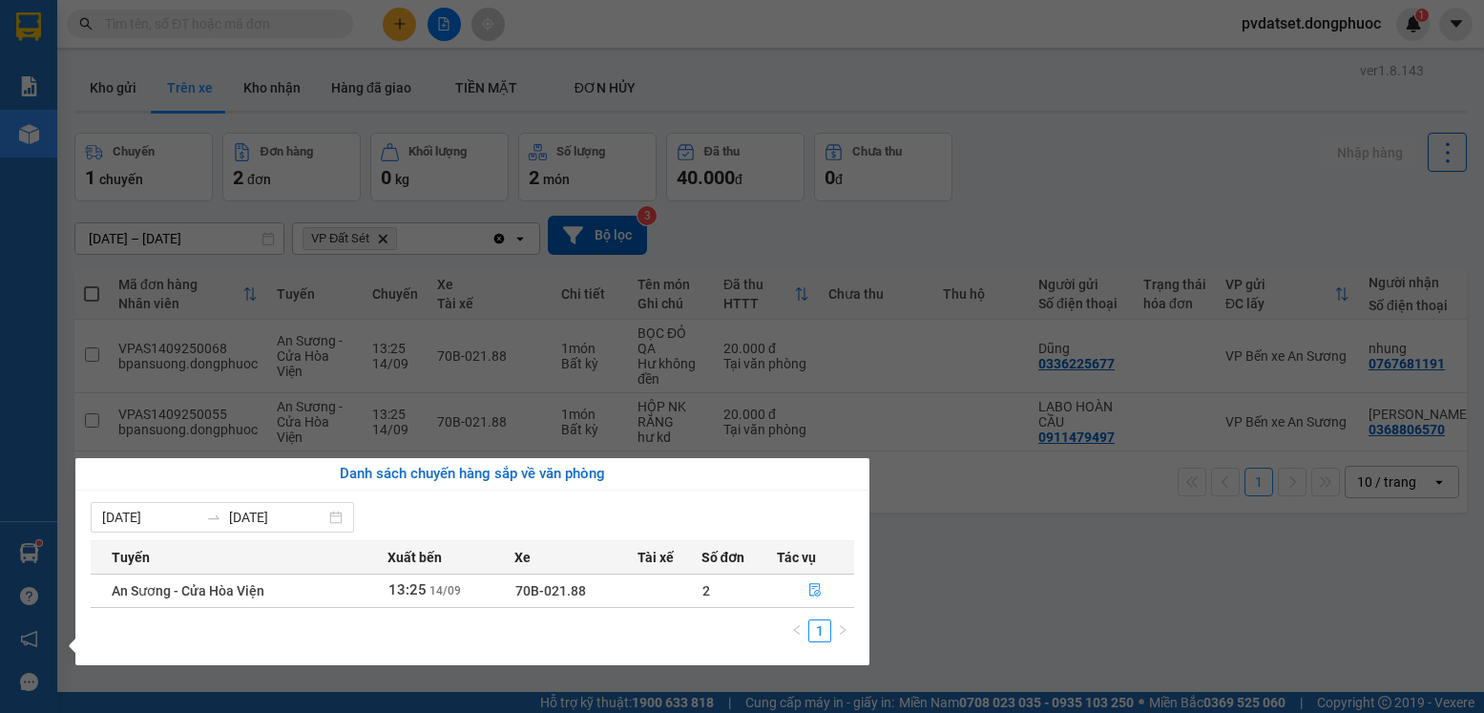
click at [1117, 659] on section "Kết quả tìm kiếm ( 2 ) Bộ lọc Ngày tạo đơn gần nhất Mã ĐH Trạng thái Món hàng T…" at bounding box center [742, 356] width 1484 height 713
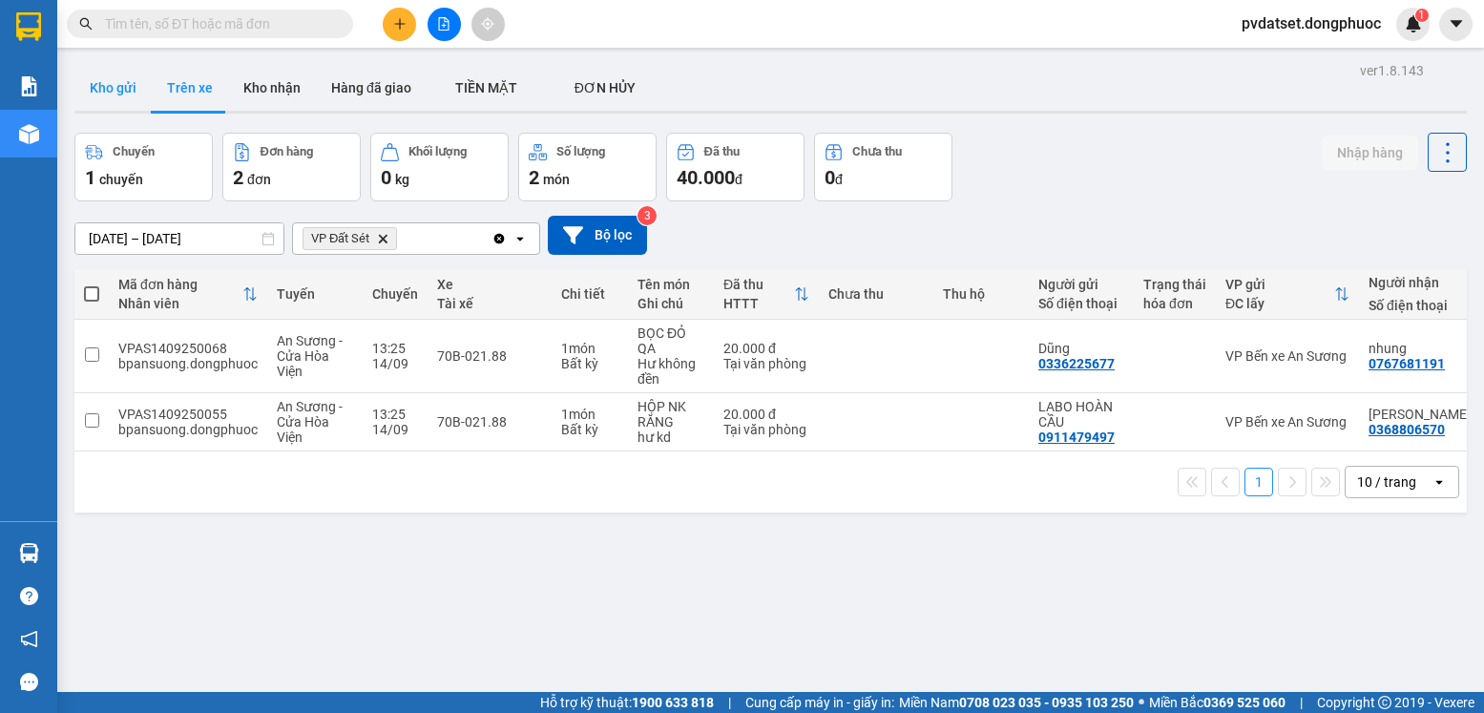
click at [115, 73] on button "Kho gửi" at bounding box center [112, 88] width 77 height 46
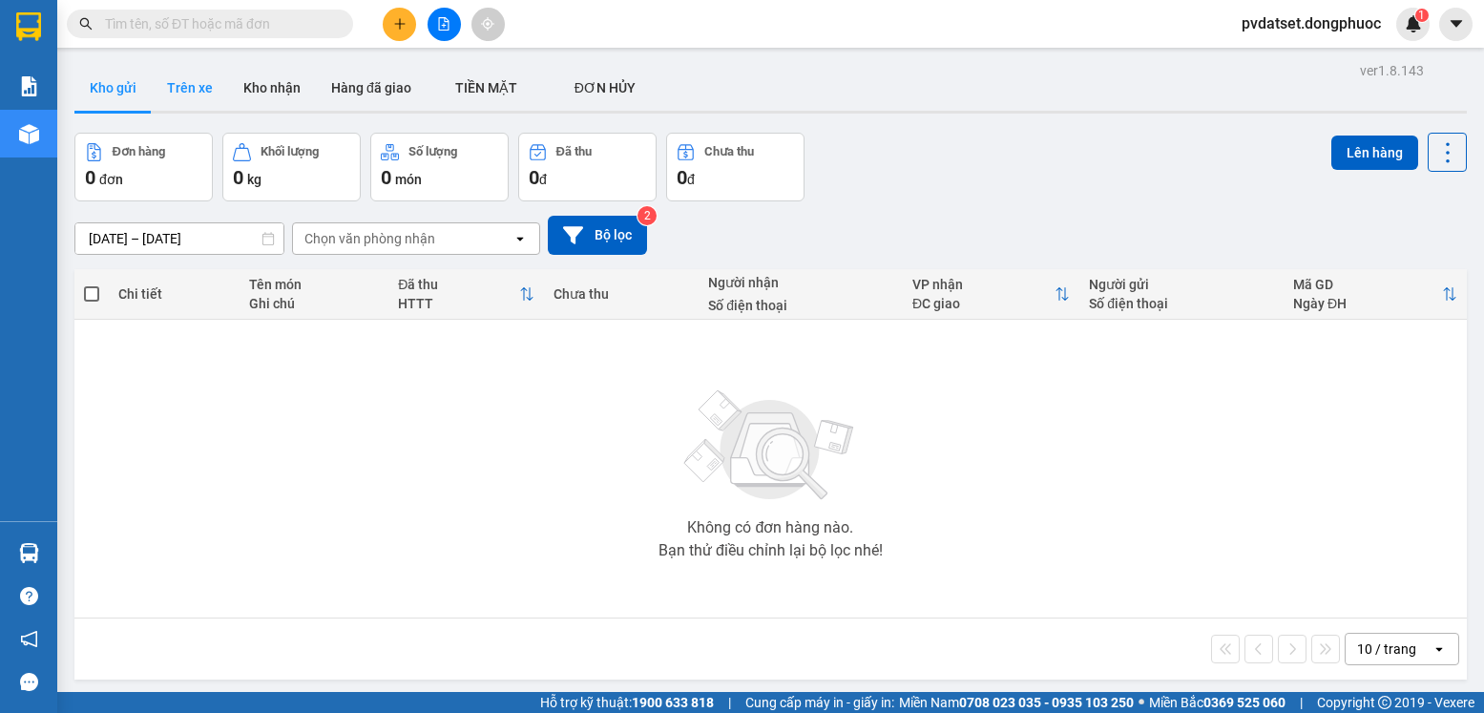
click at [190, 88] on button "Trên xe" at bounding box center [190, 88] width 76 height 46
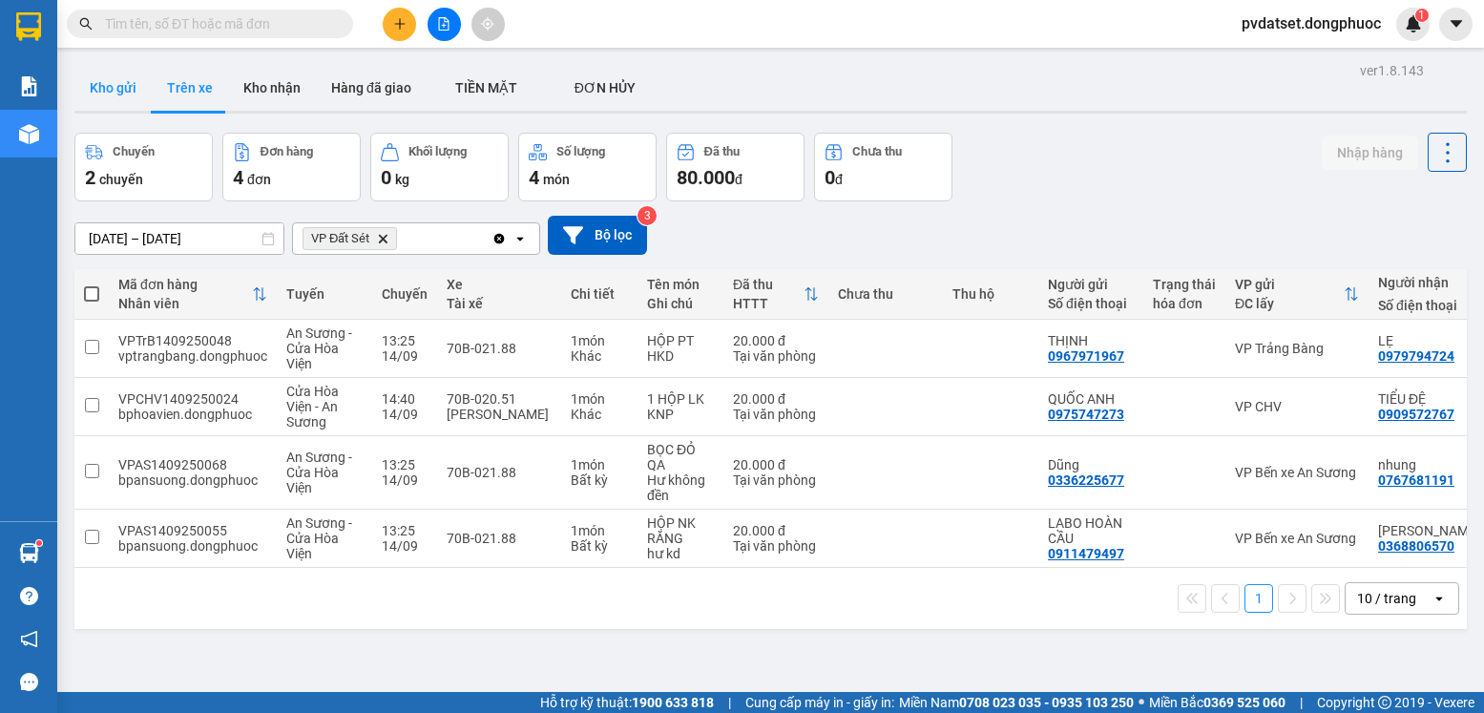
click at [118, 83] on button "Kho gửi" at bounding box center [112, 88] width 77 height 46
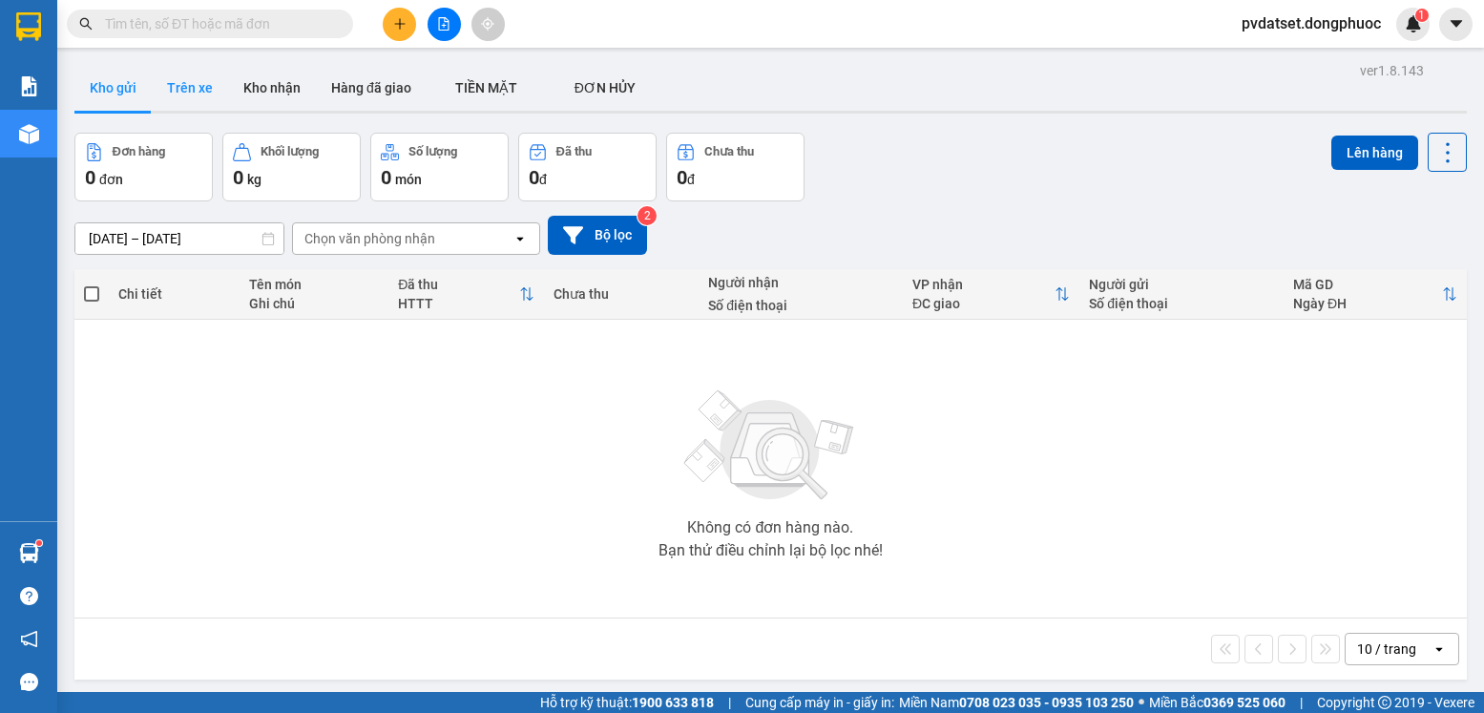
click at [185, 97] on button "Trên xe" at bounding box center [190, 88] width 76 height 46
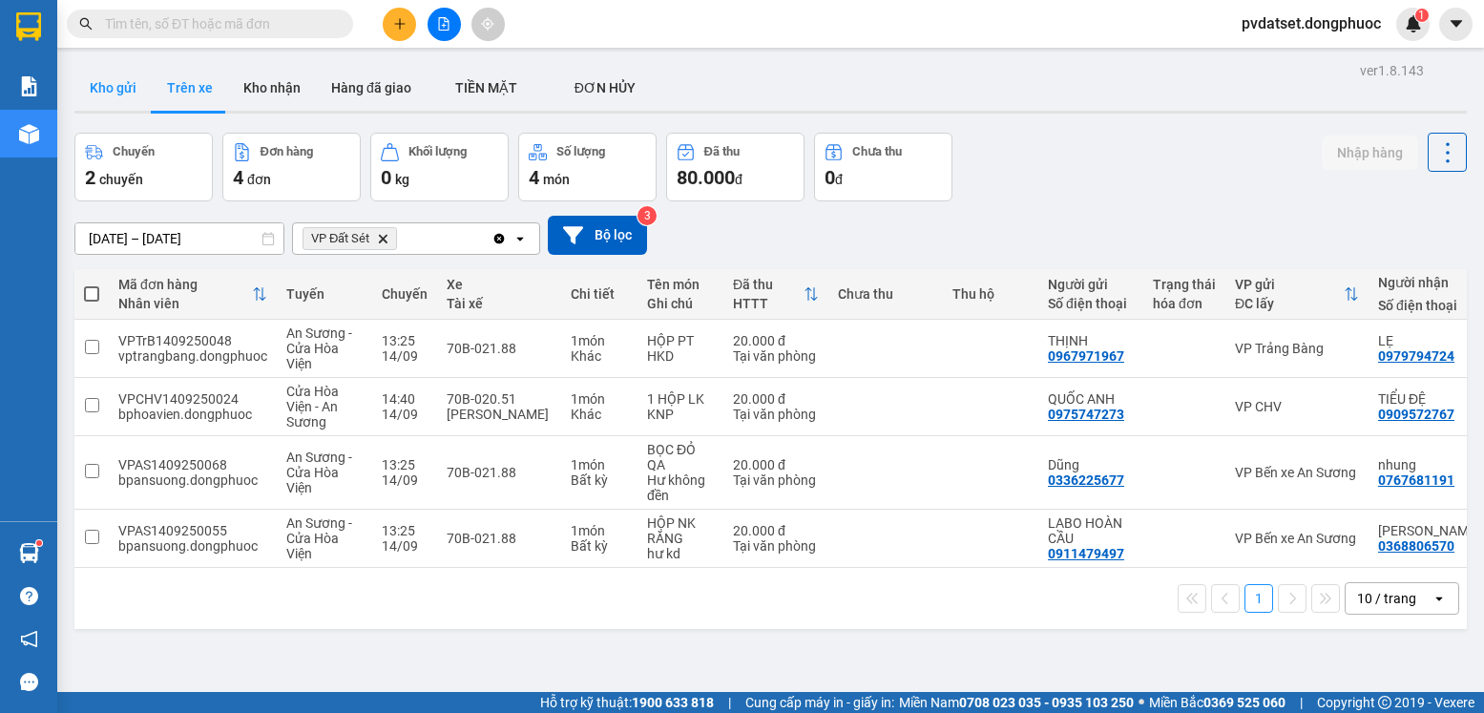
click at [101, 80] on button "Kho gửi" at bounding box center [112, 88] width 77 height 46
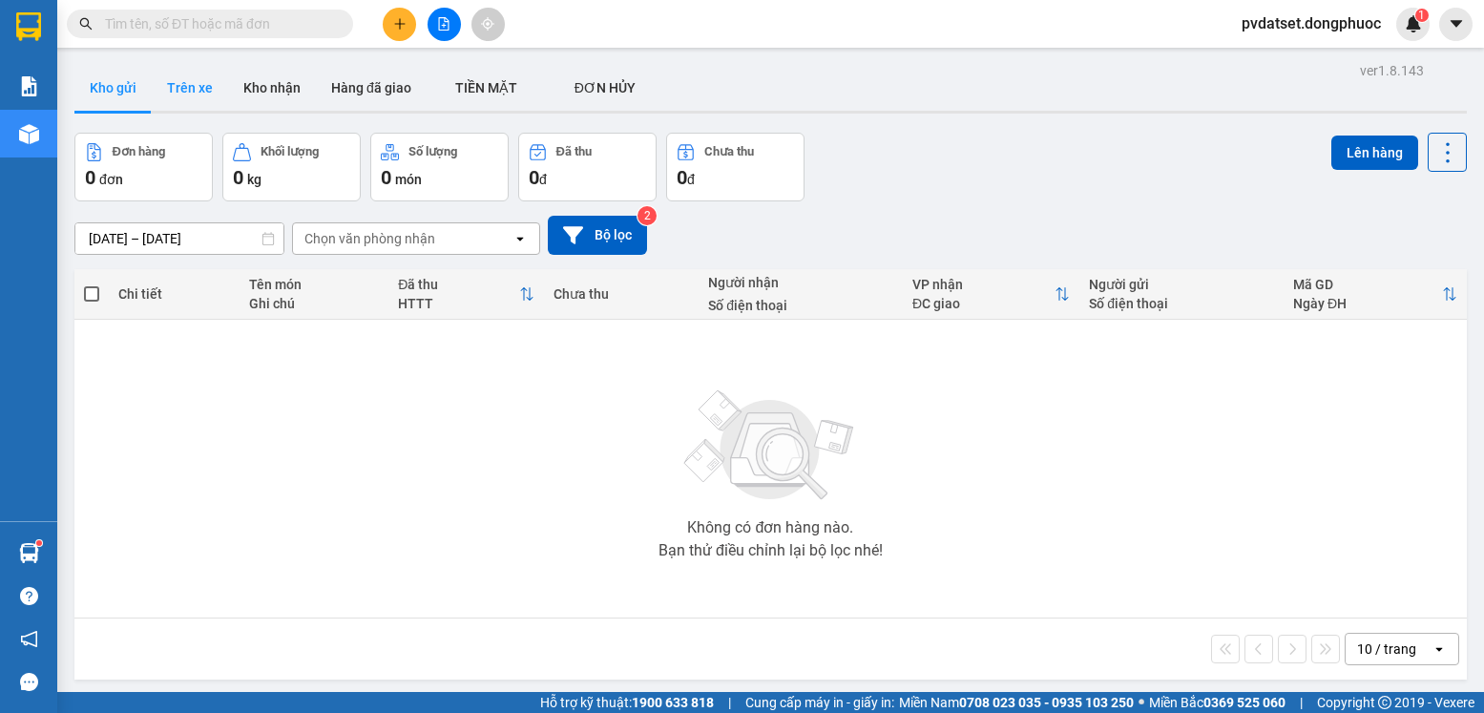
click at [195, 84] on button "Trên xe" at bounding box center [190, 88] width 76 height 46
click at [194, 85] on button "Trên xe" at bounding box center [190, 88] width 76 height 46
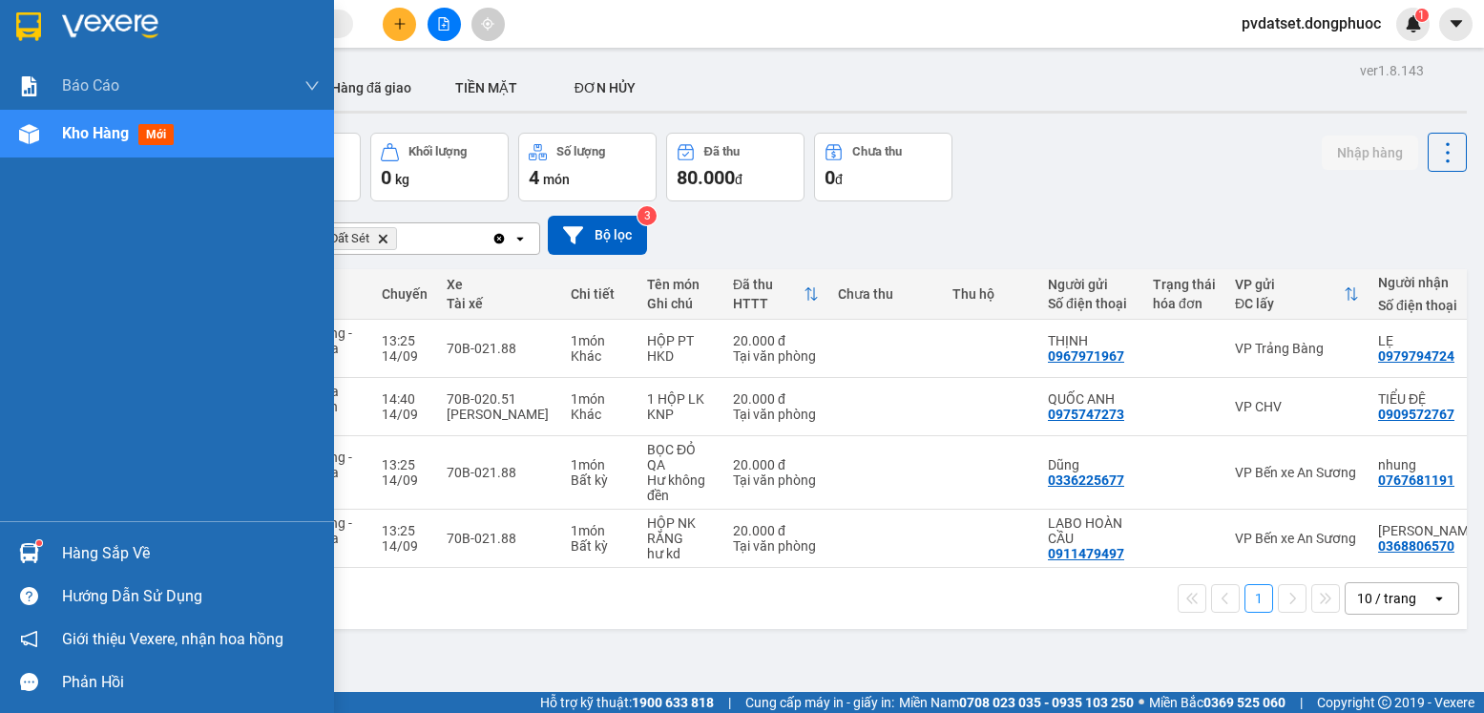
click at [30, 543] on img at bounding box center [29, 553] width 20 height 20
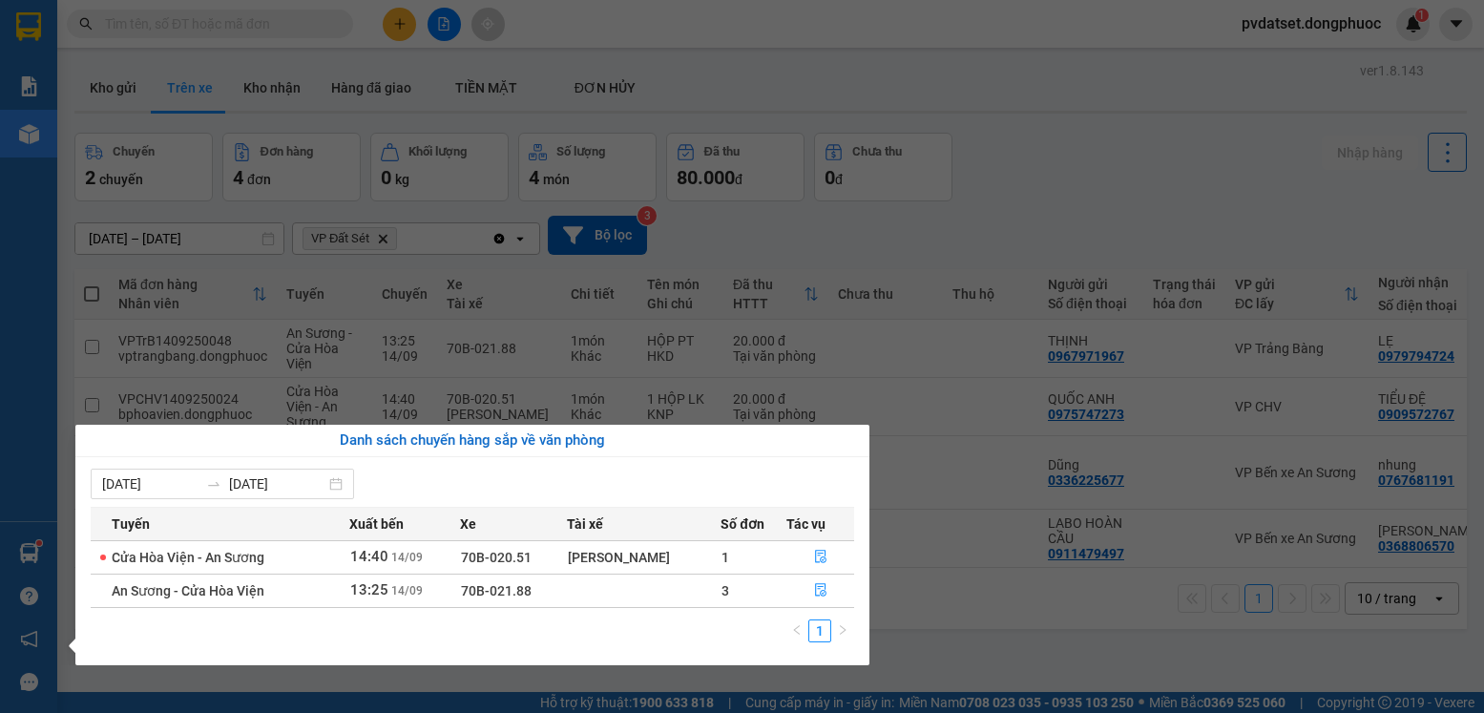
click at [1034, 667] on section "Kết quả tìm kiếm ( 2 ) Bộ lọc Ngày tạo đơn gần nhất Mã ĐH Trạng thái Món hàng T…" at bounding box center [742, 356] width 1484 height 713
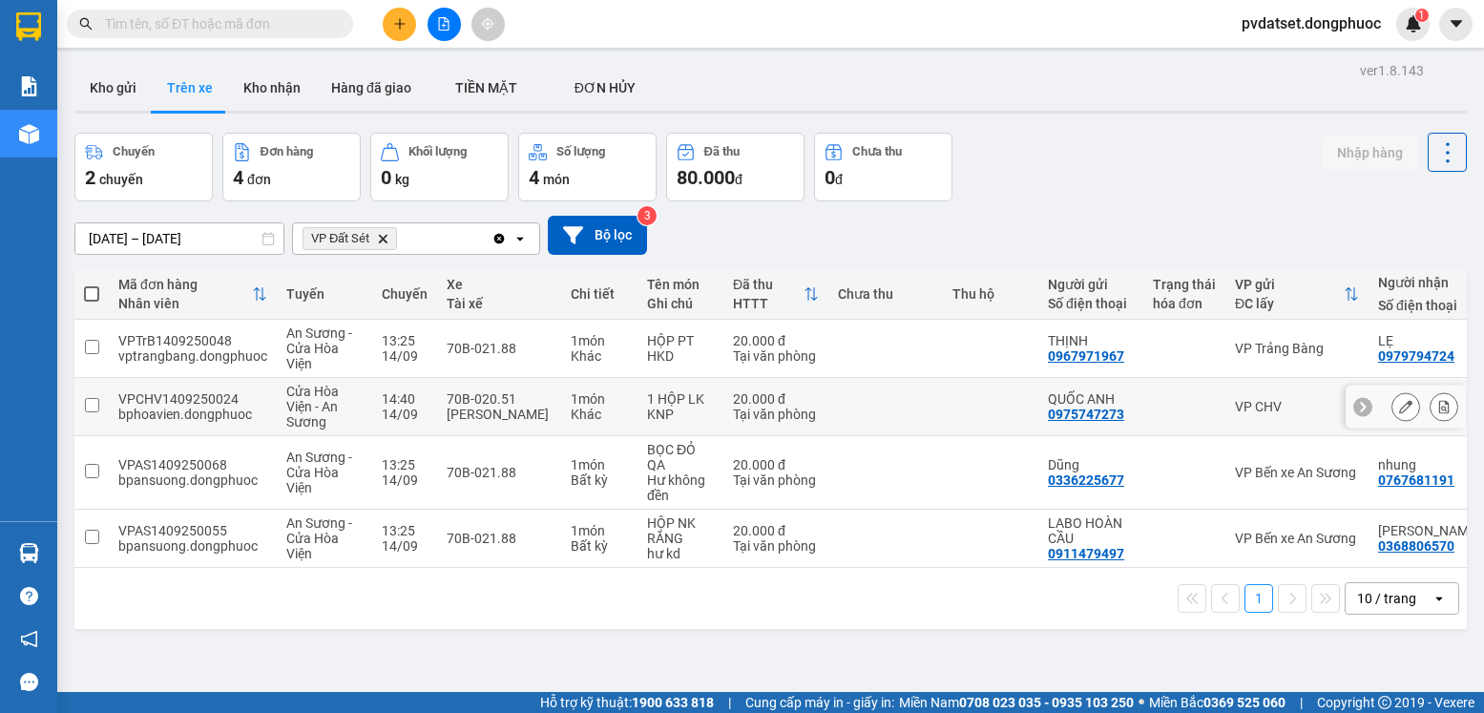
click at [647, 410] on div "KNP" at bounding box center [680, 414] width 67 height 15
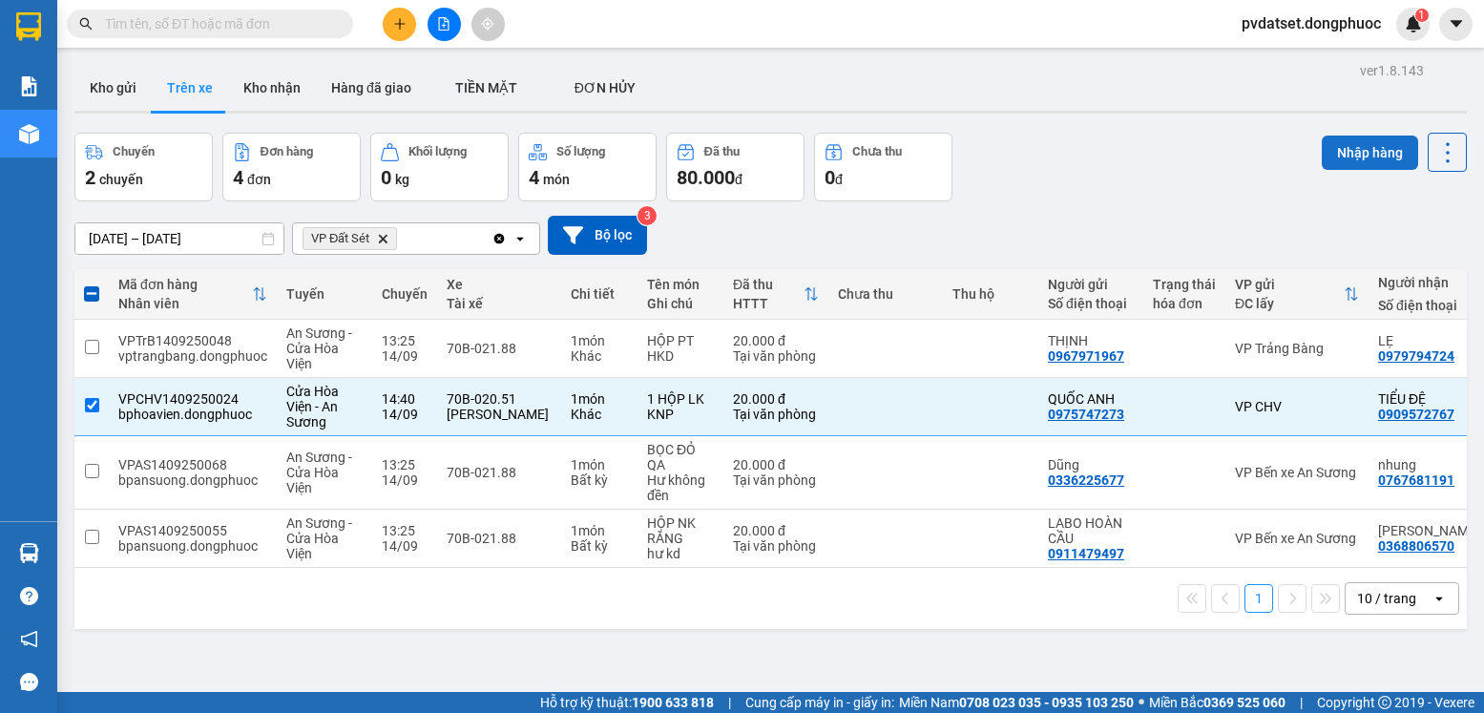
click at [1347, 144] on button "Nhập hàng" at bounding box center [1370, 153] width 96 height 34
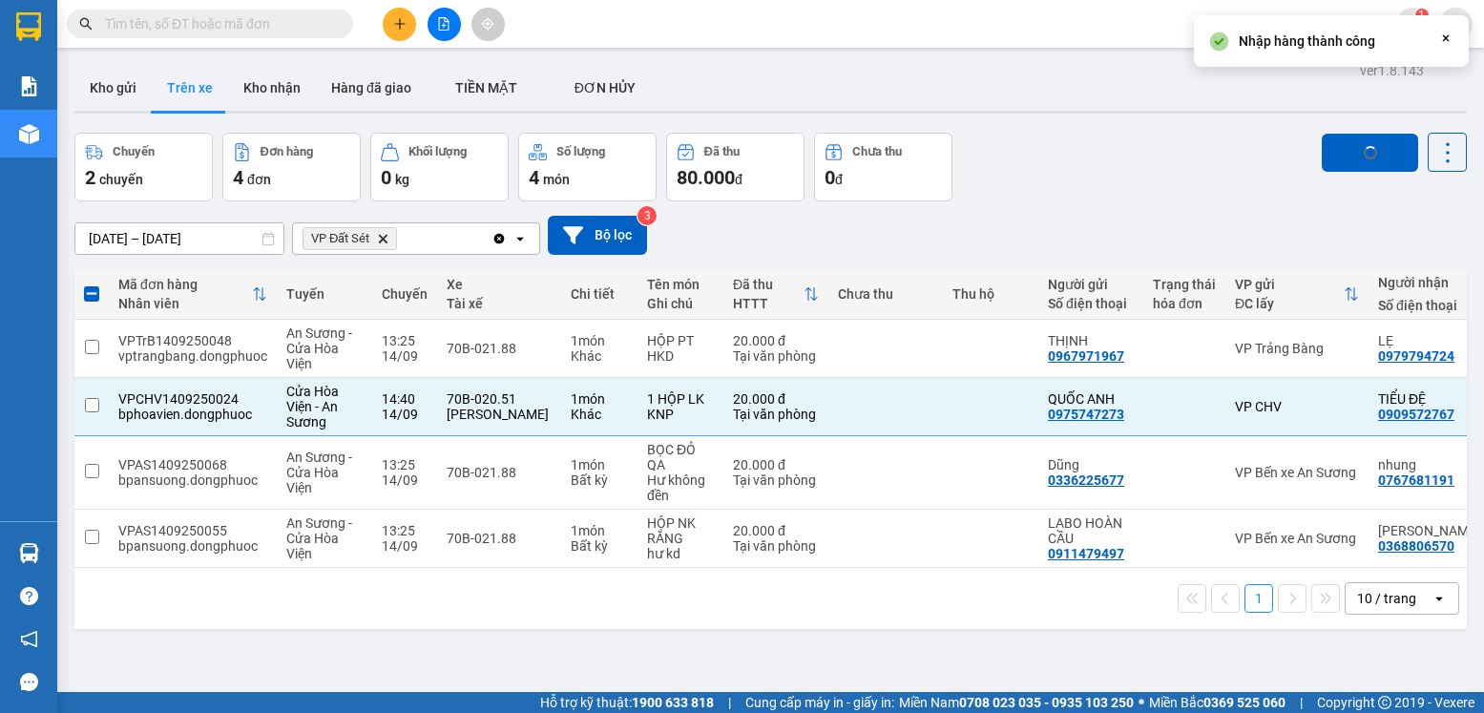
checkbox input "false"
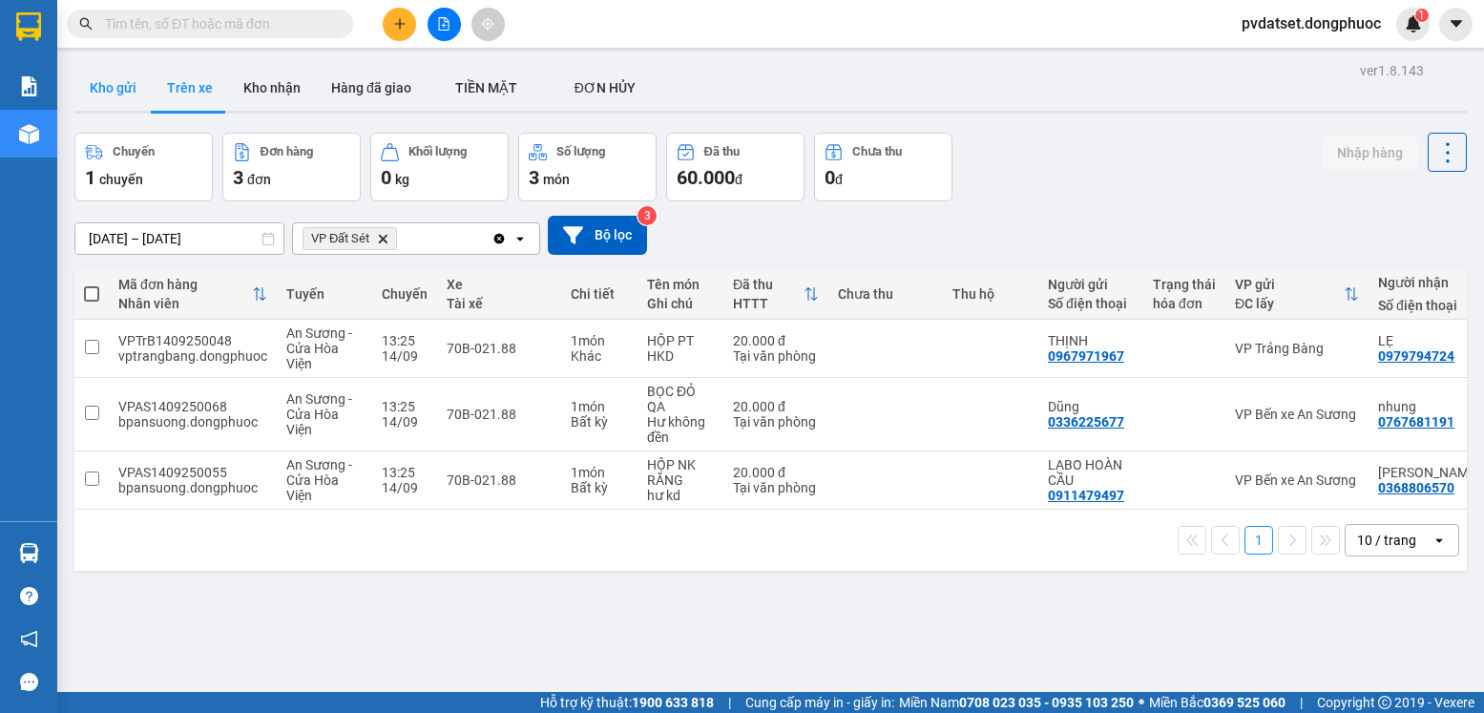
click at [102, 82] on button "Kho gửi" at bounding box center [112, 88] width 77 height 46
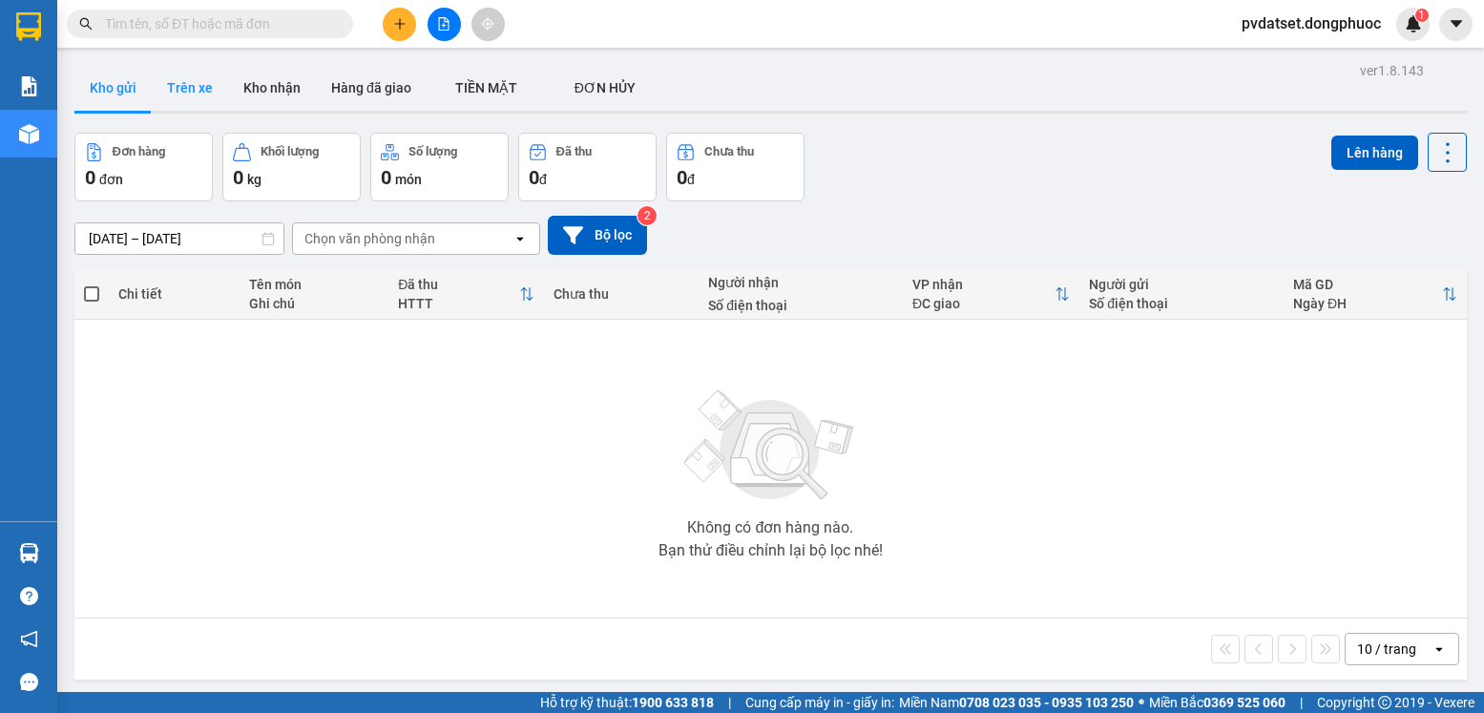
click at [172, 80] on button "Trên xe" at bounding box center [190, 88] width 76 height 46
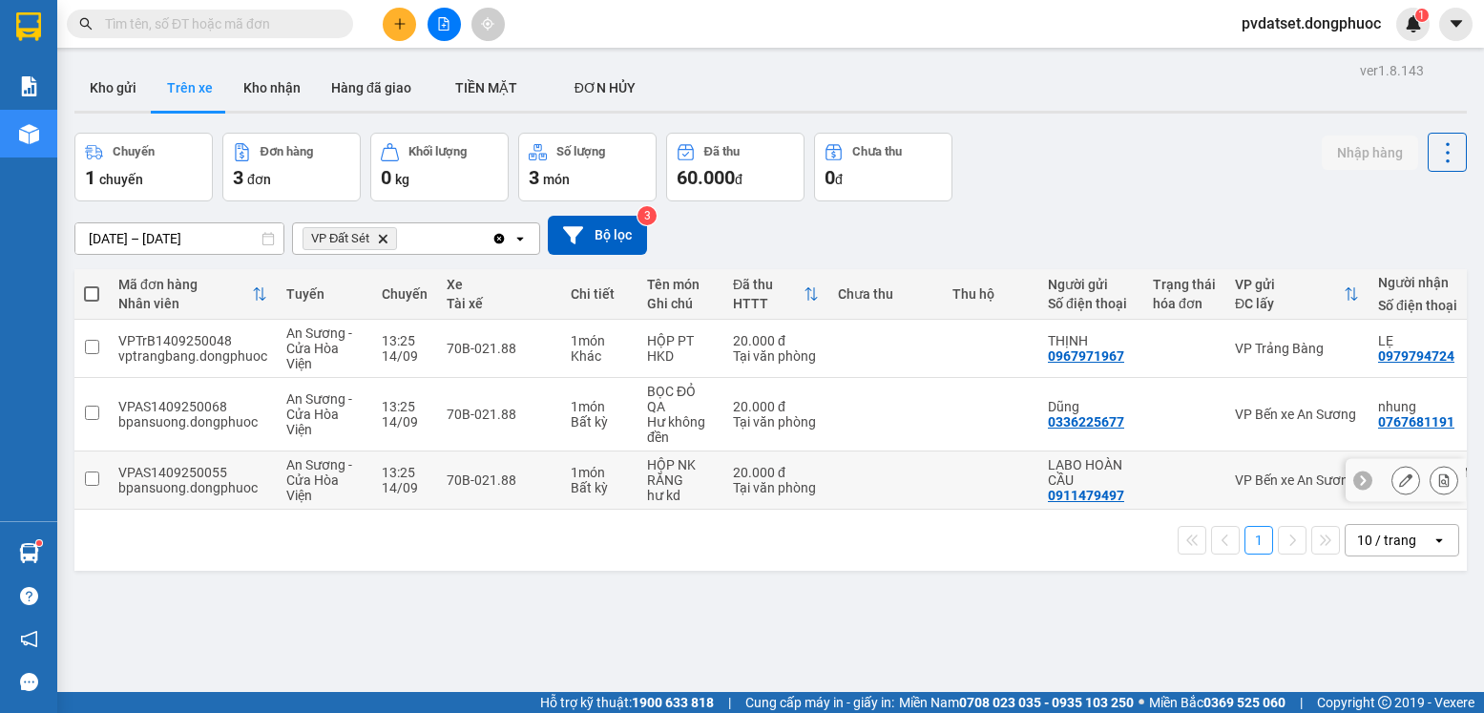
click at [540, 474] on div "70B-021.88" at bounding box center [499, 479] width 105 height 15
checkbox input "true"
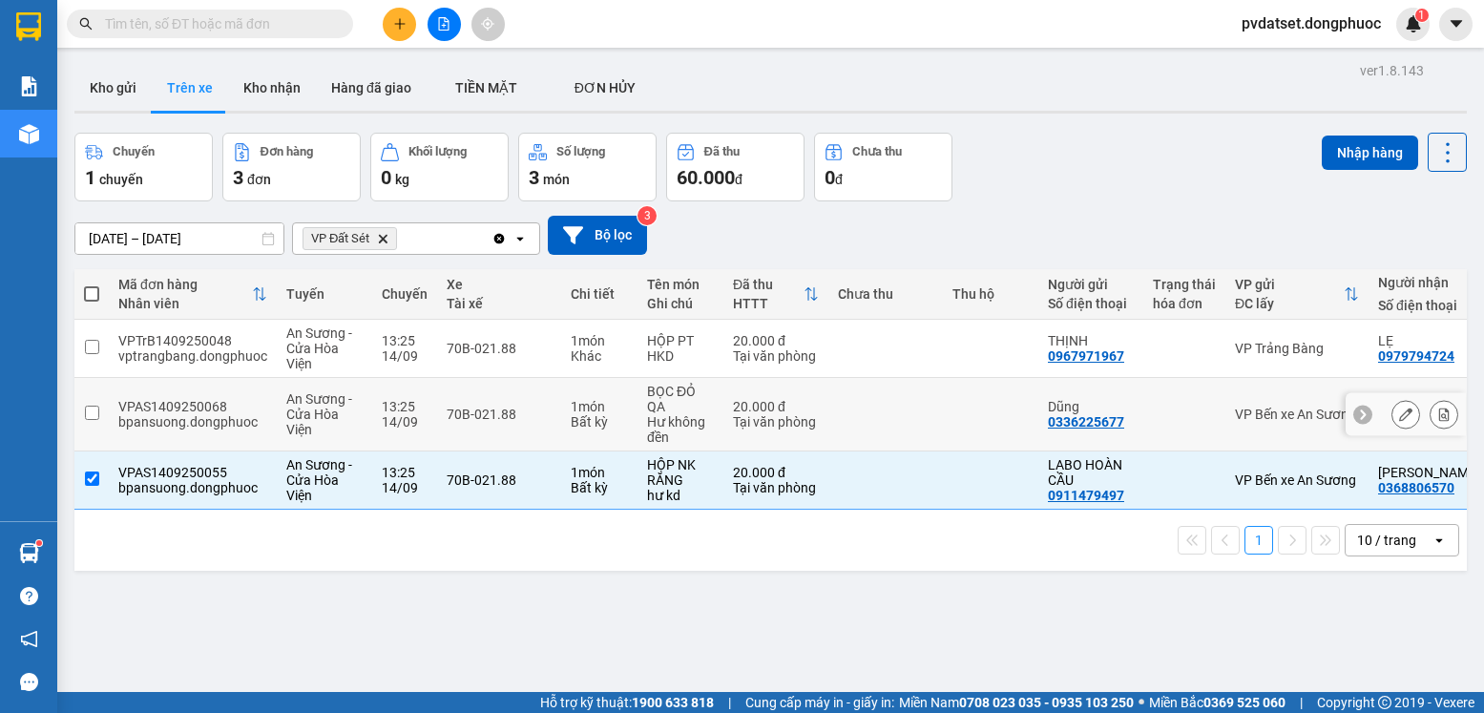
click at [544, 414] on div "70B-021.88" at bounding box center [499, 414] width 105 height 15
checkbox input "true"
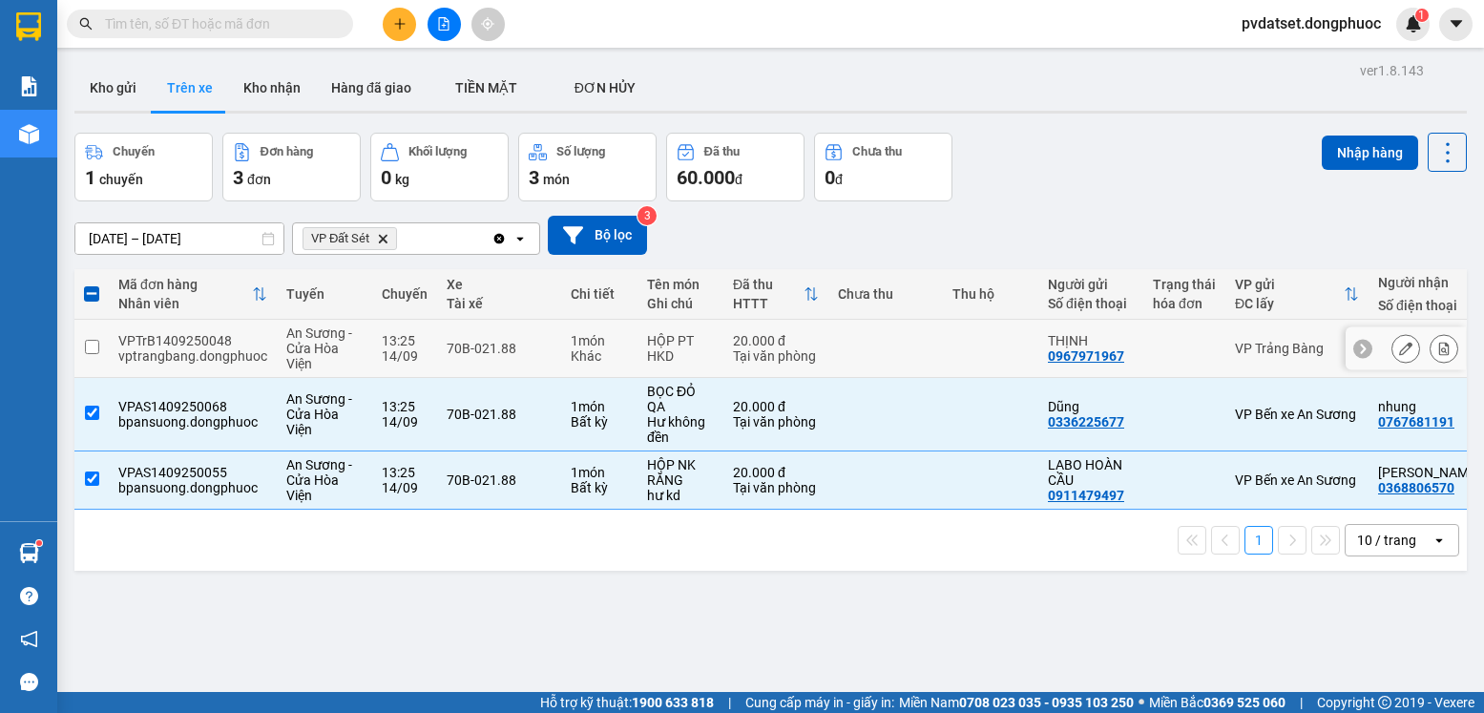
click at [543, 352] on div "70B-021.88" at bounding box center [499, 348] width 105 height 15
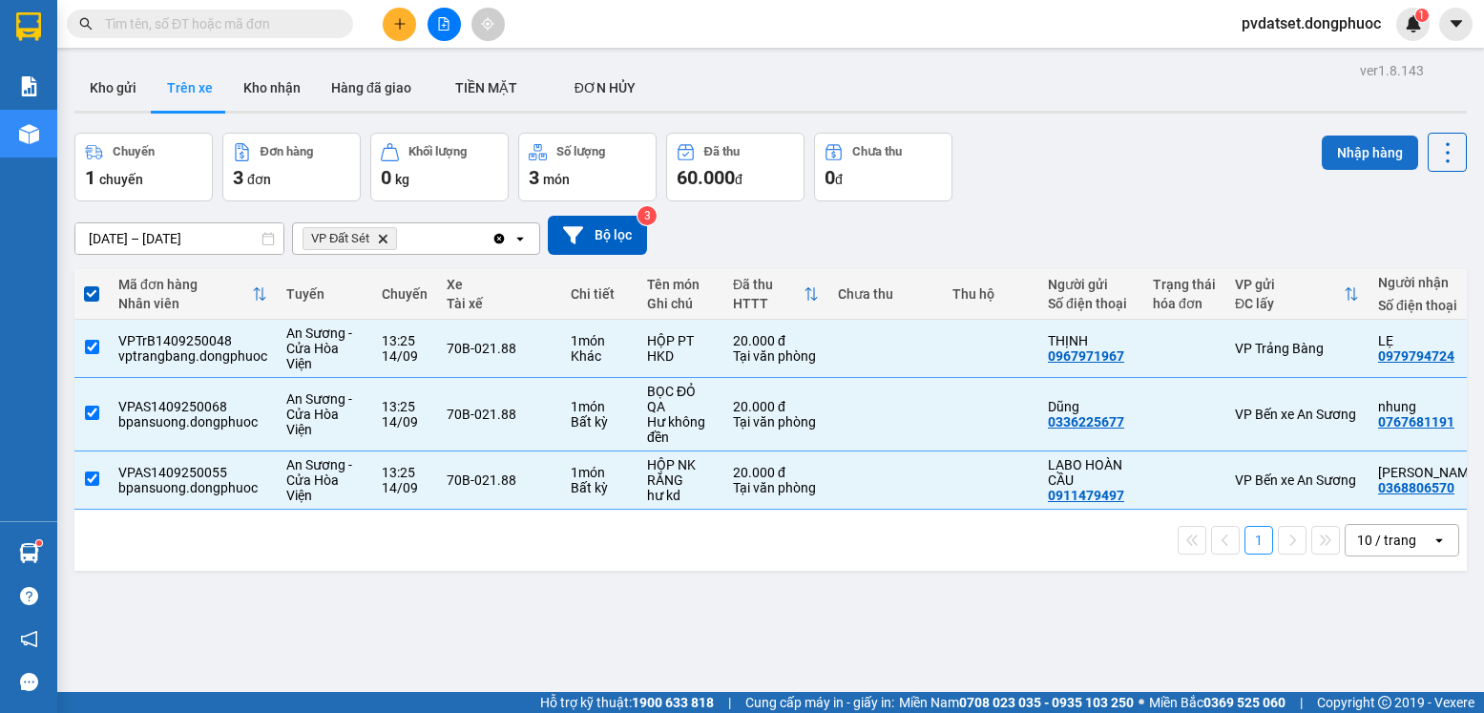
click at [1331, 165] on button "Nhập hàng" at bounding box center [1370, 153] width 96 height 34
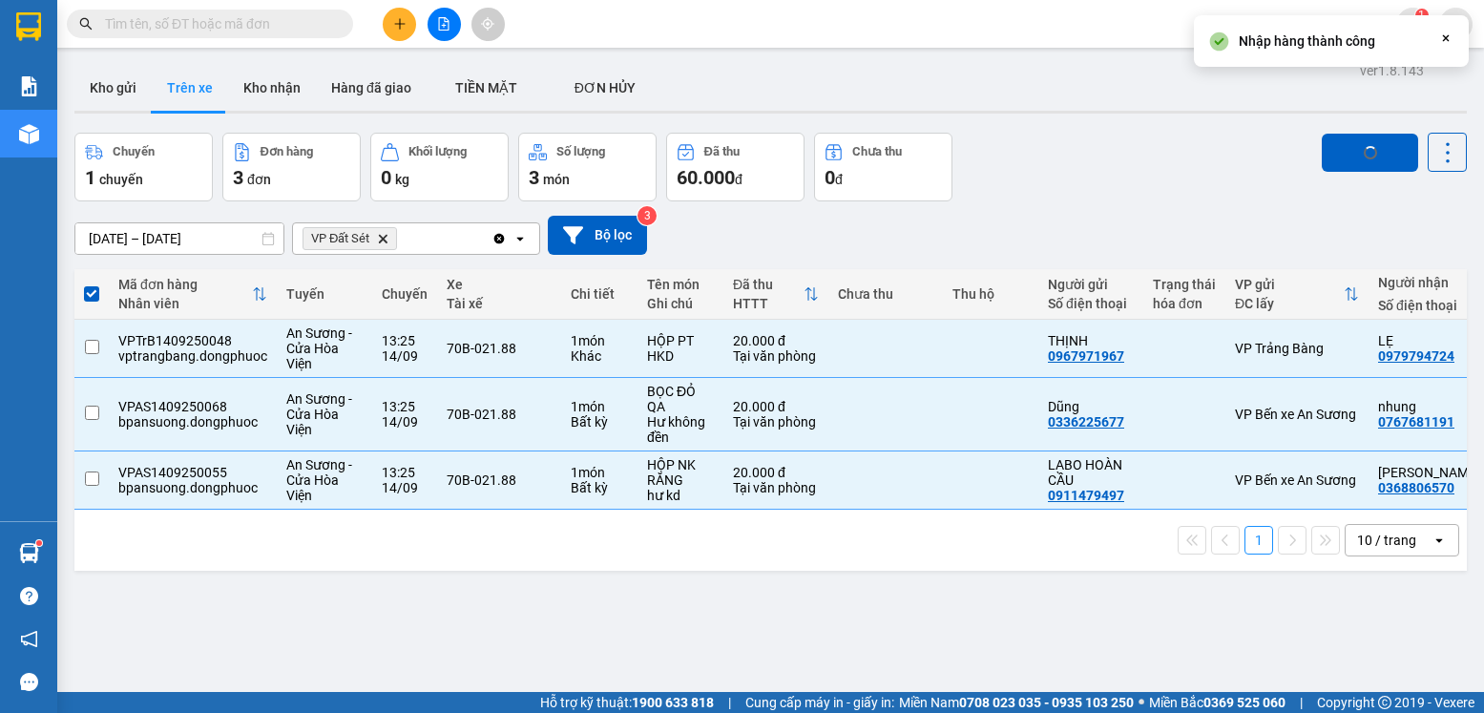
checkbox input "false"
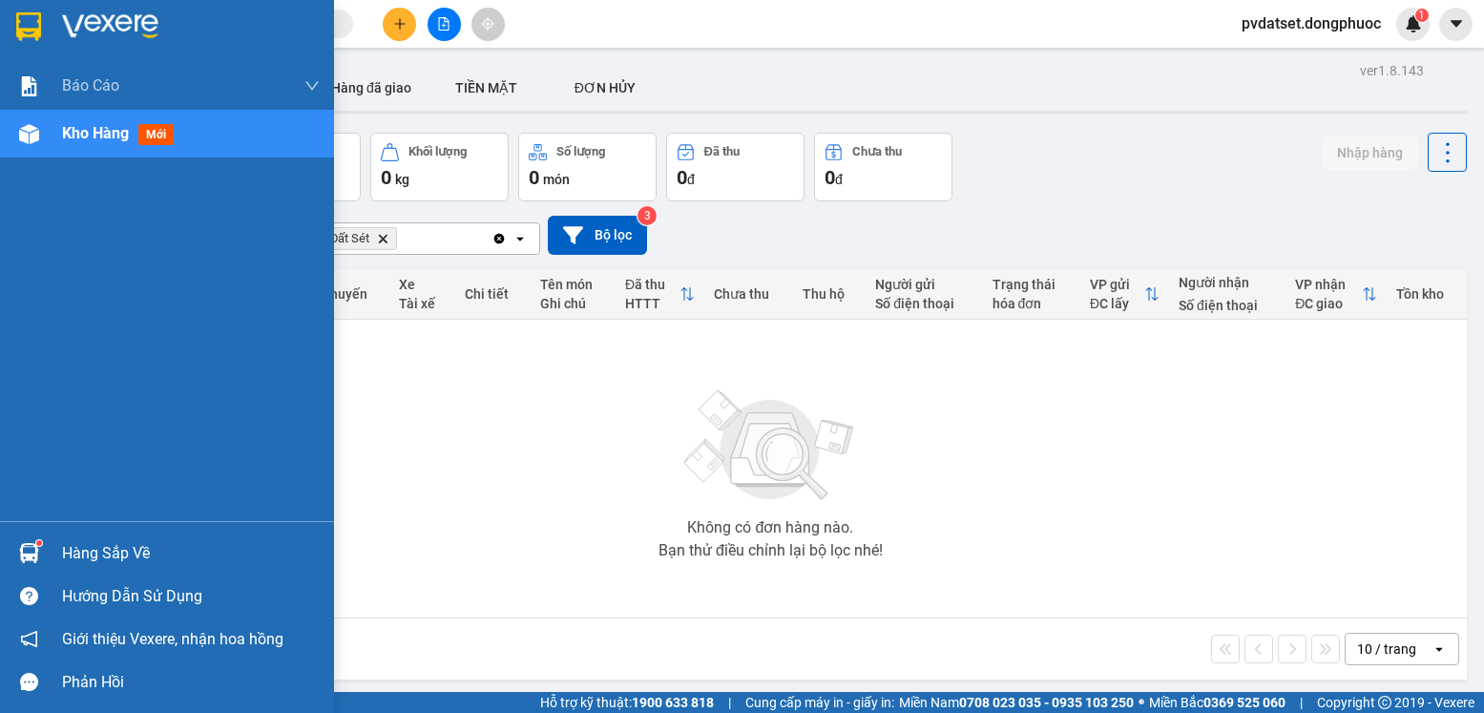
click at [106, 542] on div "Hàng sắp về" at bounding box center [191, 553] width 258 height 29
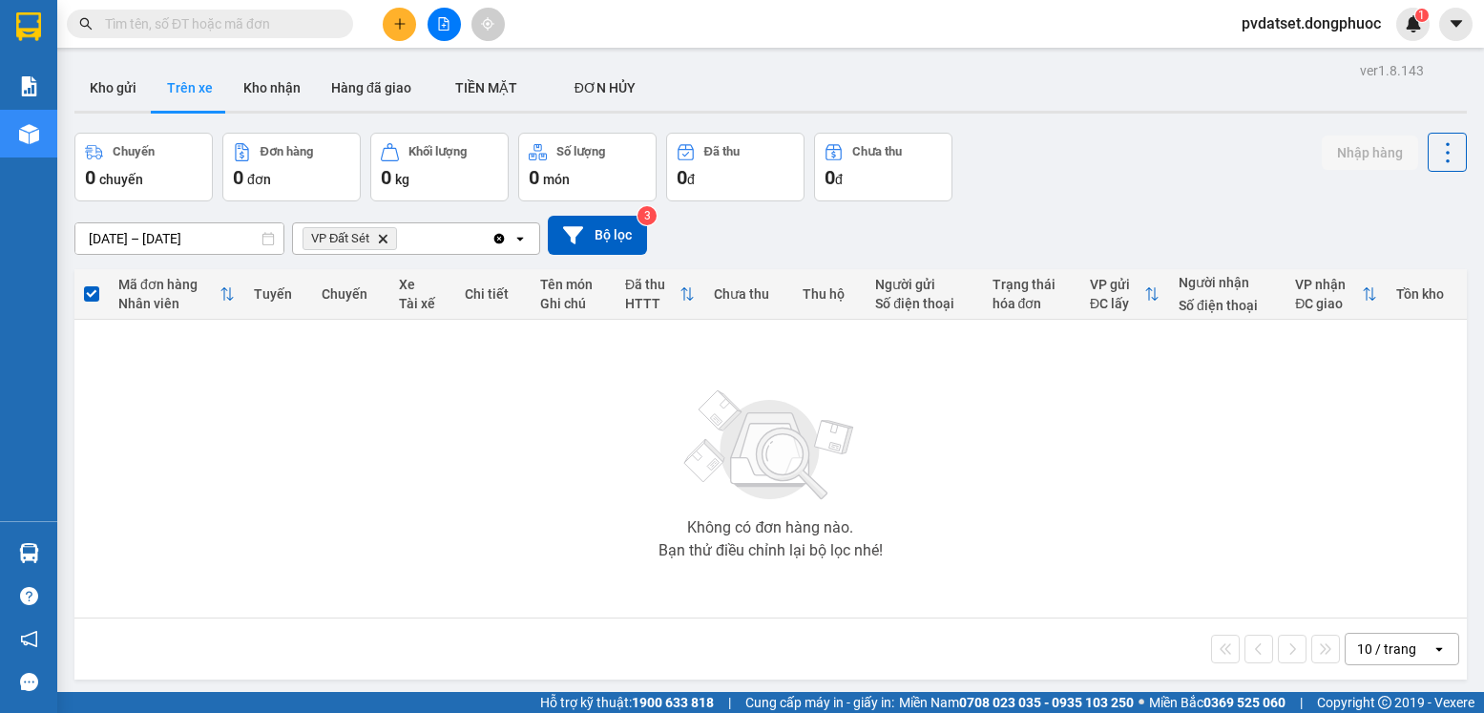
click at [556, 393] on section "Kết quả tìm kiếm ( 2 ) Bộ lọc Ngày tạo đơn gần nhất Mã ĐH Trạng thái Món hàng T…" at bounding box center [742, 356] width 1484 height 713
click at [114, 89] on button "Kho gửi" at bounding box center [112, 88] width 77 height 46
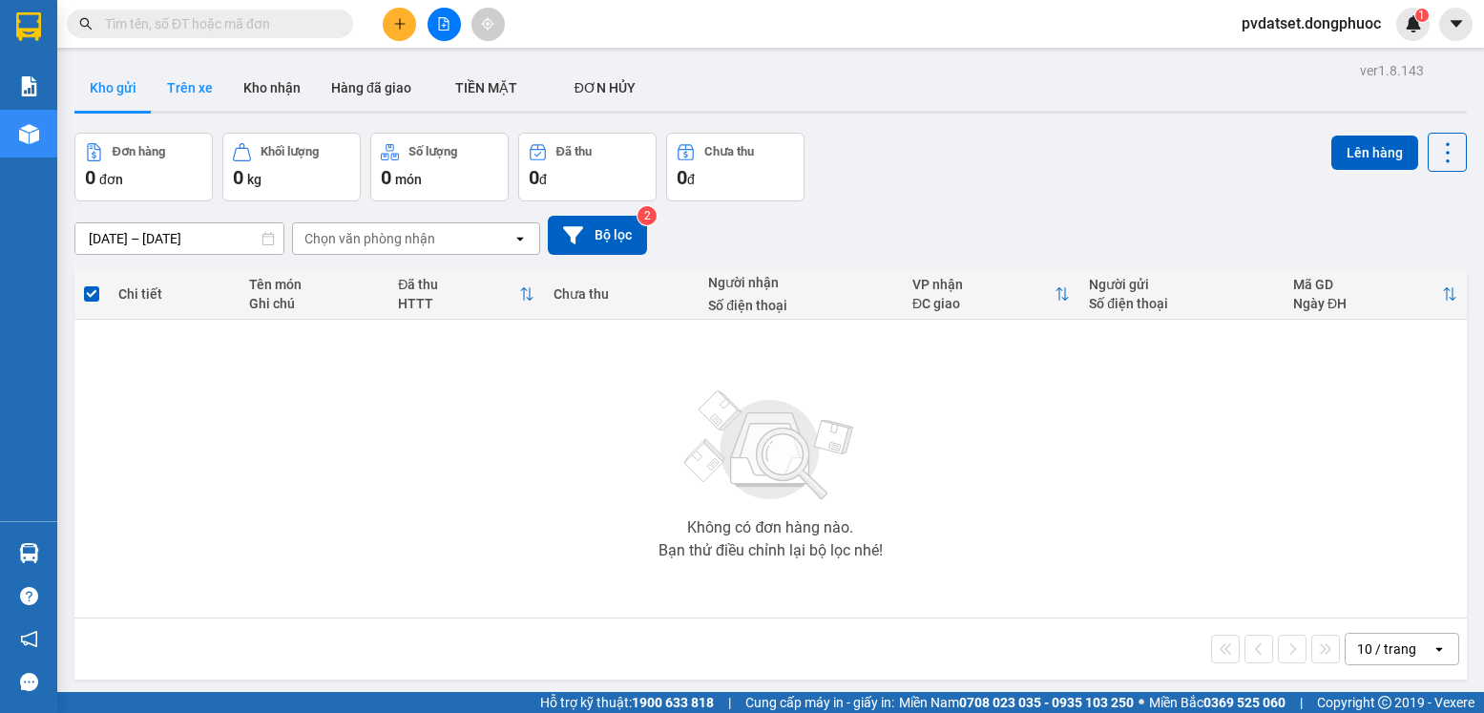
click at [172, 89] on button "Trên xe" at bounding box center [190, 88] width 76 height 46
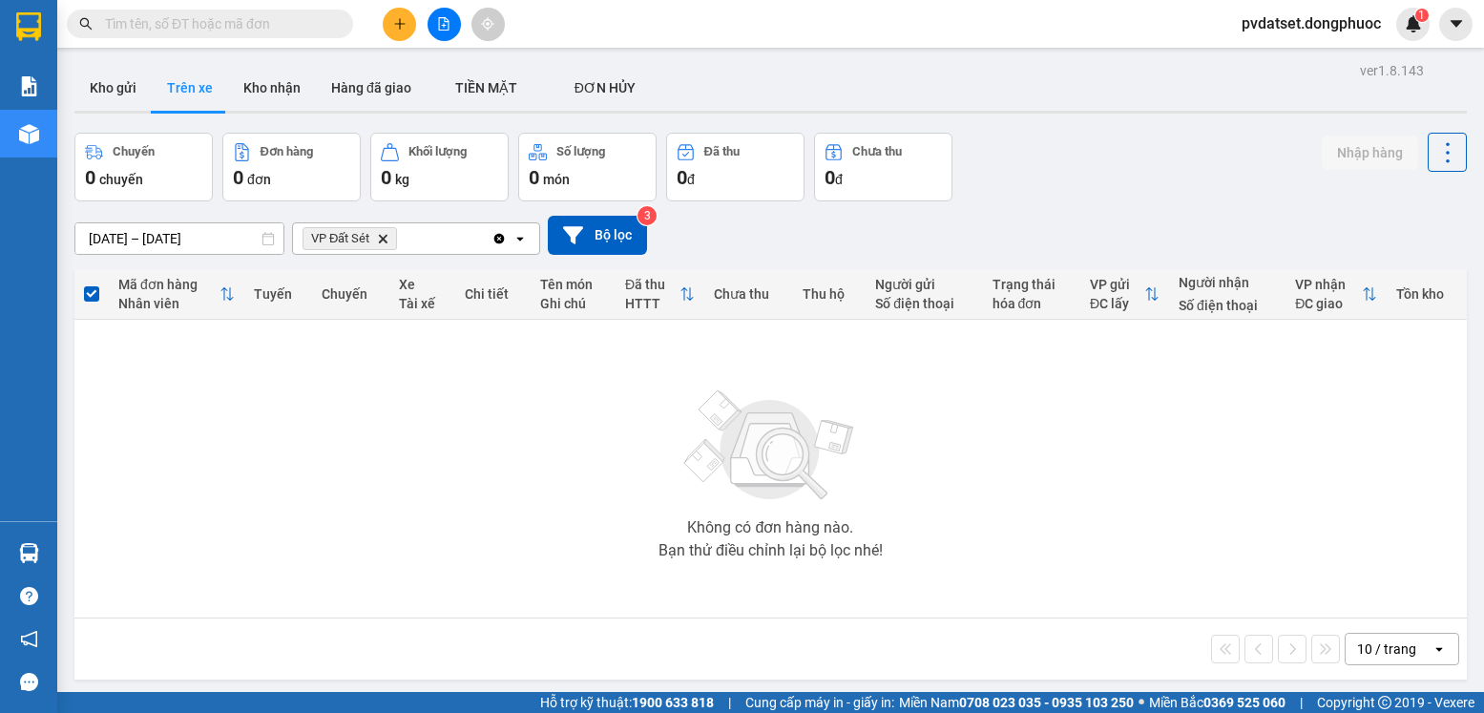
click at [268, 25] on input "text" at bounding box center [217, 23] width 225 height 21
click at [111, 94] on button "Kho gửi" at bounding box center [112, 88] width 77 height 46
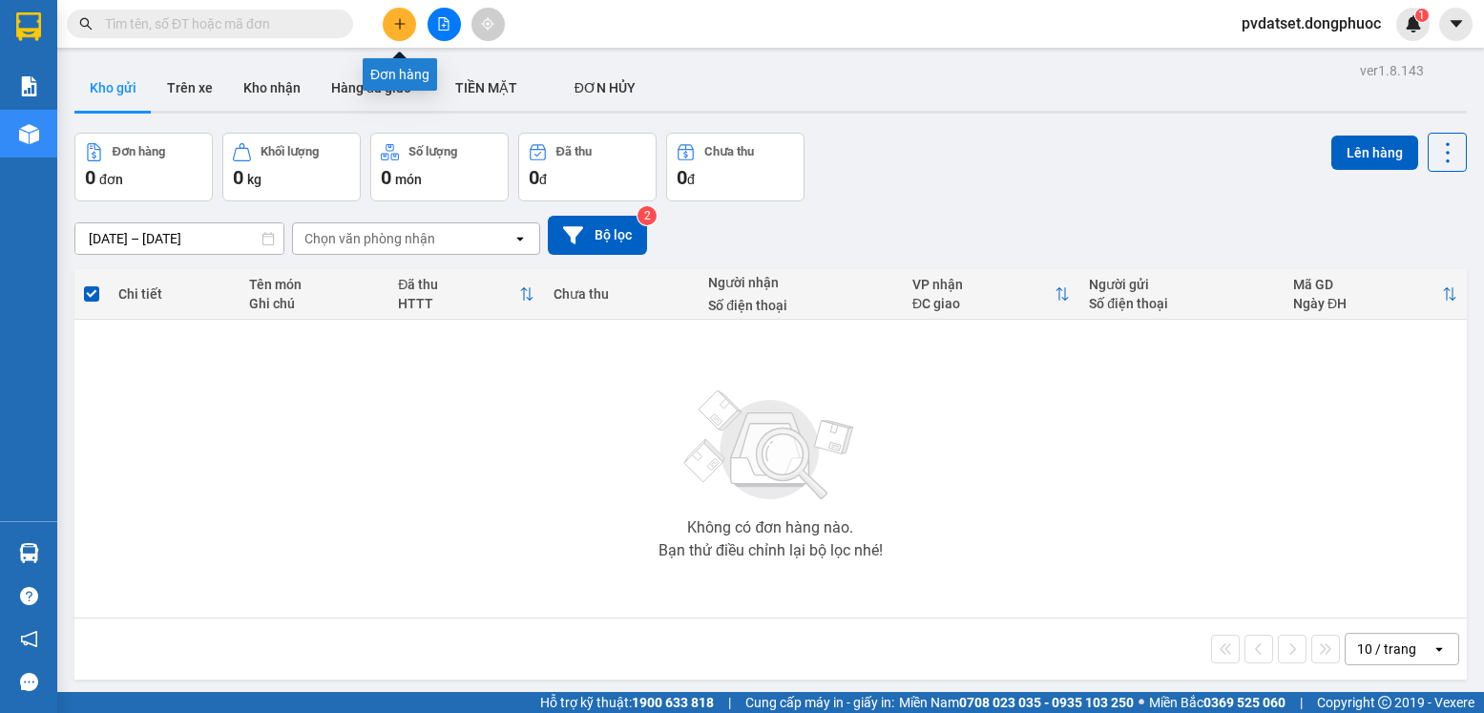
click at [396, 31] on button at bounding box center [399, 24] width 33 height 33
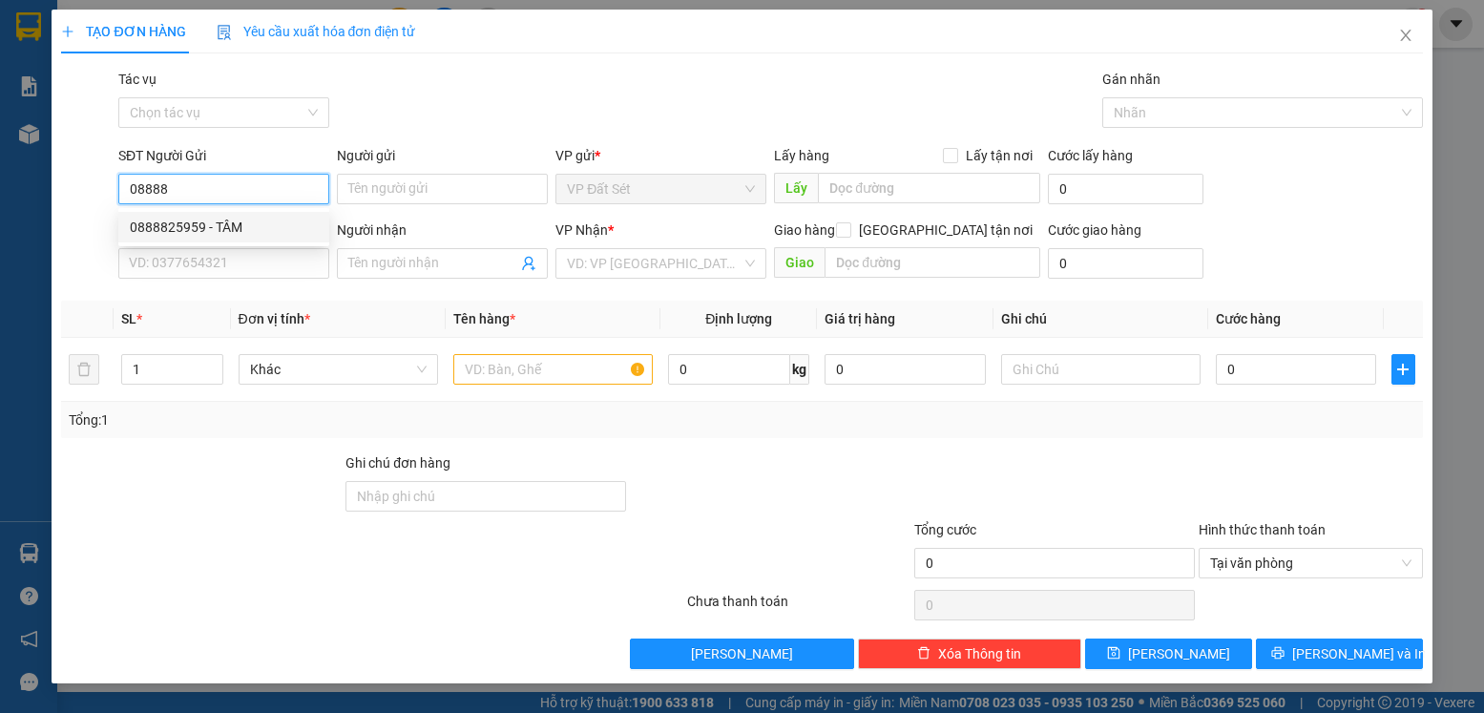
click at [250, 216] on div "0888825959 - TÂM" at bounding box center [223, 227] width 211 height 31
type input "0888825959"
type input "TÂM"
type input "0902486488"
type input "TOẢN"
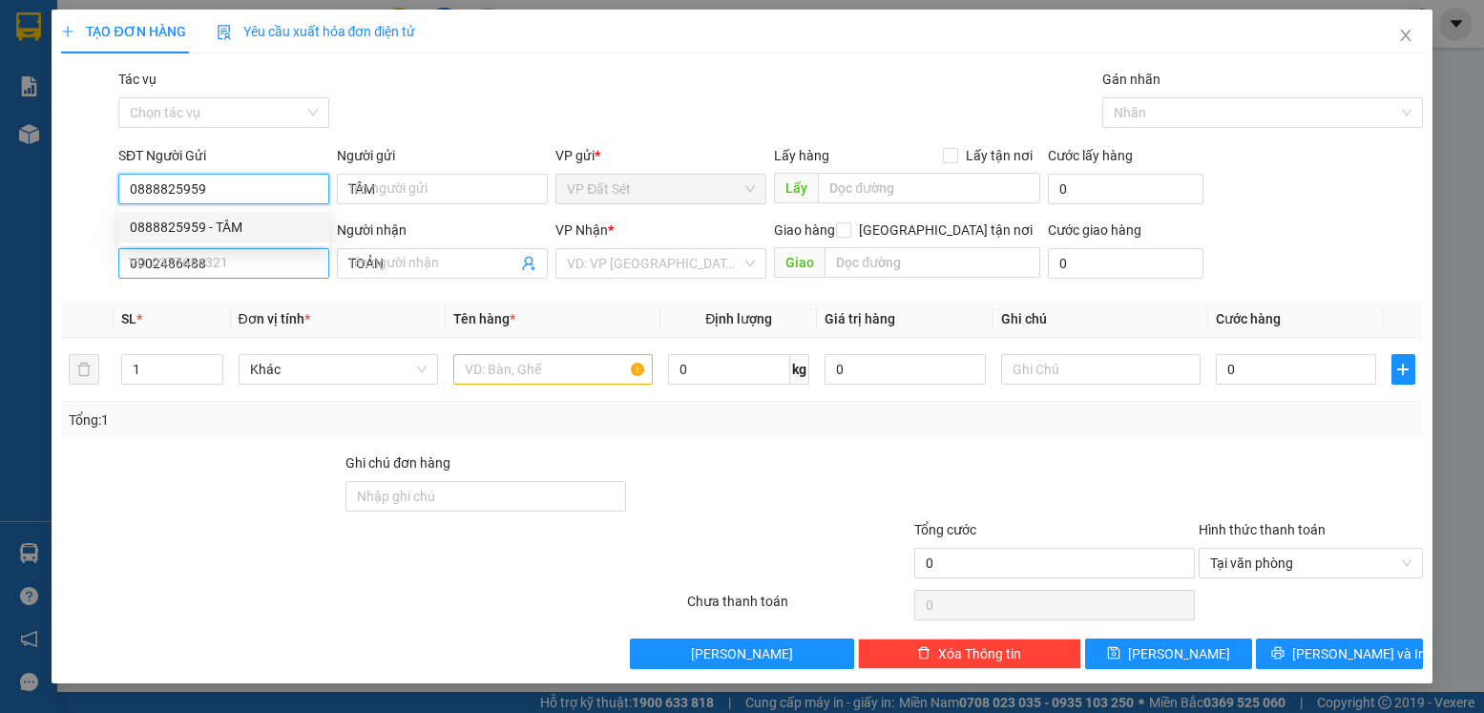
type input "20.000"
type input "0888825959"
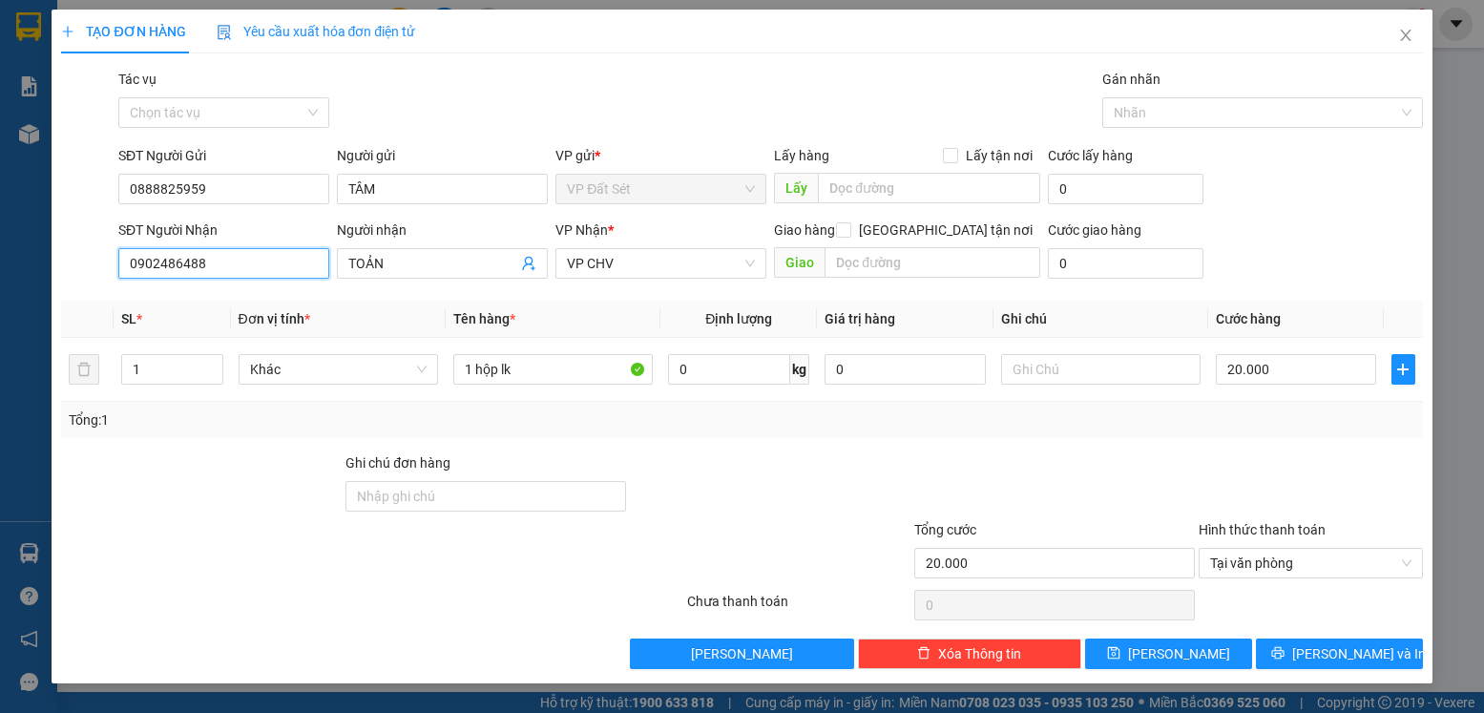
drag, startPoint x: 160, startPoint y: 266, endPoint x: 89, endPoint y: 266, distance: 71.6
click at [89, 266] on div "SĐT Người Nhận 0902486488 0902486488 Người nhận TOẢN VP Nhận * VP CHV Giao hàng…" at bounding box center [741, 252] width 1365 height 67
type input "0847939888"
drag, startPoint x: 397, startPoint y: 255, endPoint x: 301, endPoint y: 256, distance: 96.4
click at [301, 256] on div "SĐT Người Nhận 0847939888 Người nhận TOẢN TOẢN VP Nhận * VP CHV Giao hàng Giao …" at bounding box center [771, 252] width 1312 height 67
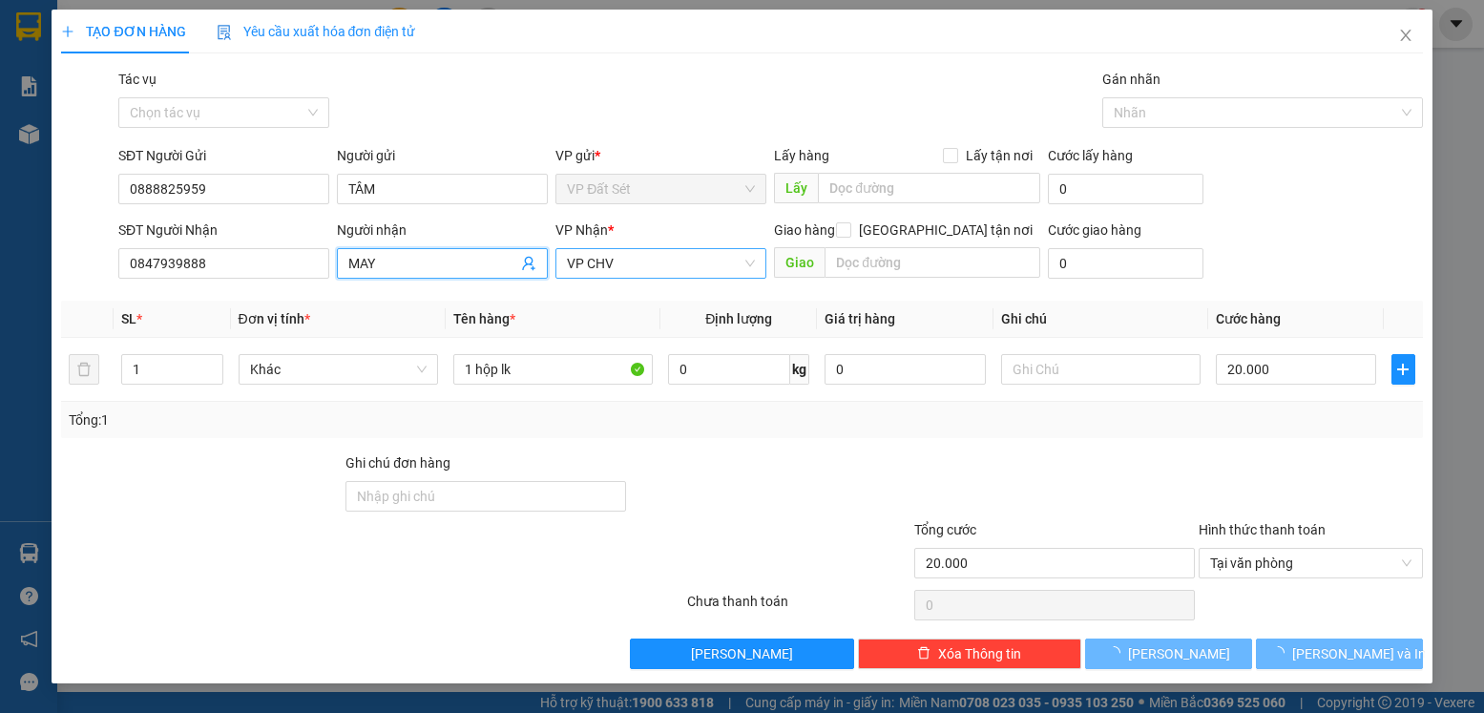
click at [749, 261] on span "VP CHV" at bounding box center [661, 263] width 188 height 29
type input "MAY"
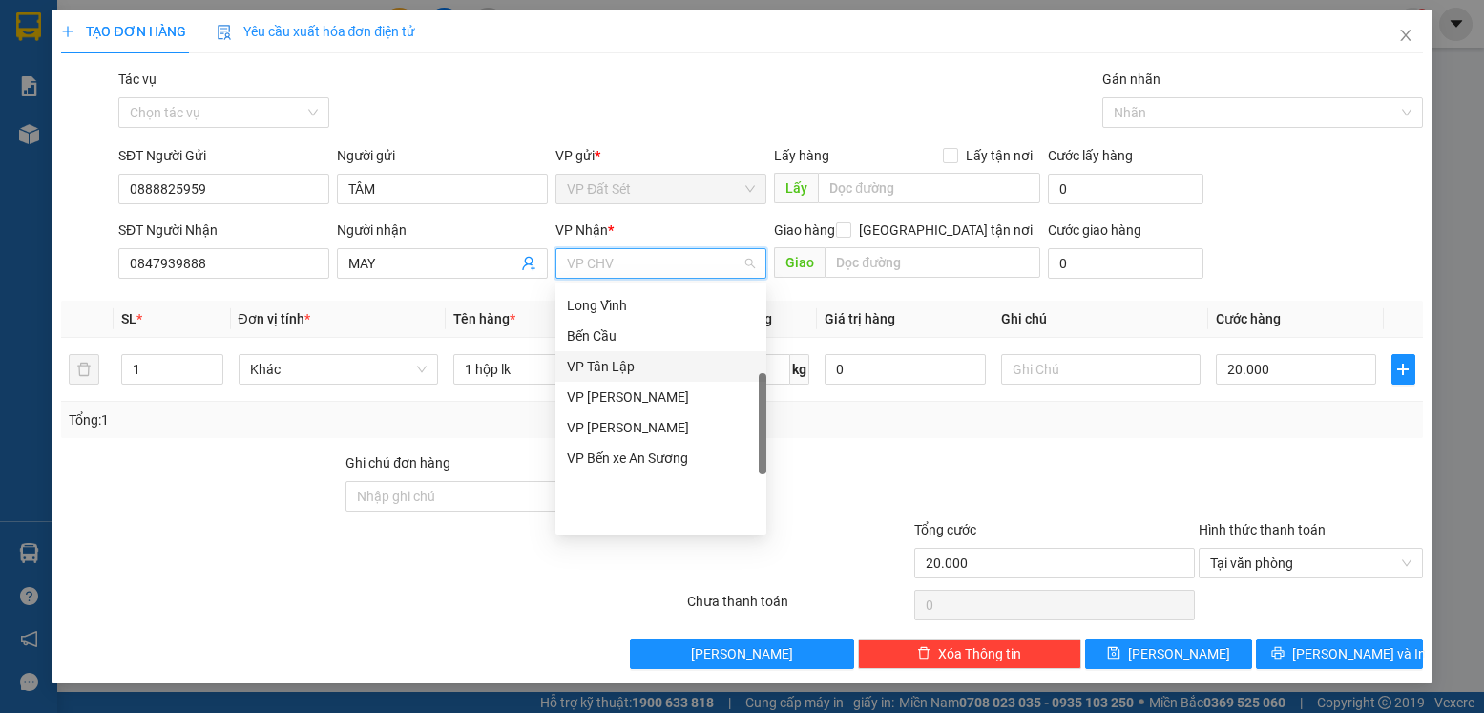
scroll to position [202, 0]
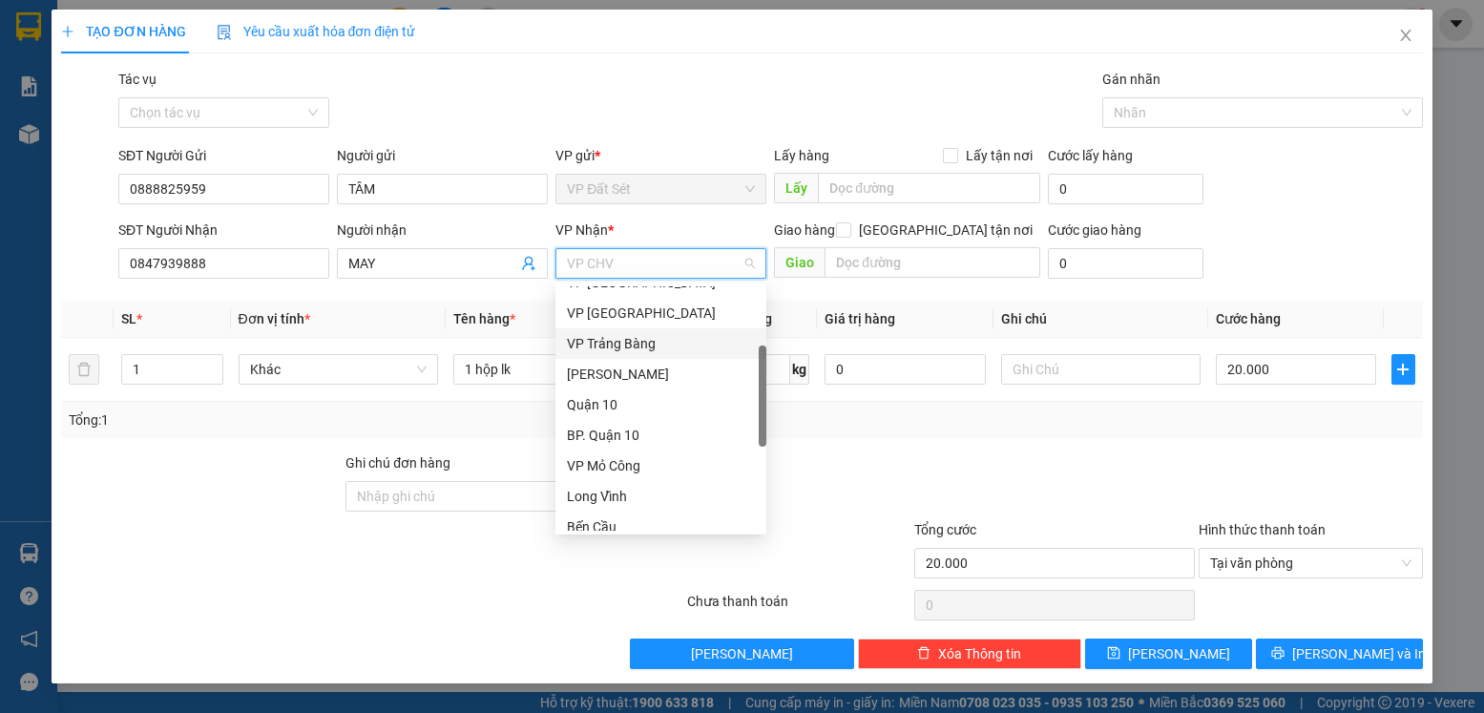
click at [659, 343] on div "VP Trảng Bàng" at bounding box center [661, 343] width 188 height 21
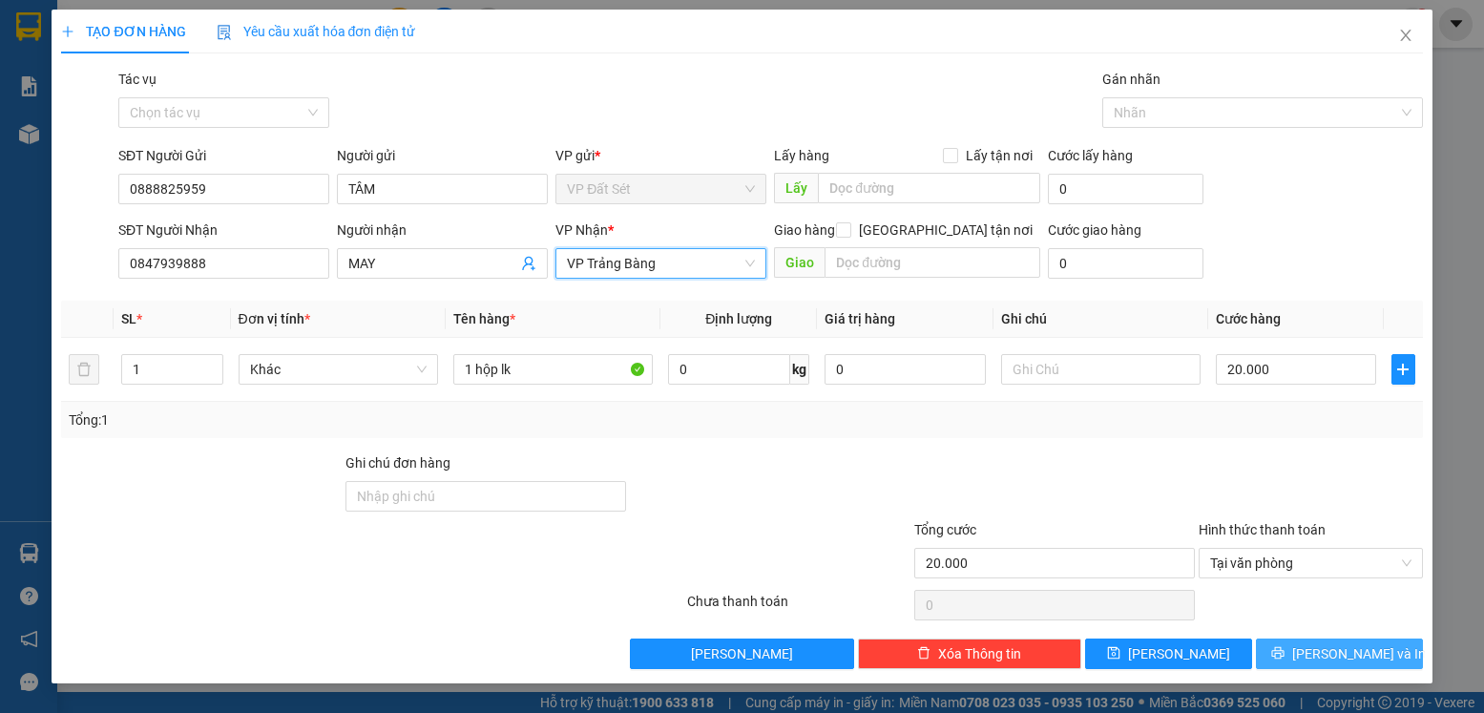
click at [1344, 653] on span "[PERSON_NAME] và In" at bounding box center [1359, 653] width 134 height 21
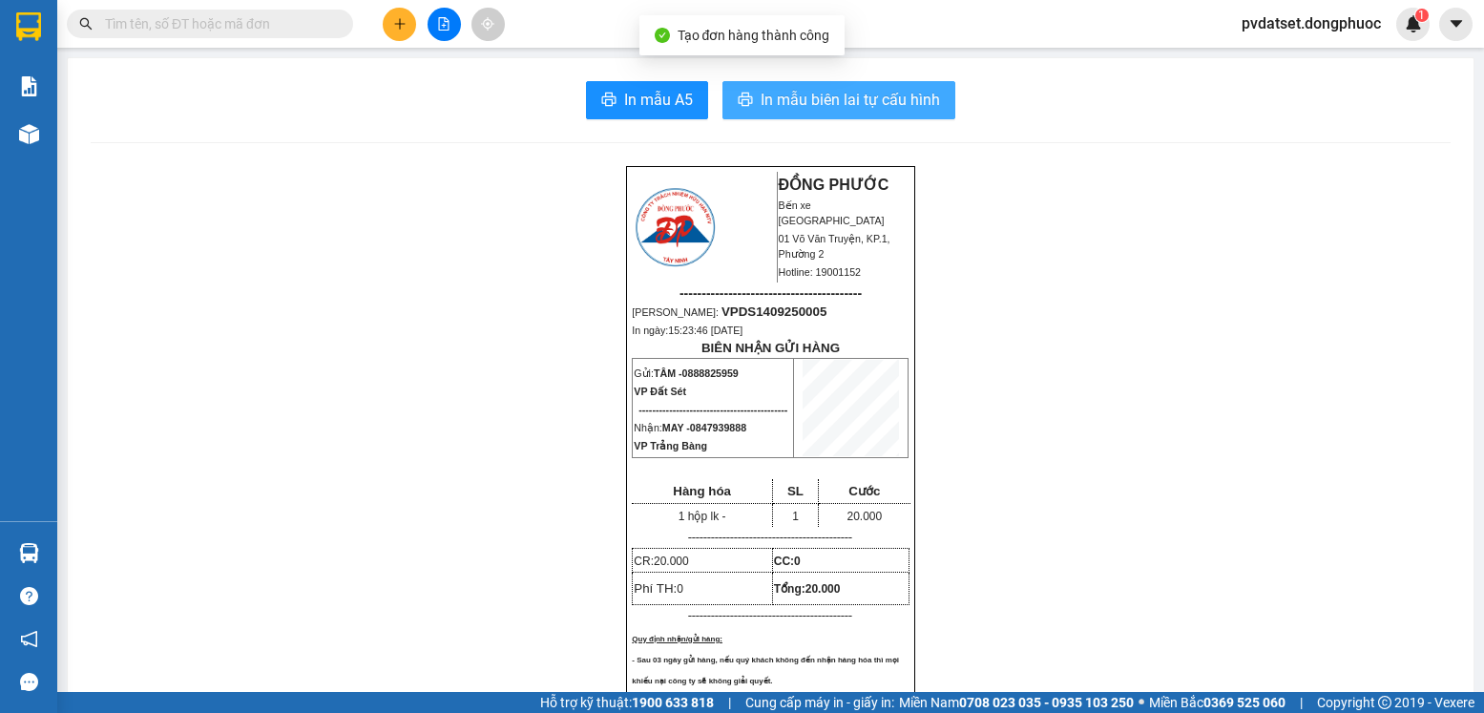
click at [793, 99] on span "In mẫu biên lai tự cấu hình" at bounding box center [850, 100] width 179 height 24
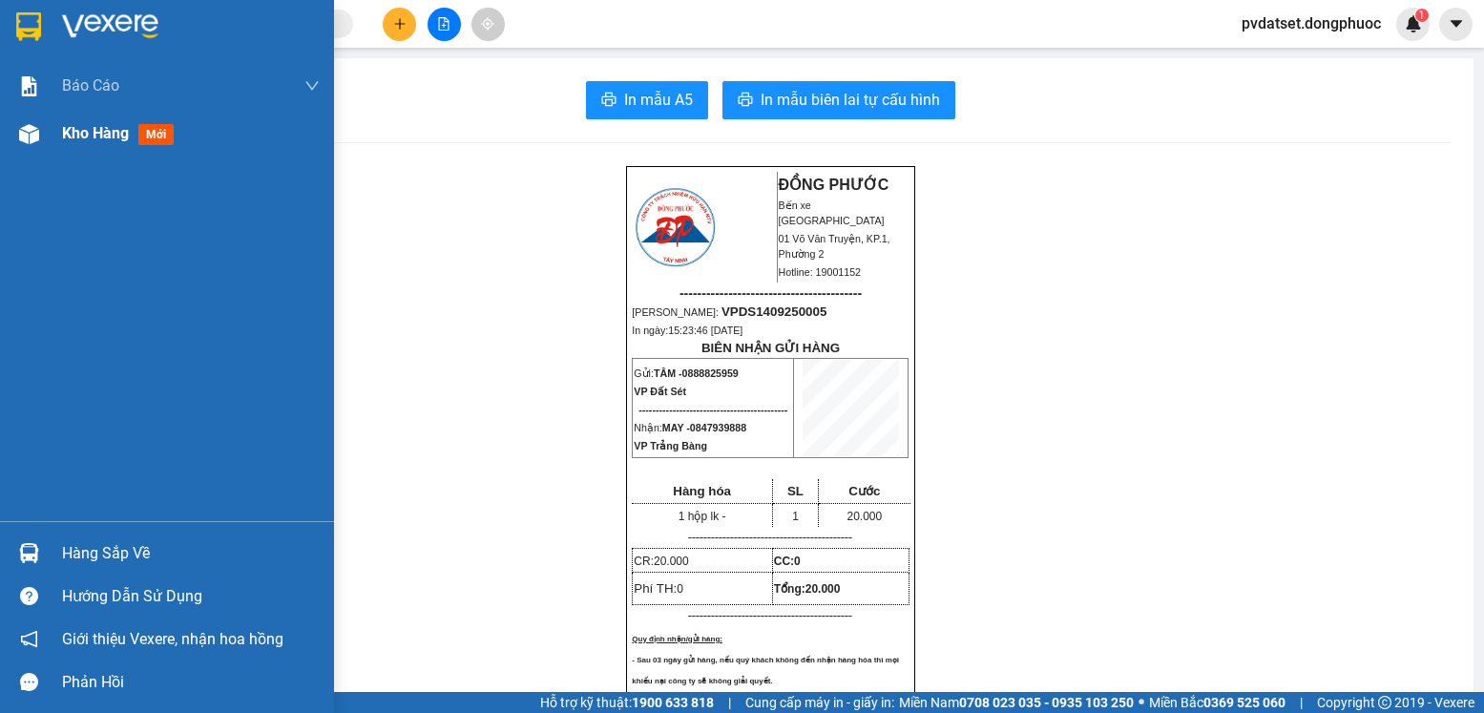
click at [115, 151] on div "Kho hàng mới" at bounding box center [191, 134] width 258 height 48
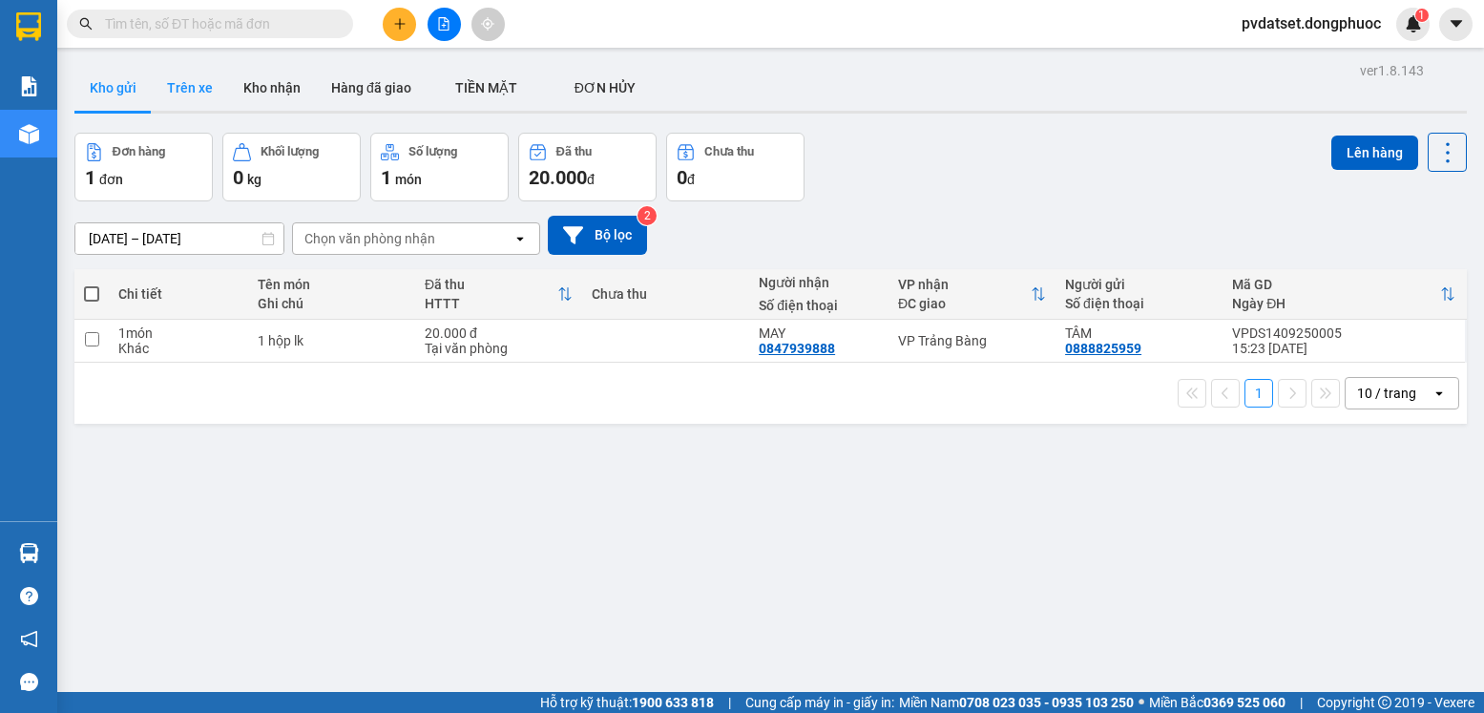
click at [177, 91] on button "Trên xe" at bounding box center [190, 88] width 76 height 46
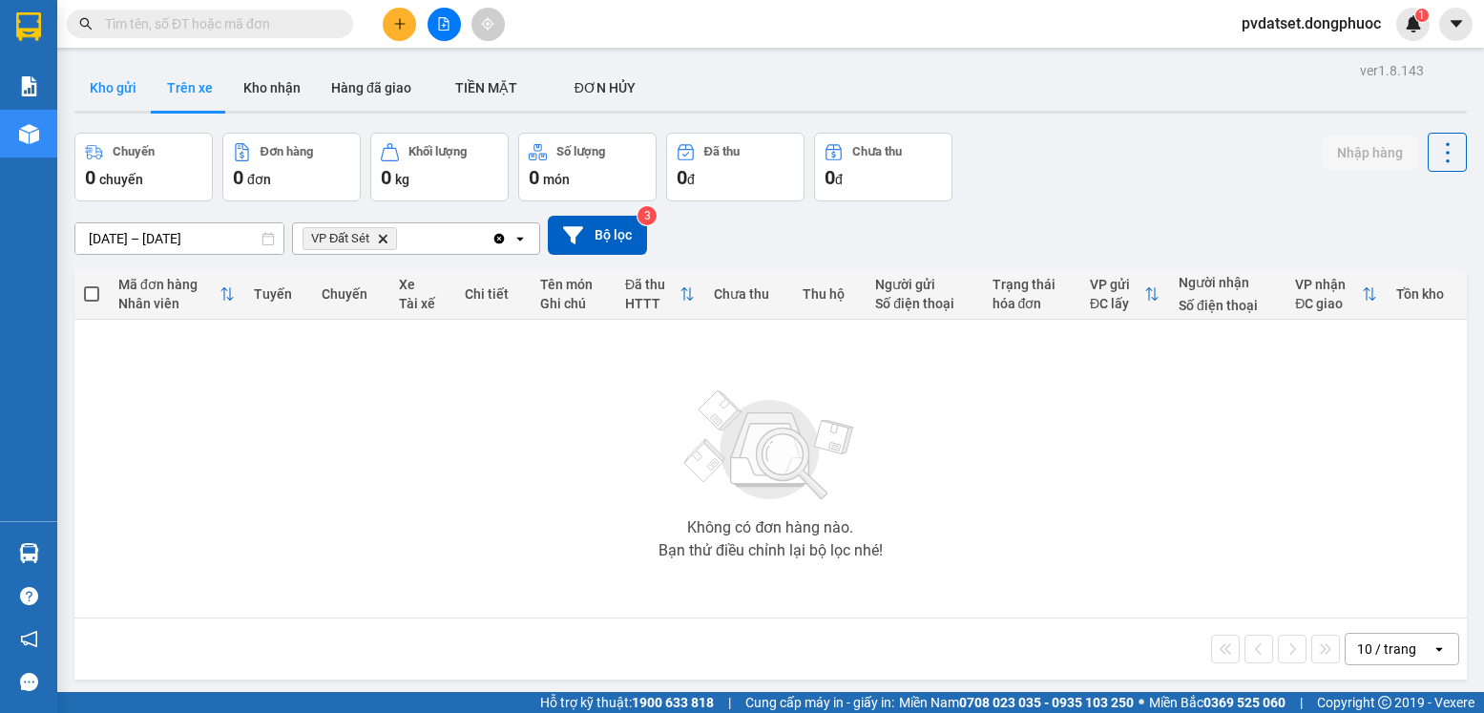
click at [123, 87] on button "Kho gửi" at bounding box center [112, 88] width 77 height 46
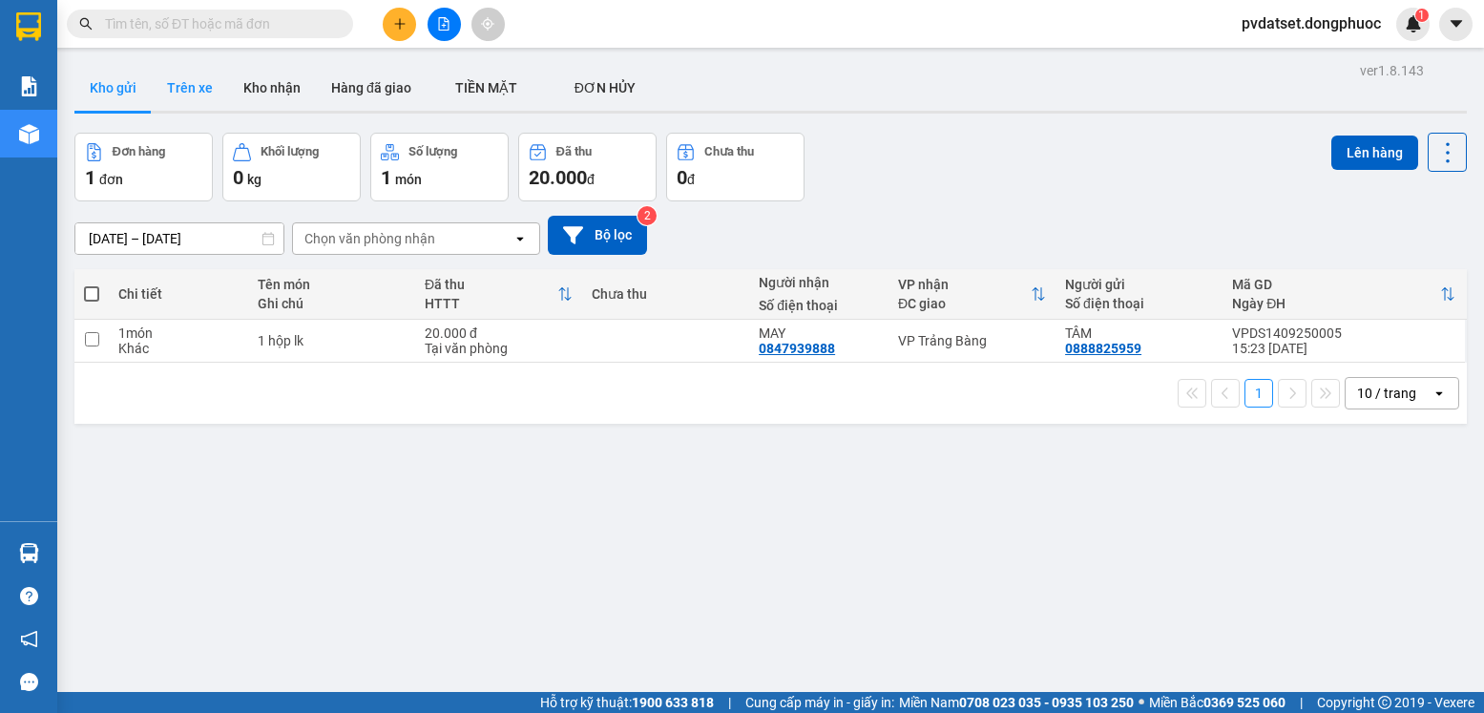
click at [173, 79] on button "Trên xe" at bounding box center [190, 88] width 76 height 46
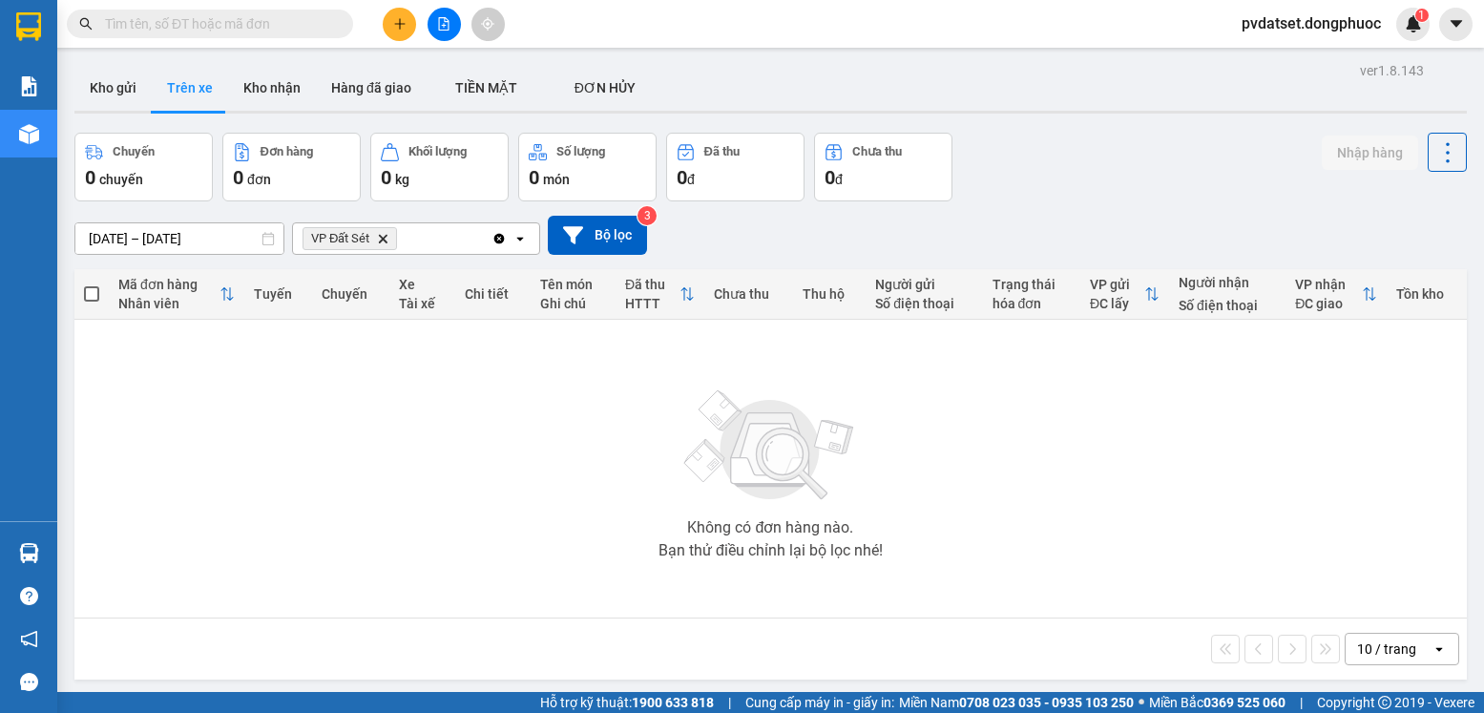
drag, startPoint x: 118, startPoint y: 92, endPoint x: 129, endPoint y: 118, distance: 28.7
click at [118, 90] on button "Kho gửi" at bounding box center [112, 88] width 77 height 46
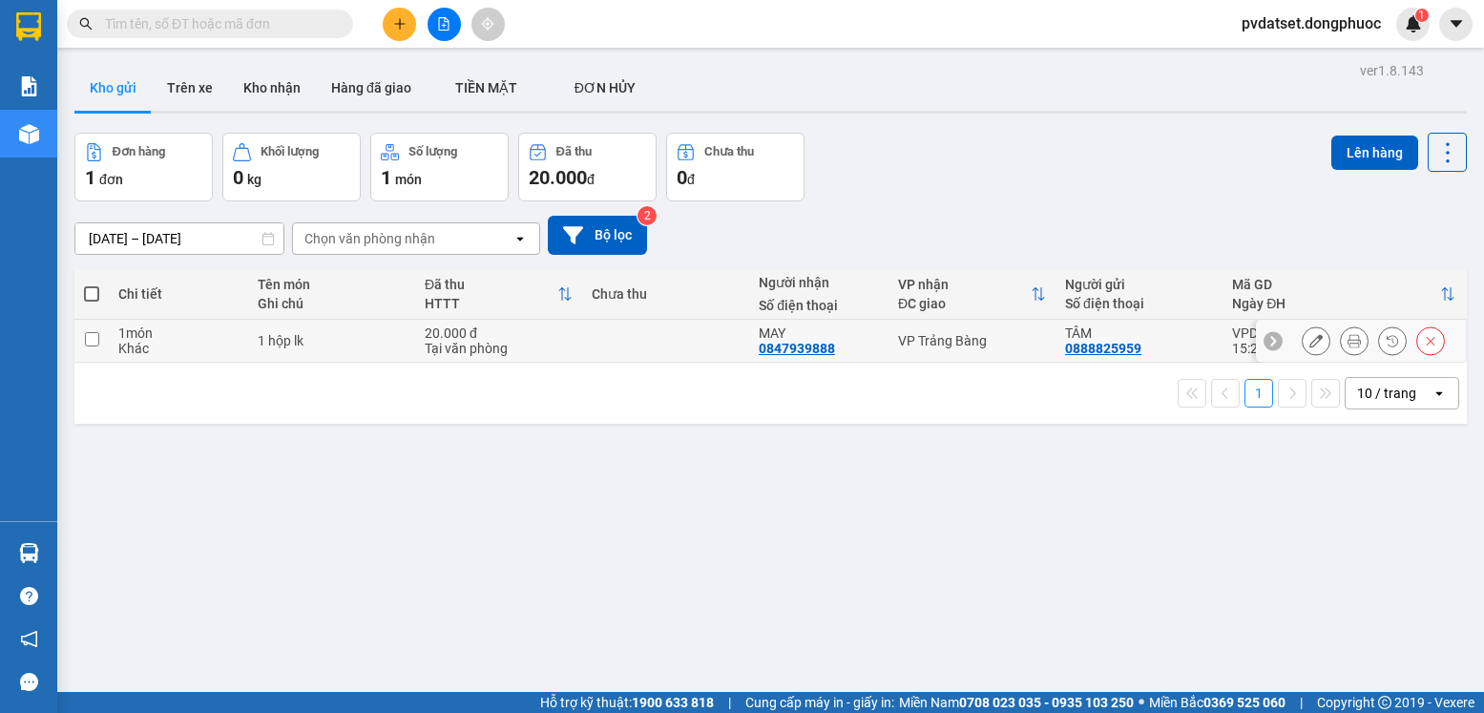
click at [970, 340] on div "VP Trảng Bàng" at bounding box center [972, 340] width 148 height 15
checkbox input "true"
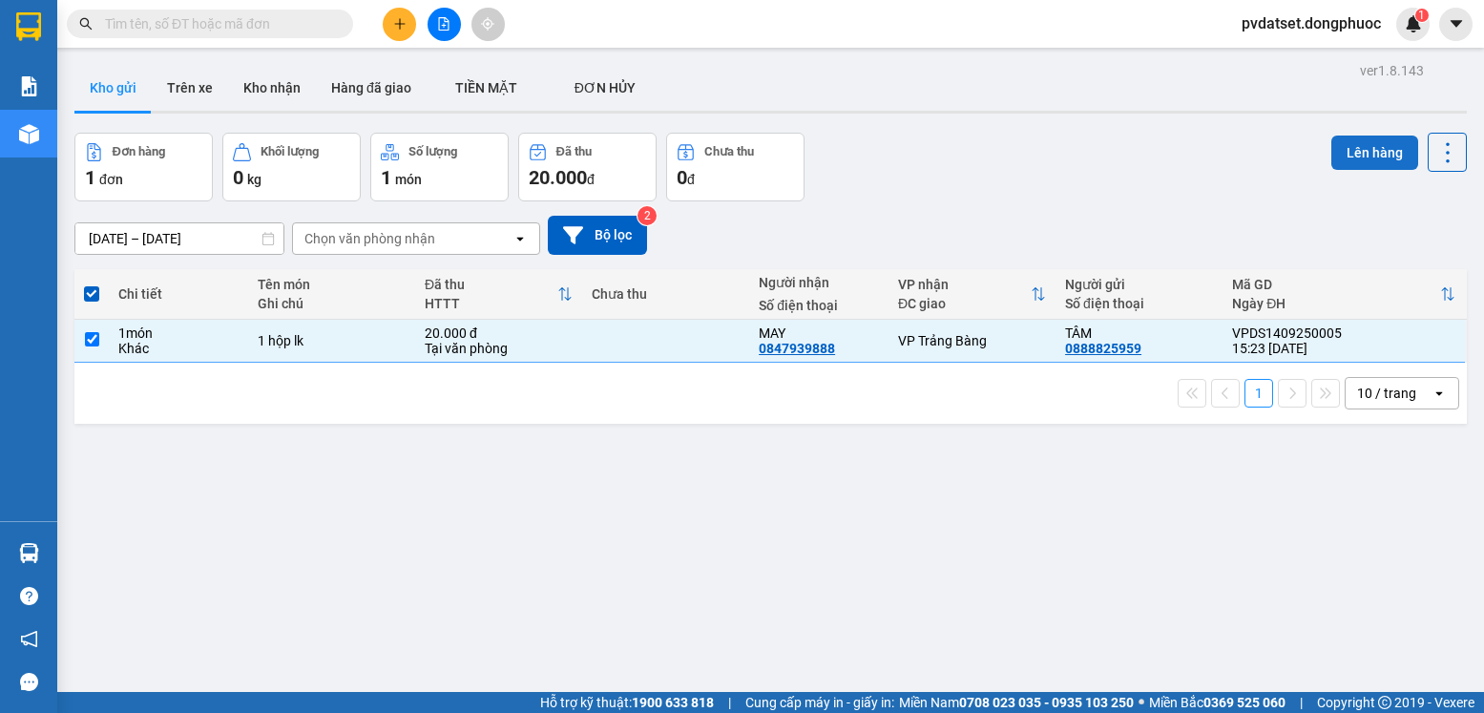
click at [1333, 159] on button "Lên hàng" at bounding box center [1374, 153] width 87 height 34
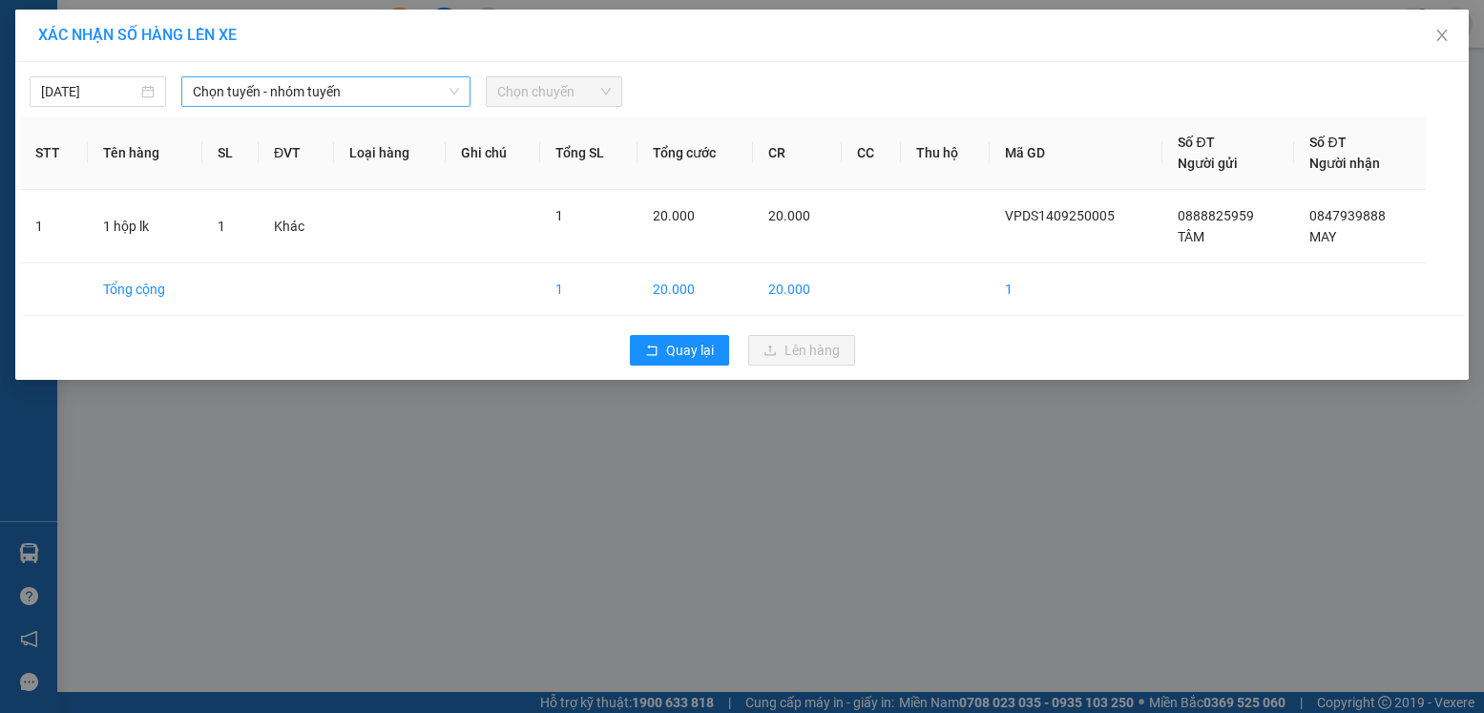
click at [278, 100] on span "Chọn tuyến - nhóm tuyến" at bounding box center [326, 91] width 266 height 29
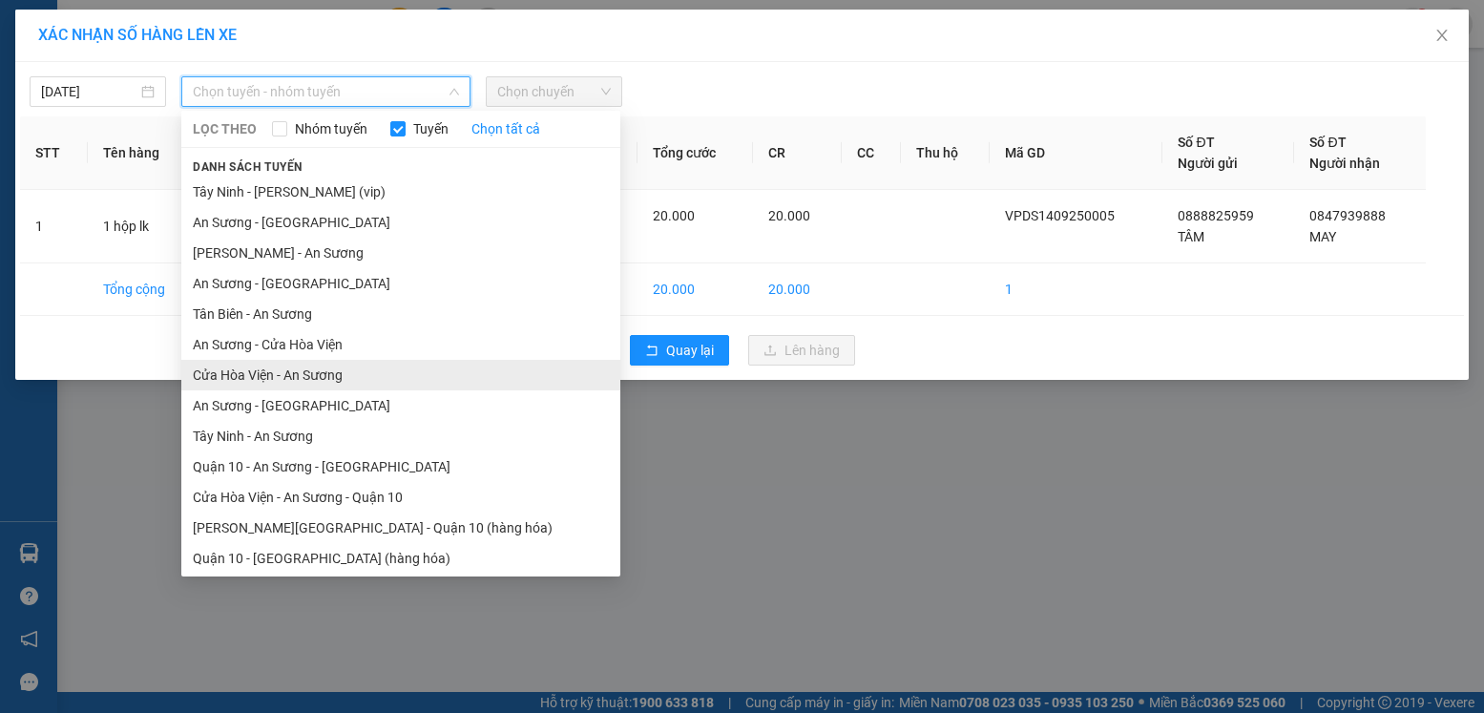
click at [334, 376] on li "Cửa Hòa Viện - An Sương" at bounding box center [400, 375] width 439 height 31
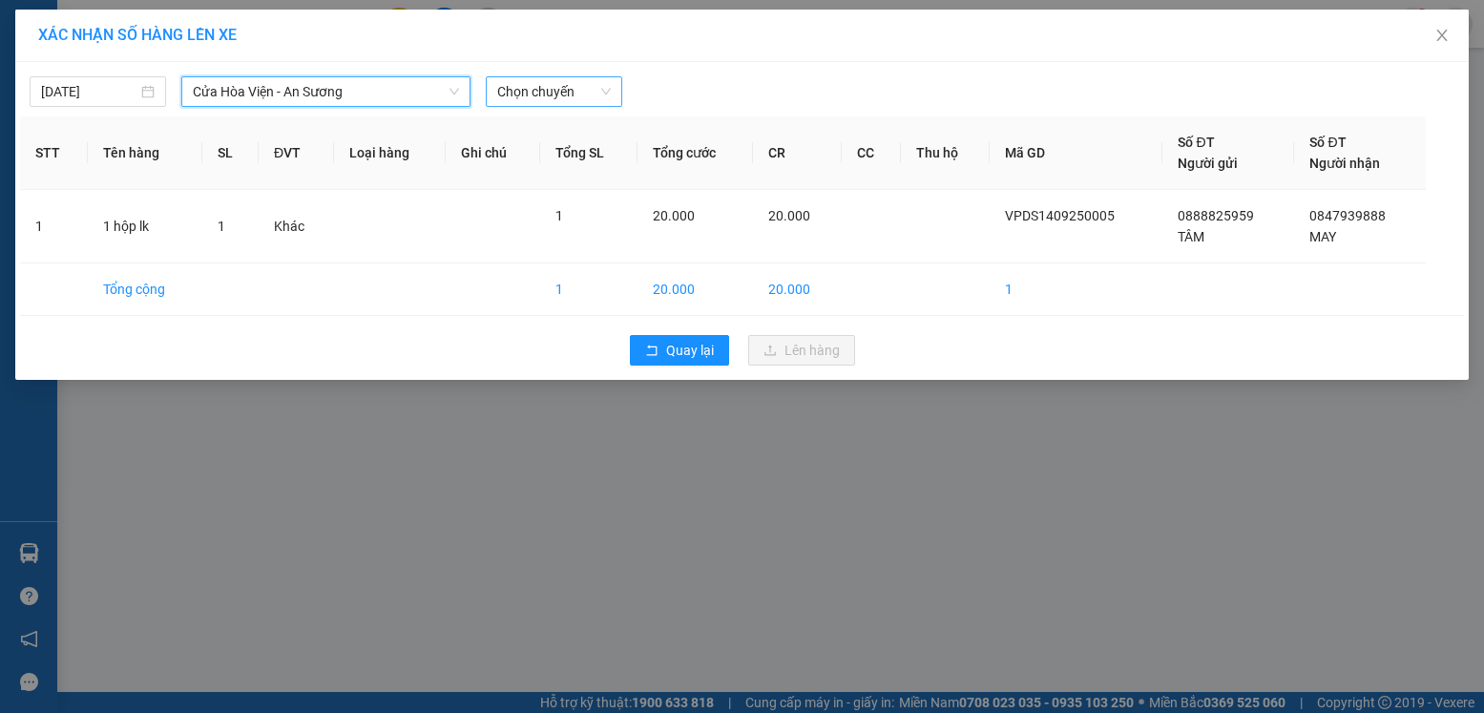
click at [546, 97] on span "Chọn chuyến" at bounding box center [554, 91] width 114 height 29
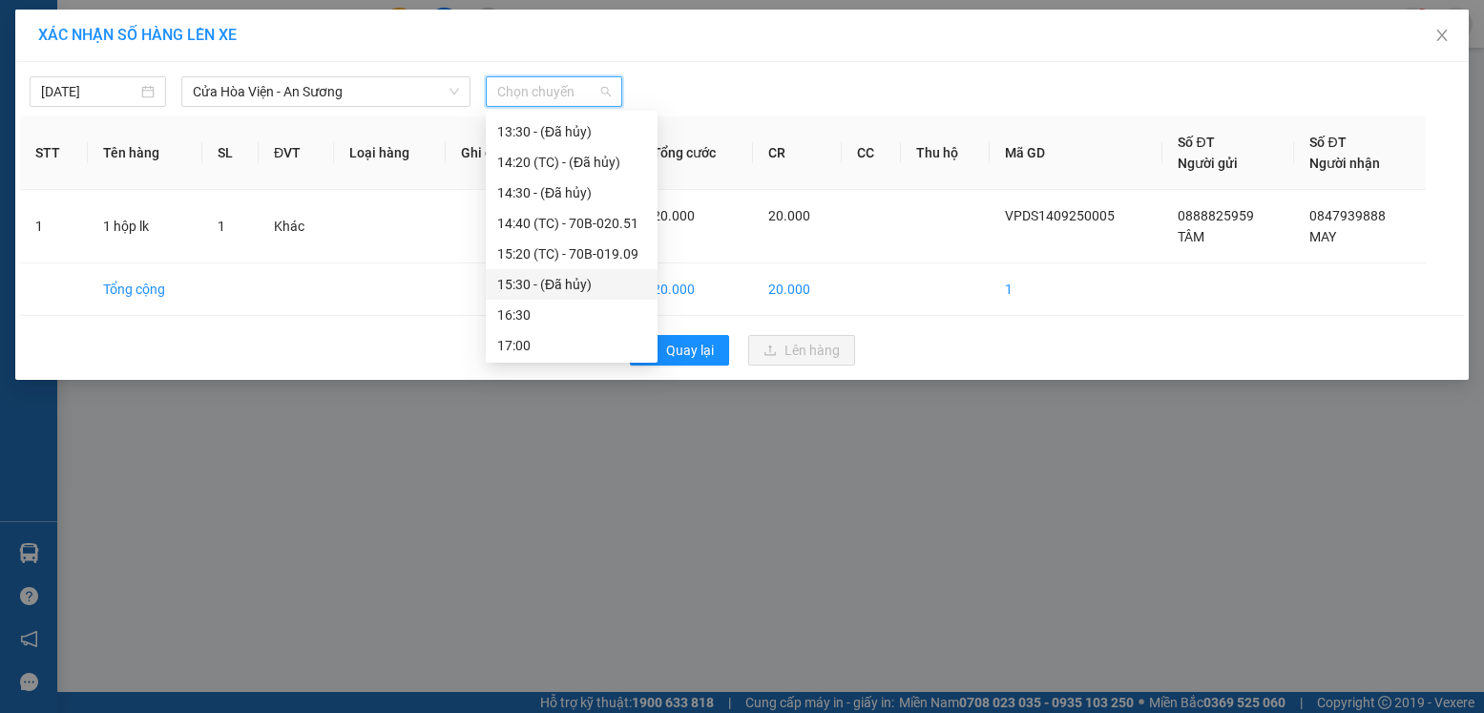
scroll to position [672, 0]
click at [571, 248] on div "15:20 (TC) - 70B-019.09" at bounding box center [571, 251] width 149 height 21
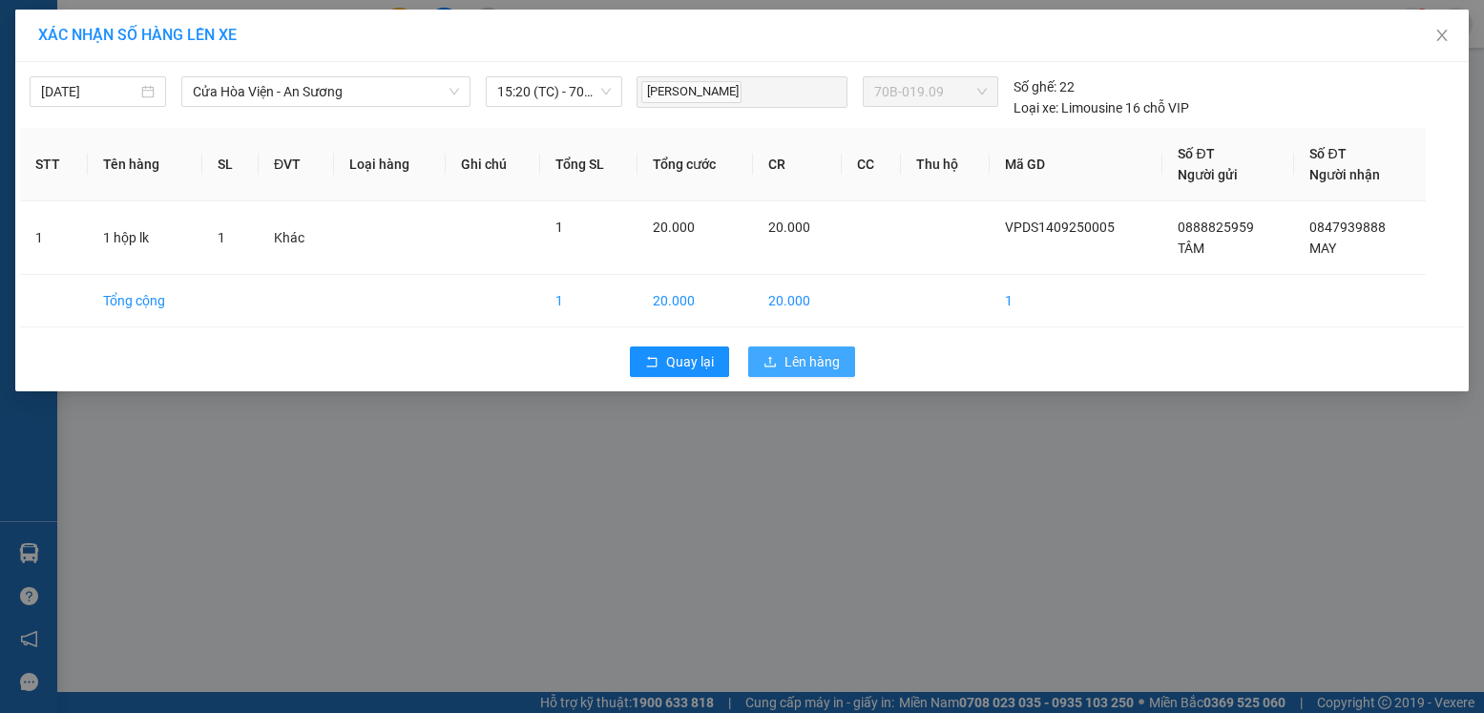
click at [781, 357] on button "Lên hàng" at bounding box center [801, 361] width 107 height 31
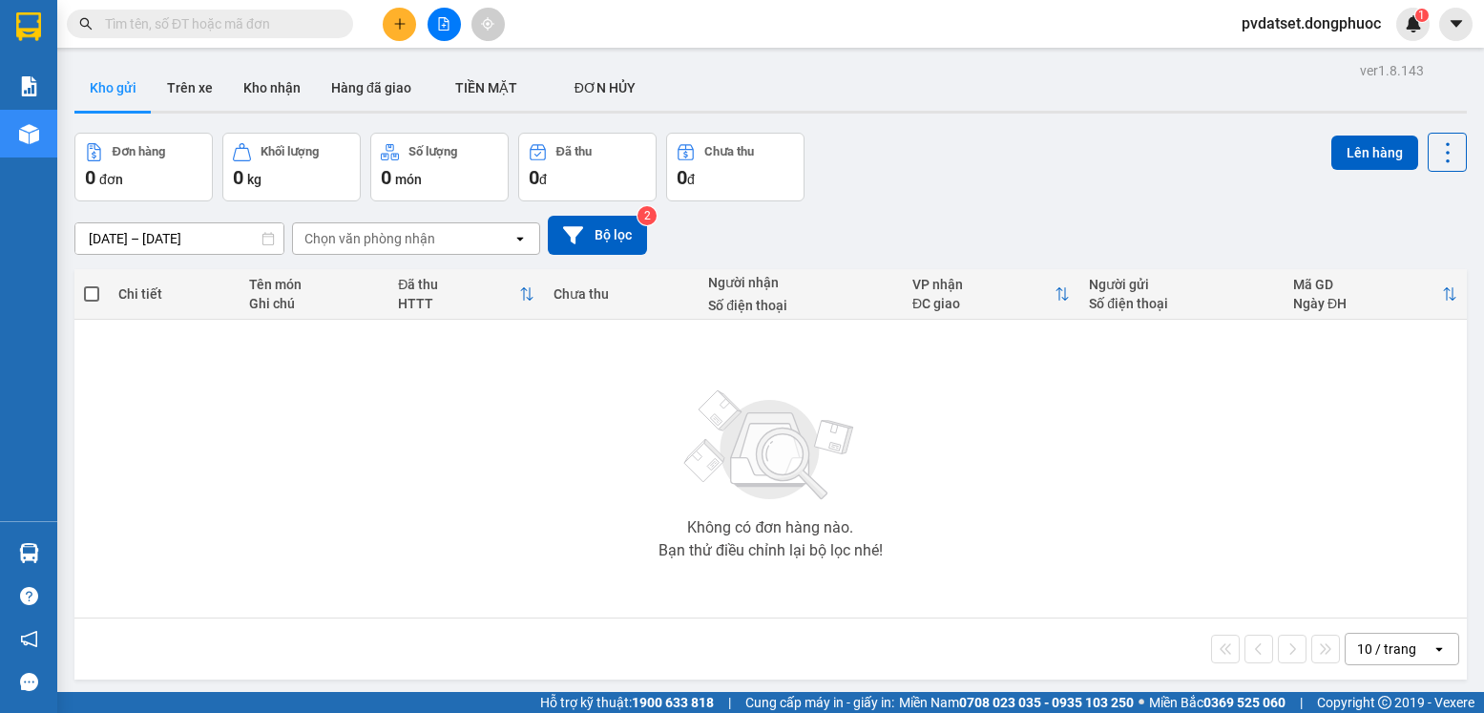
drag, startPoint x: 117, startPoint y: 81, endPoint x: 163, endPoint y: 90, distance: 46.6
click at [119, 82] on button "Kho gửi" at bounding box center [112, 88] width 77 height 46
drag, startPoint x: 163, startPoint y: 90, endPoint x: 177, endPoint y: 90, distance: 14.3
click at [168, 90] on button "Trên xe" at bounding box center [190, 88] width 76 height 46
click at [177, 90] on button "Trên xe" at bounding box center [190, 88] width 76 height 46
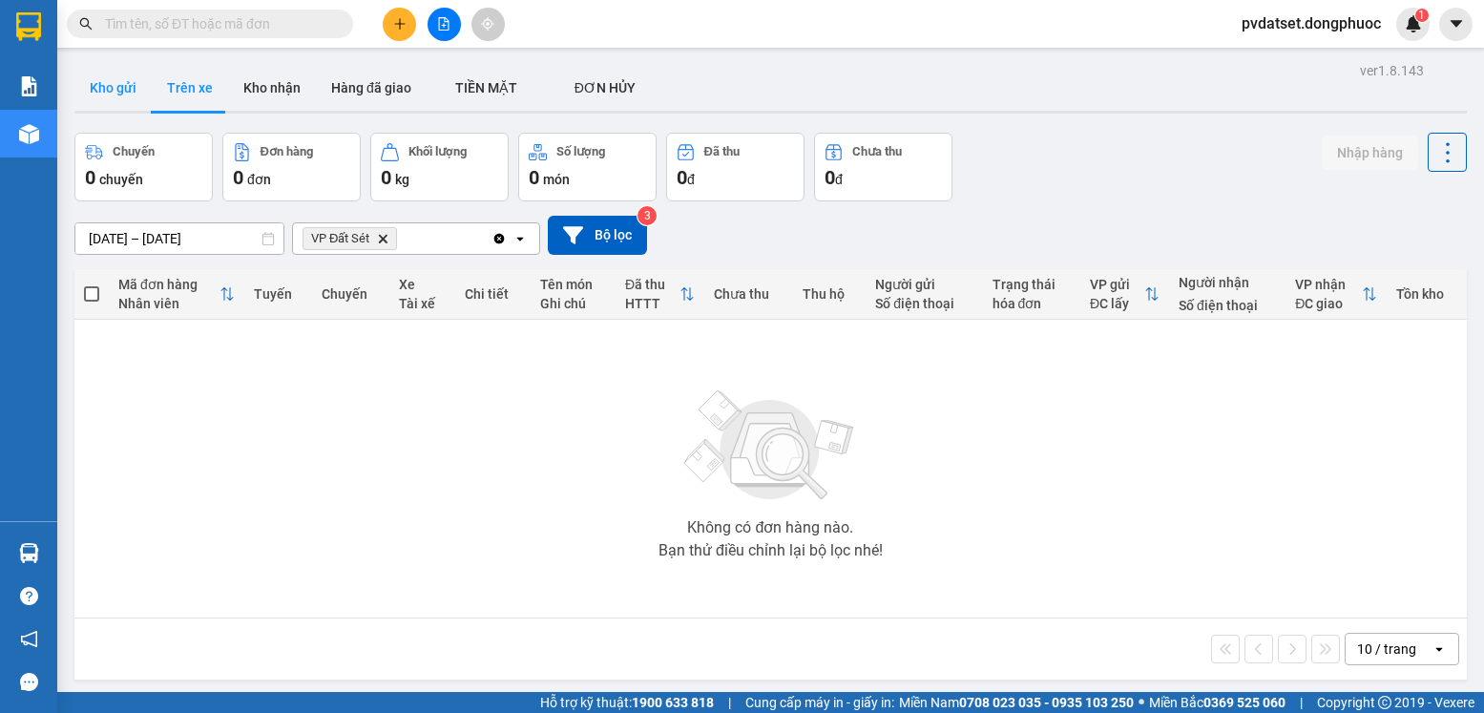
click at [139, 90] on button "Kho gửi" at bounding box center [112, 88] width 77 height 46
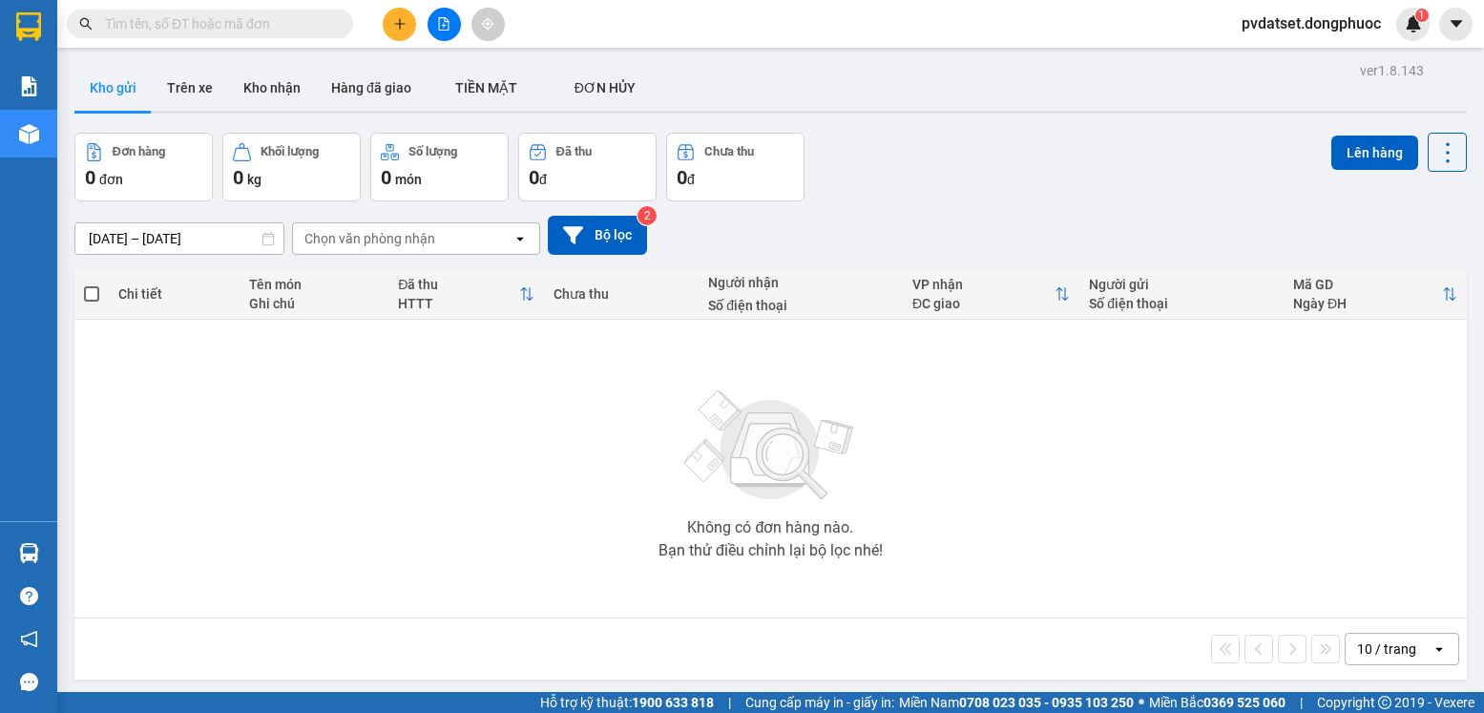
click at [186, 63] on div "ver 1.8.143 Kho gửi Trên xe Kho nhận Hàng đã giao TIỀN MẶT ĐƠN HỦY Đơn hàng 0…" at bounding box center [771, 413] width 1408 height 713
click at [186, 82] on button "Trên xe" at bounding box center [190, 88] width 76 height 46
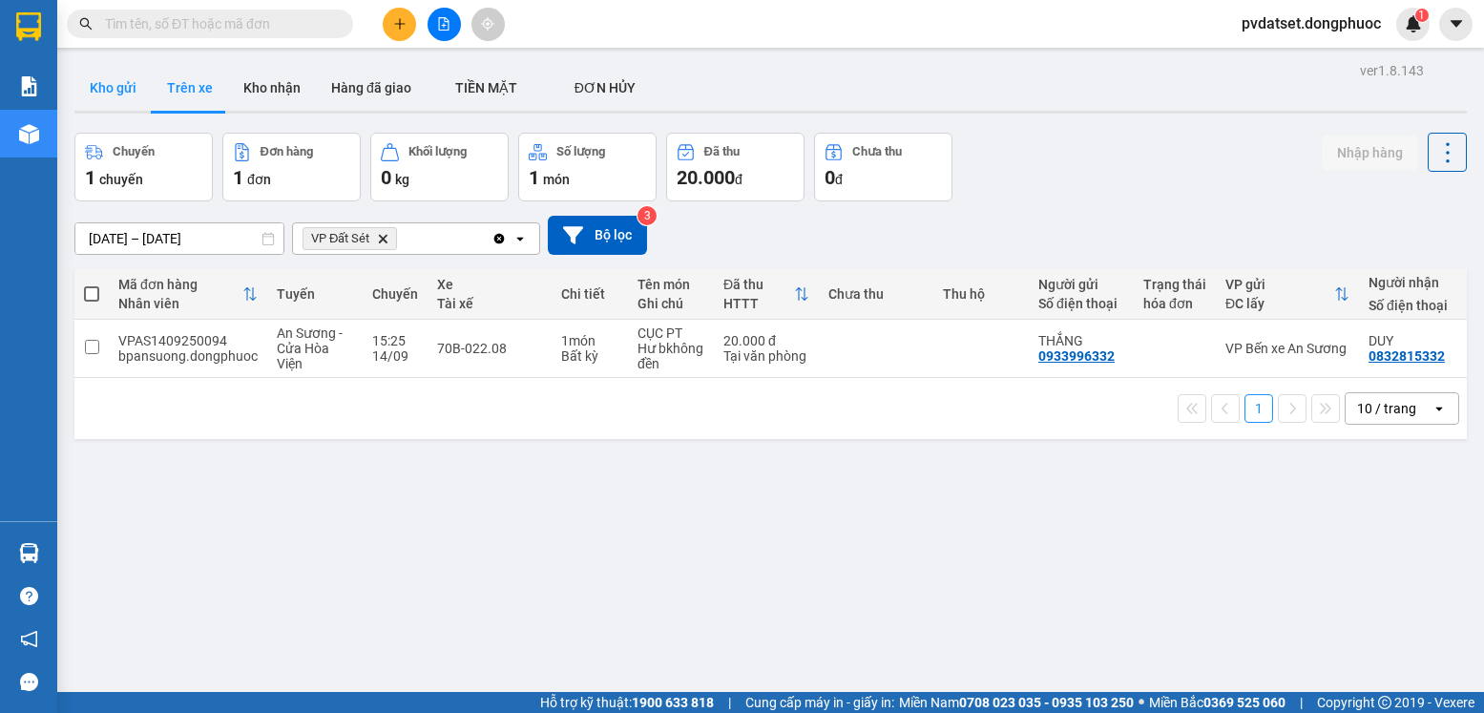
click at [88, 88] on button "Kho gửi" at bounding box center [112, 88] width 77 height 46
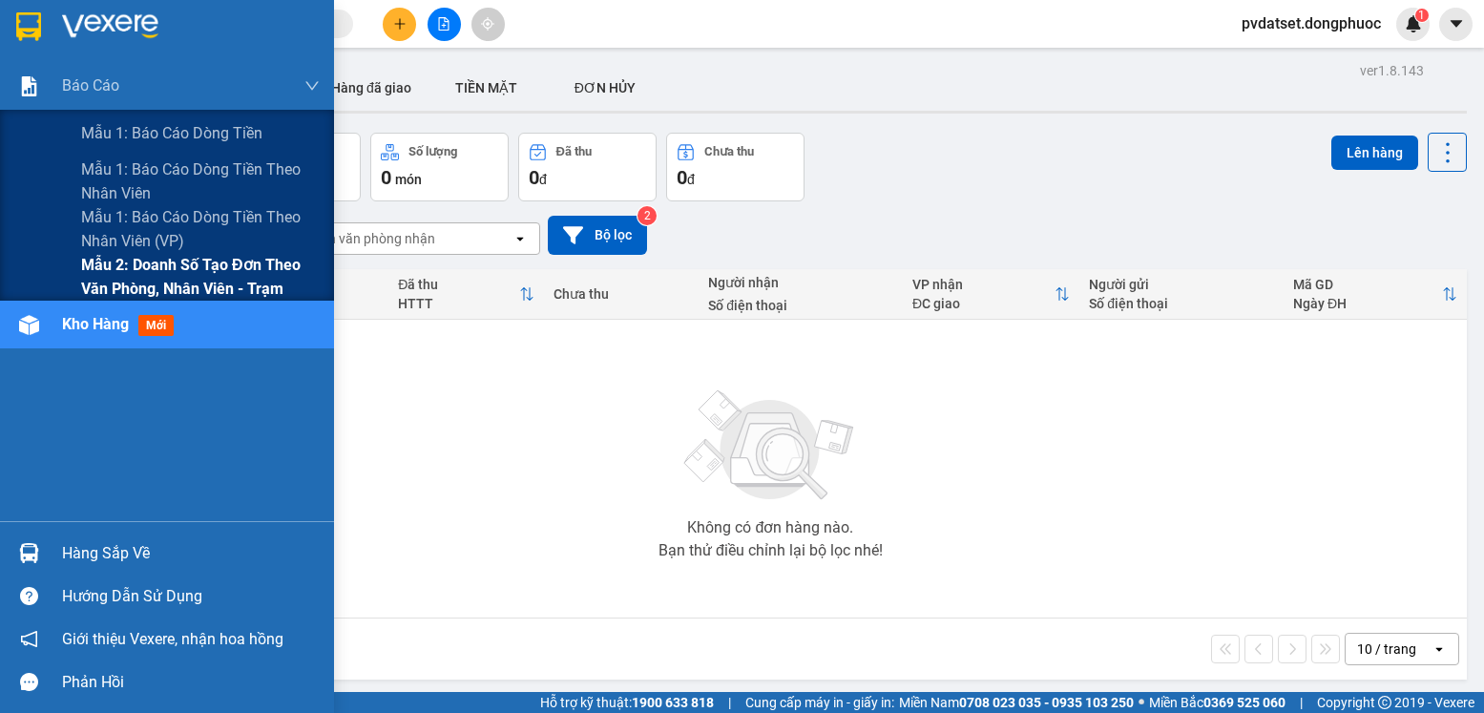
drag, startPoint x: 158, startPoint y: 270, endPoint x: 174, endPoint y: 275, distance: 16.0
click at [159, 271] on span "Mẫu 2: Doanh số tạo đơn theo Văn phòng, nhân viên - Trạm" at bounding box center [200, 277] width 239 height 48
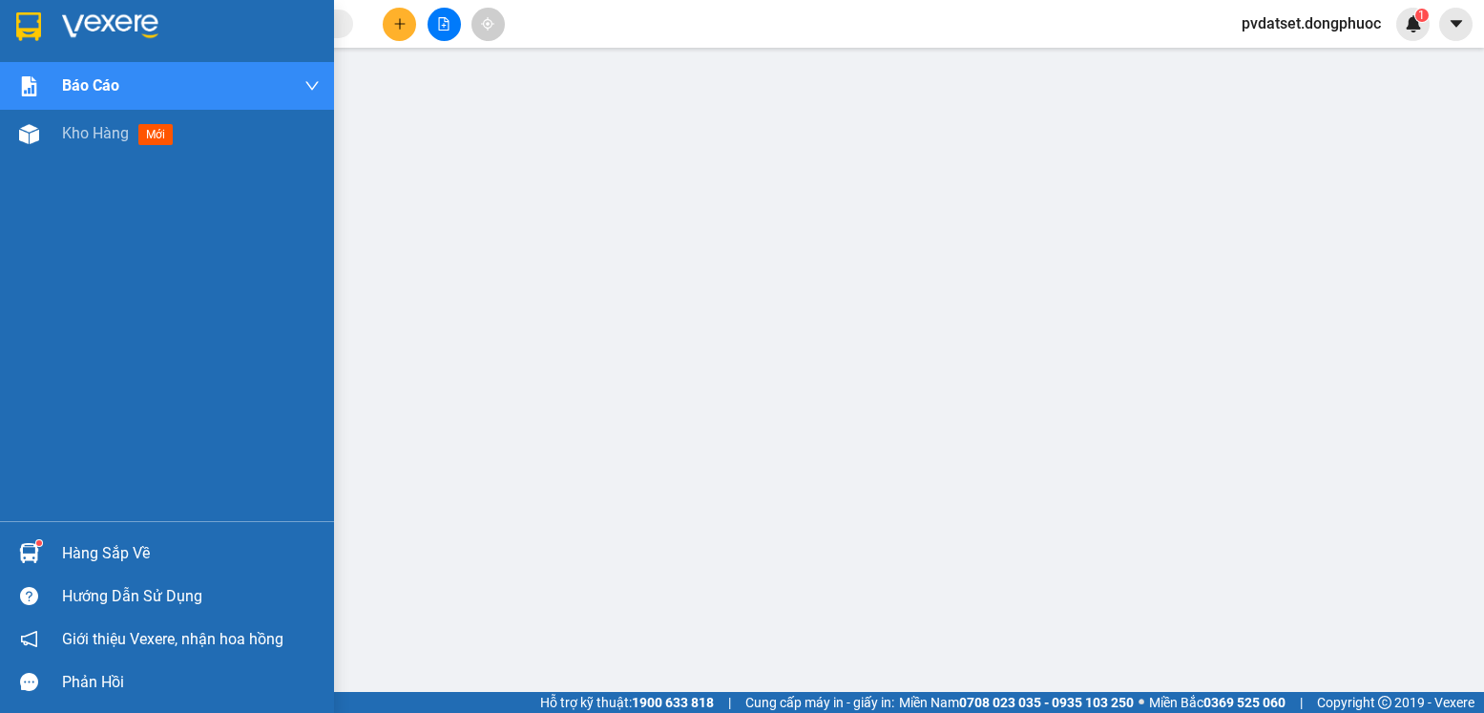
click at [61, 563] on div "Hàng sắp về" at bounding box center [167, 553] width 334 height 43
click at [100, 144] on div "Kho hàng mới" at bounding box center [191, 134] width 258 height 48
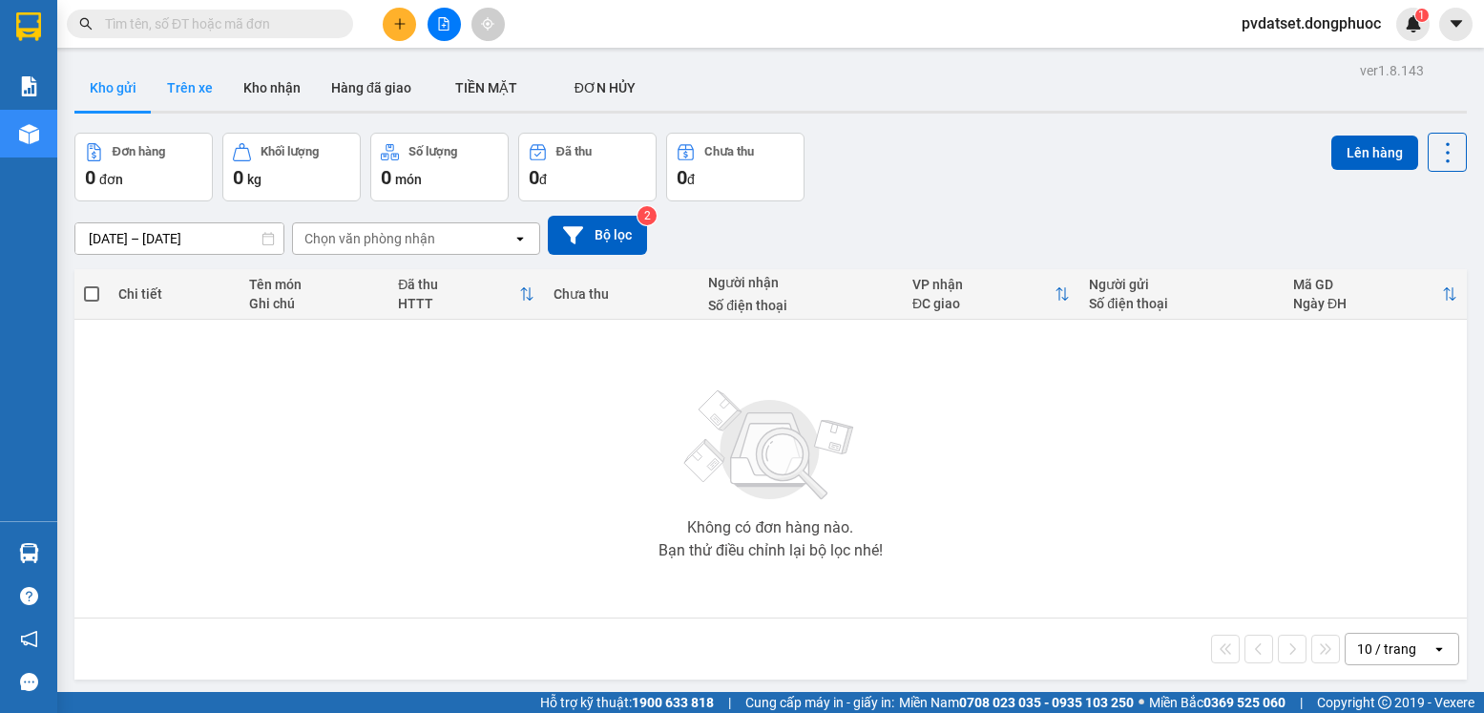
click at [181, 83] on button "Trên xe" at bounding box center [190, 88] width 76 height 46
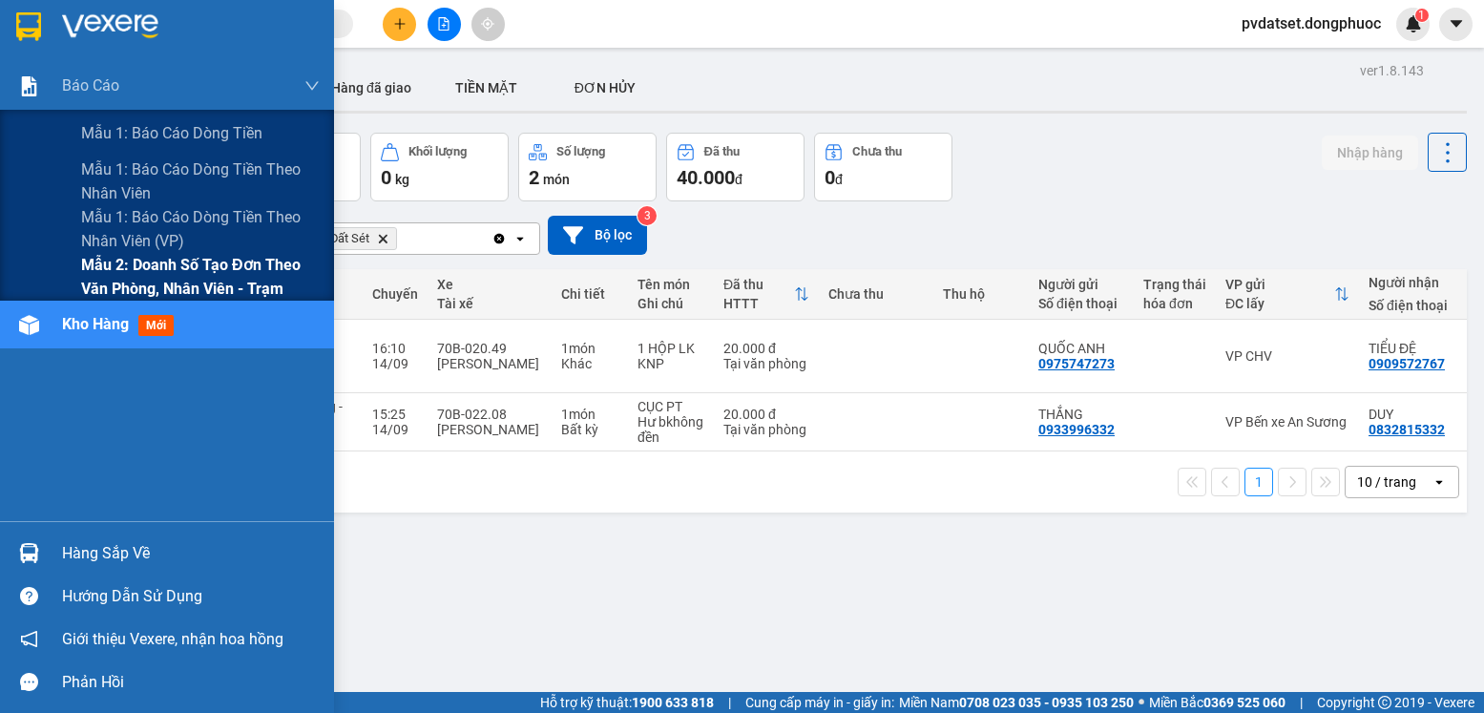
click at [155, 279] on span "Mẫu 2: Doanh số tạo đơn theo Văn phòng, nhân viên - Trạm" at bounding box center [200, 277] width 239 height 48
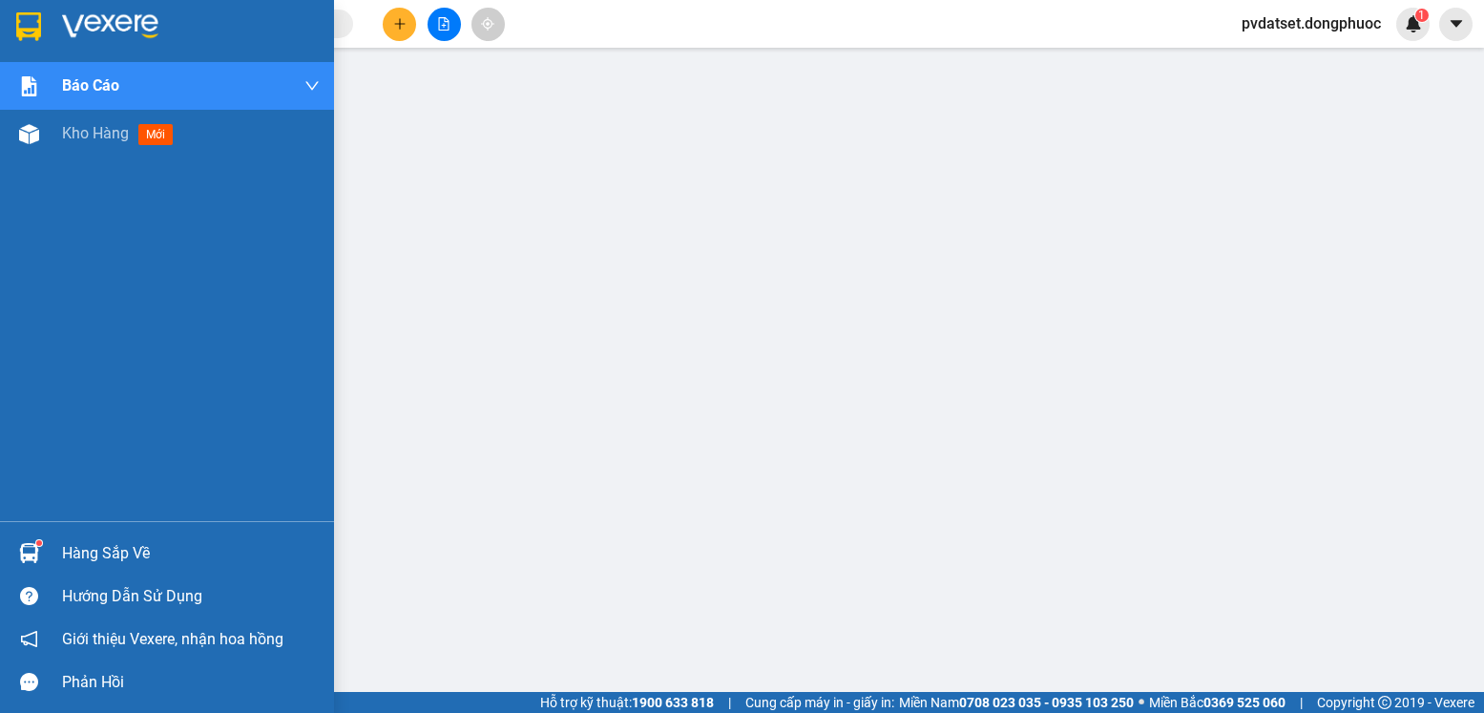
click at [129, 541] on div "Hàng sắp về" at bounding box center [191, 553] width 258 height 29
click at [76, 145] on div "Kho hàng mới" at bounding box center [121, 133] width 119 height 24
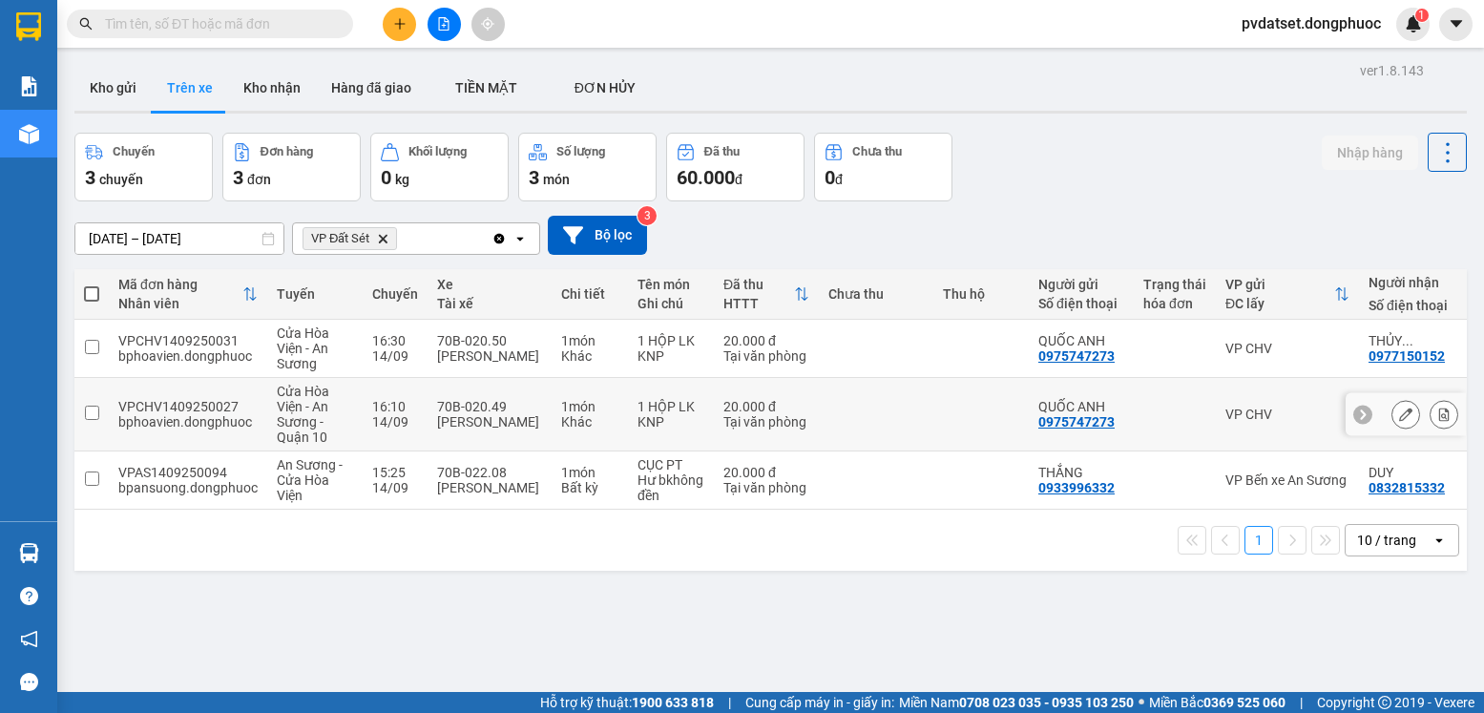
click at [781, 418] on div "Tại văn phòng" at bounding box center [766, 421] width 86 height 15
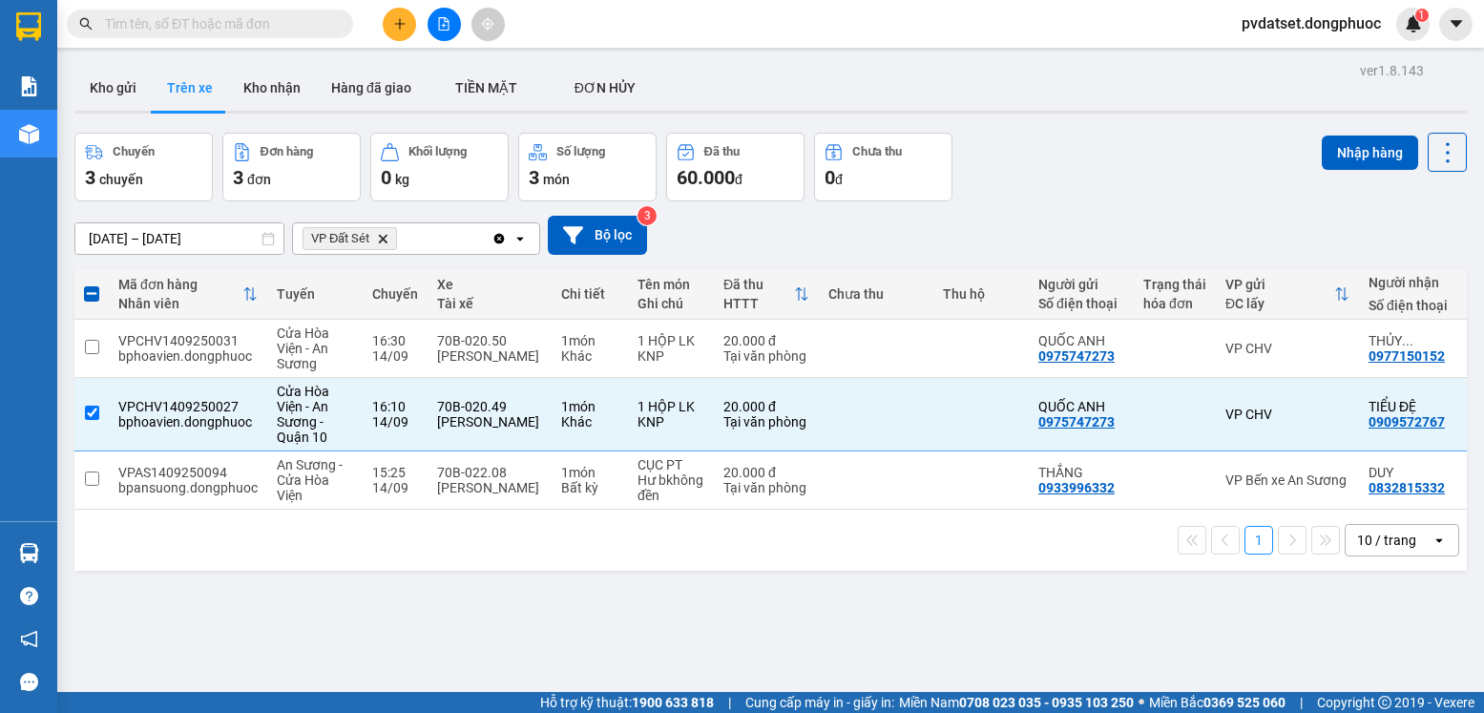
click at [1360, 183] on div "Nhập hàng" at bounding box center [1394, 167] width 145 height 69
click at [1350, 150] on button "Nhập hàng" at bounding box center [1370, 153] width 96 height 34
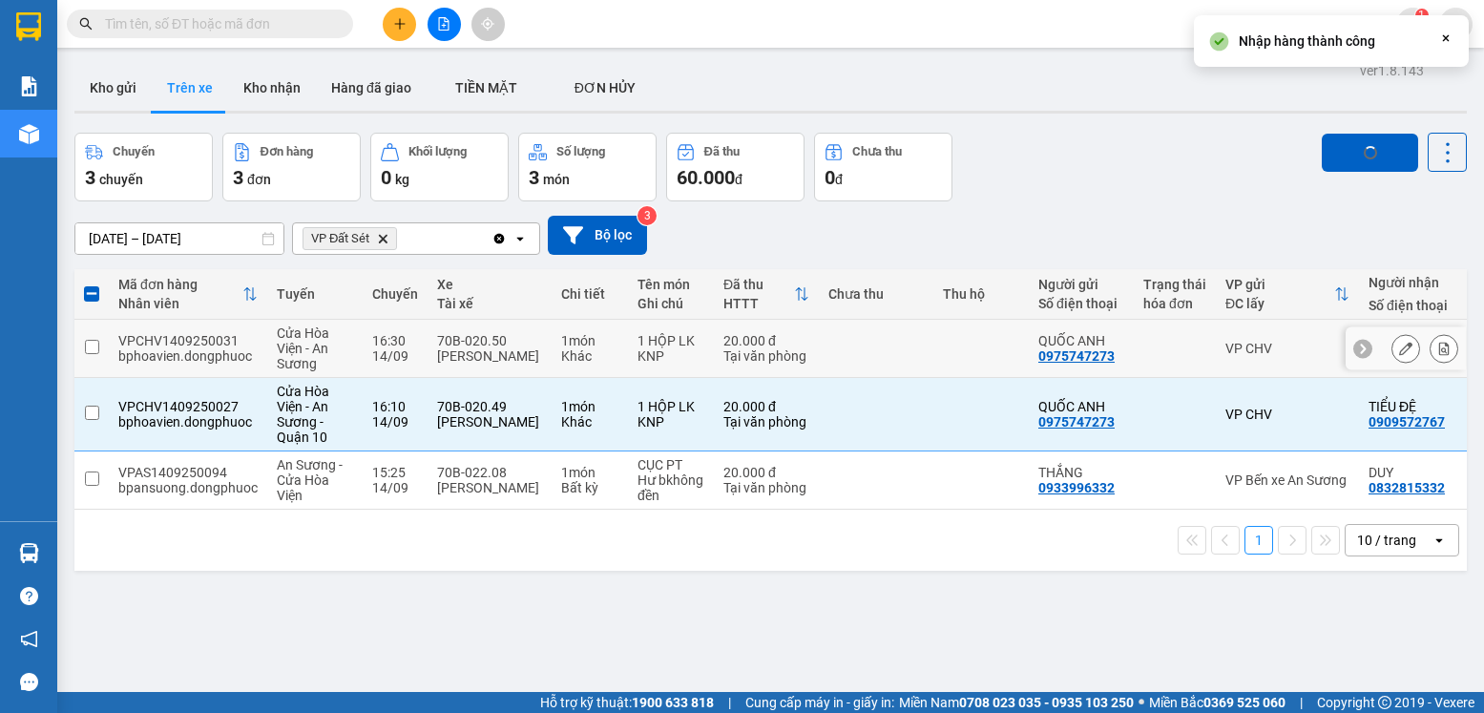
checkbox input "false"
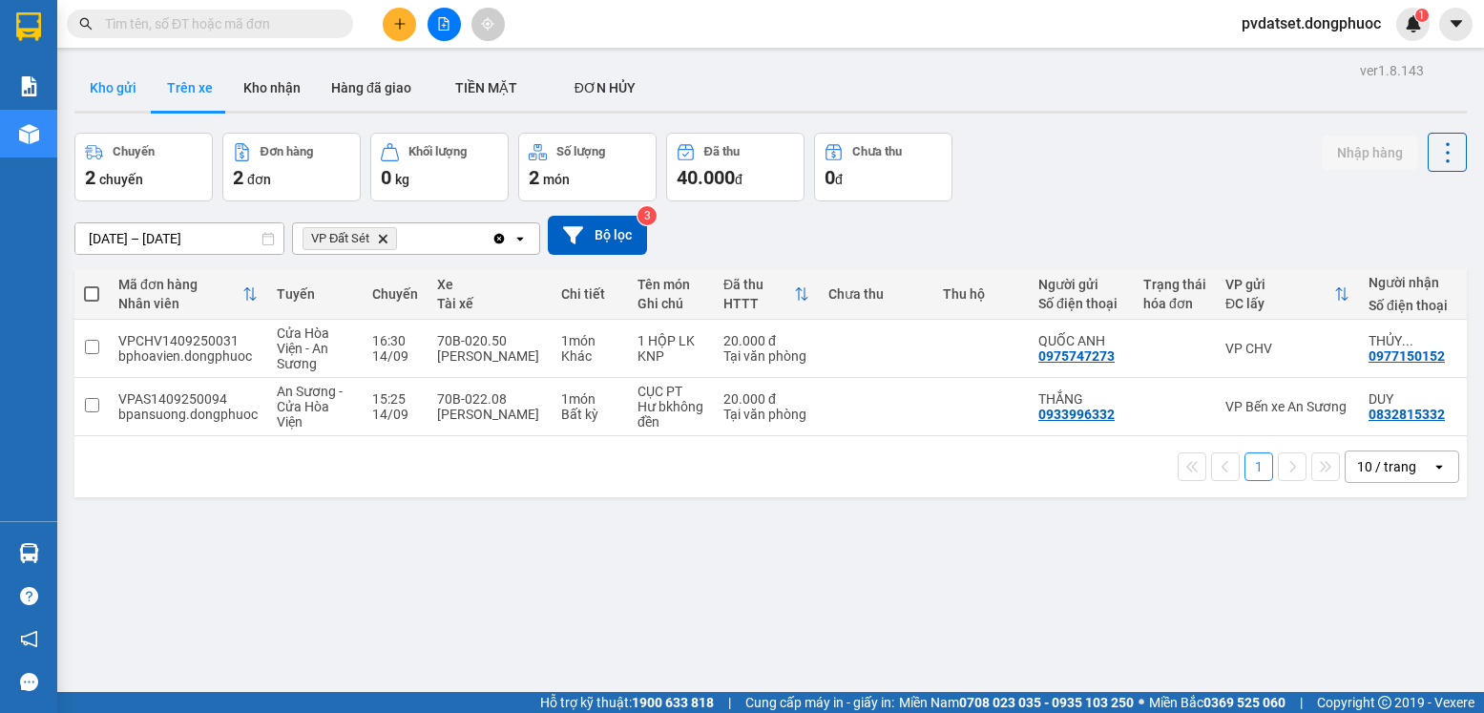
click at [136, 98] on button "Kho gửi" at bounding box center [112, 88] width 77 height 46
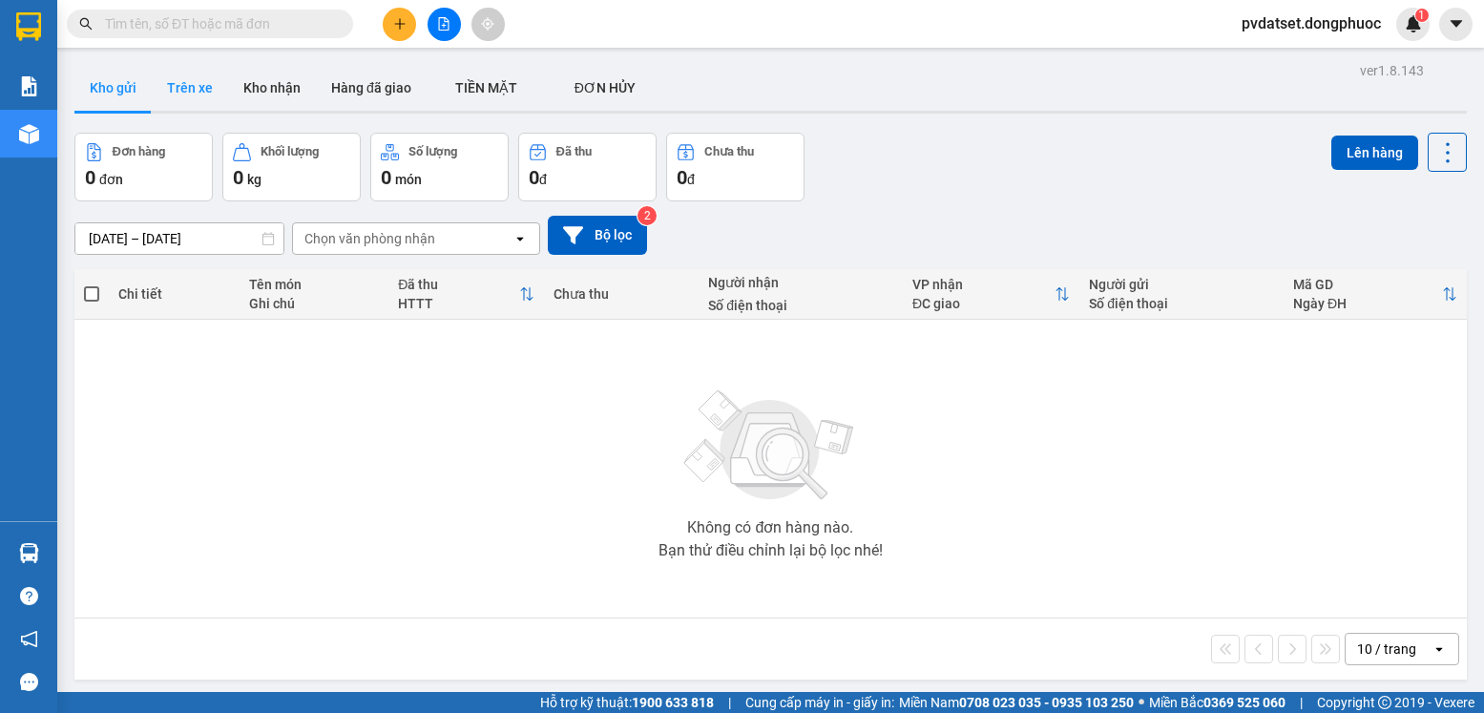
click at [183, 93] on button "Trên xe" at bounding box center [190, 88] width 76 height 46
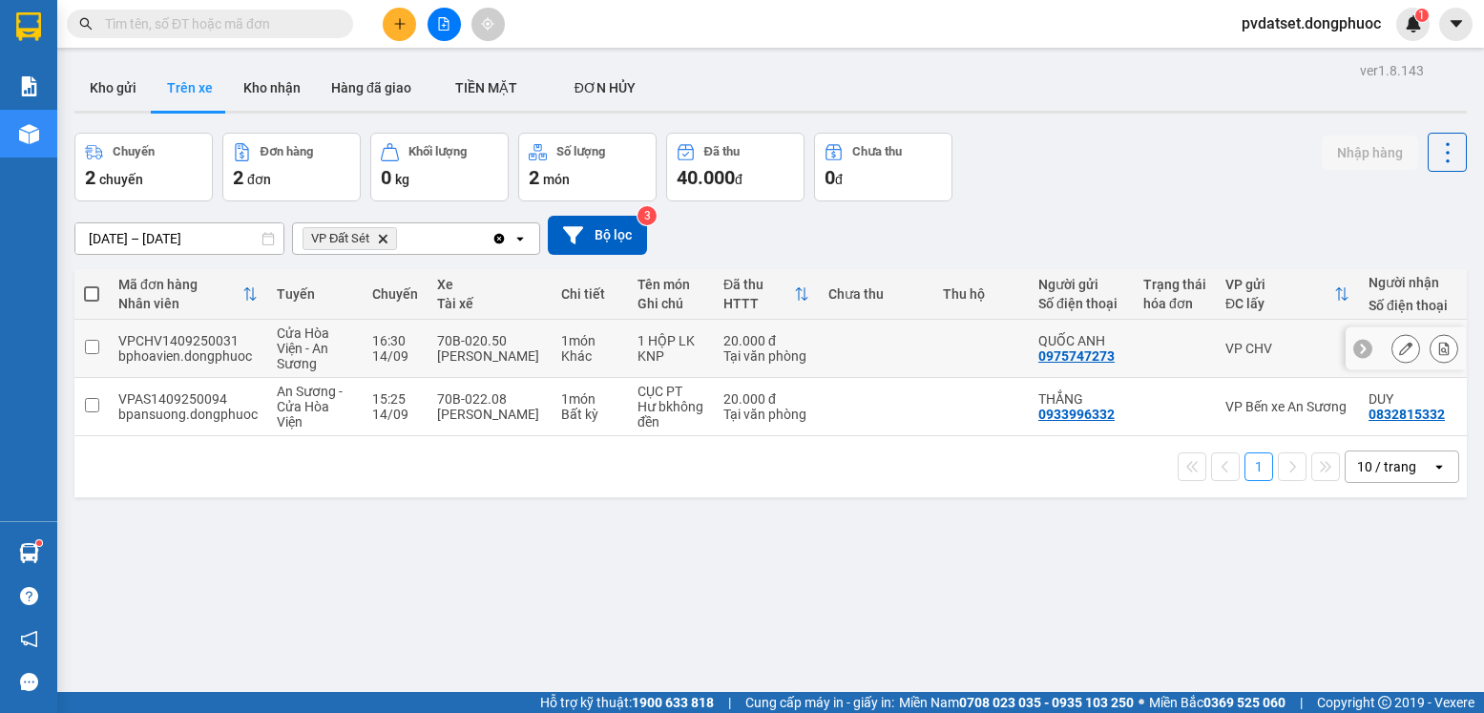
click at [90, 349] on input "checkbox" at bounding box center [92, 347] width 14 height 14
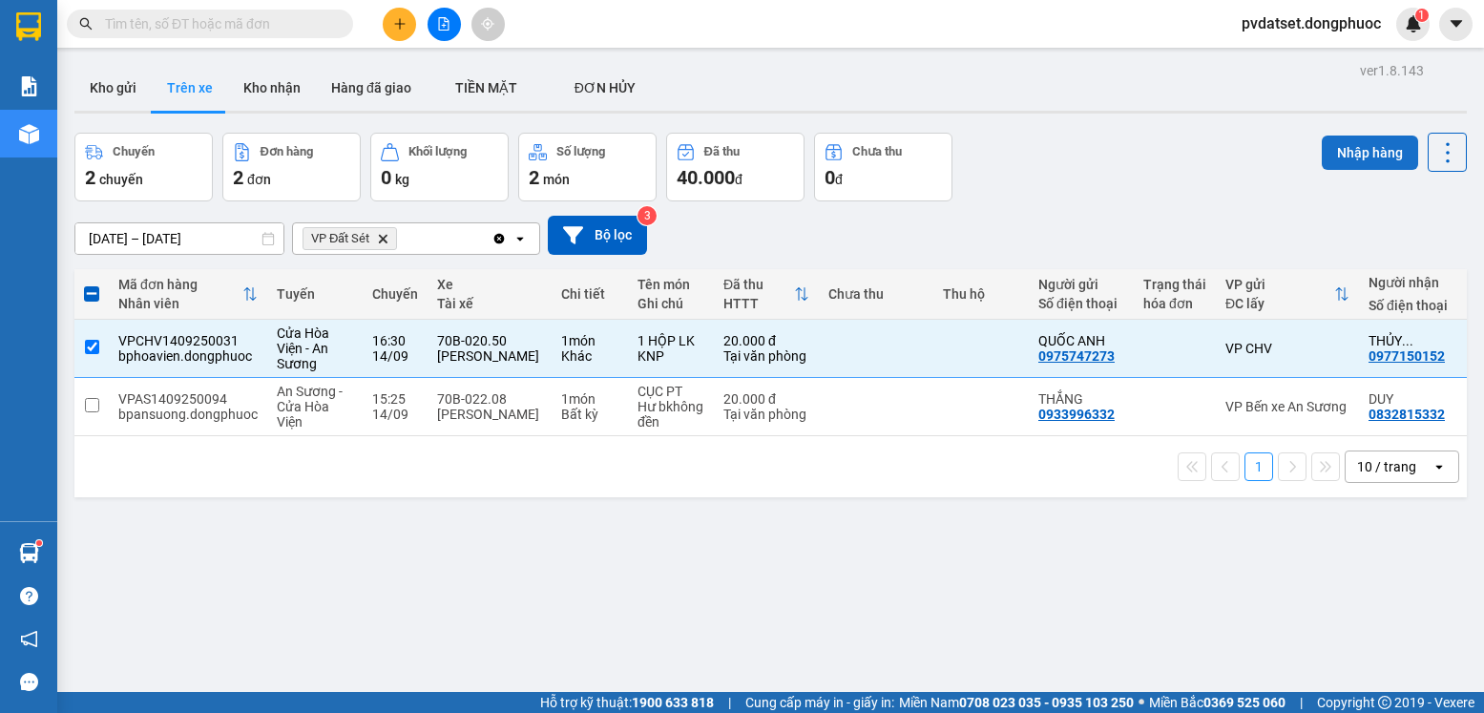
click at [1335, 159] on button "Nhập hàng" at bounding box center [1370, 153] width 96 height 34
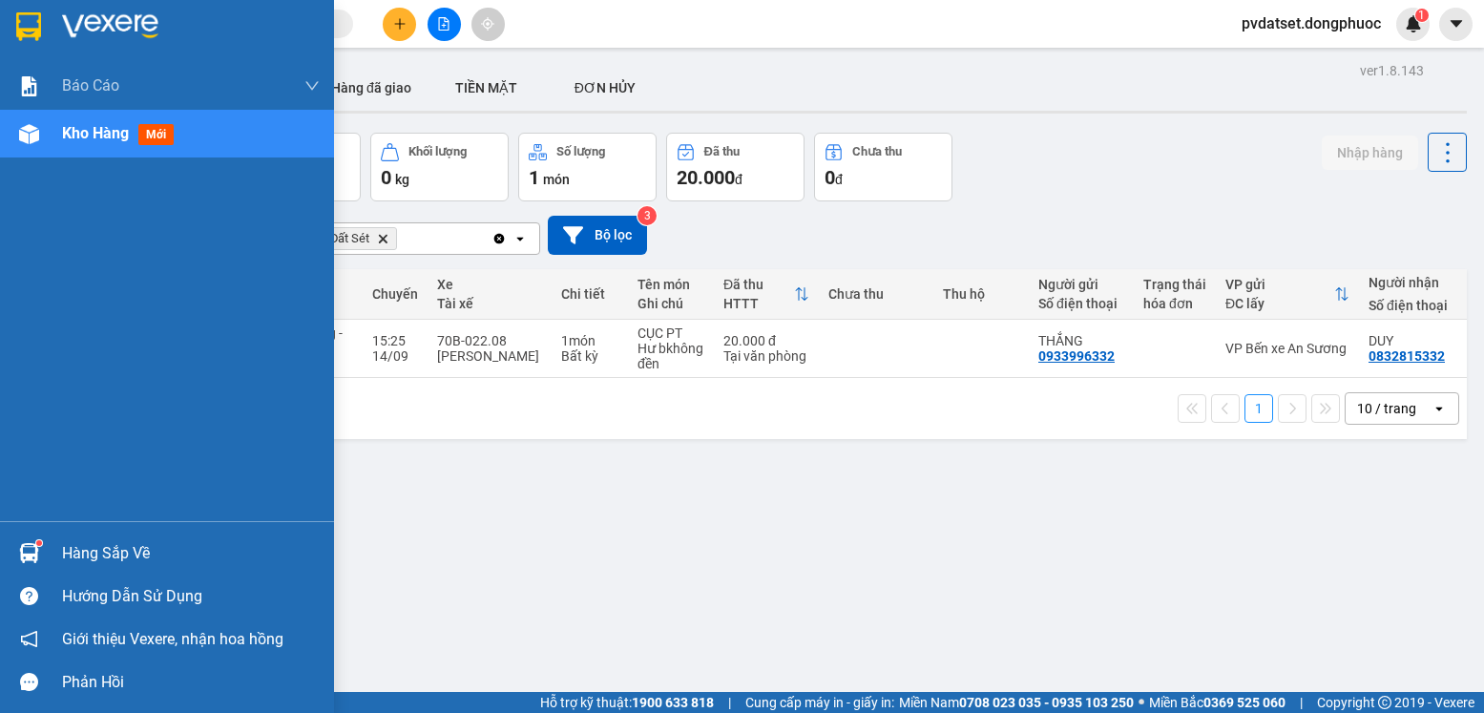
click at [93, 553] on div "Hàng sắp về" at bounding box center [191, 553] width 258 height 29
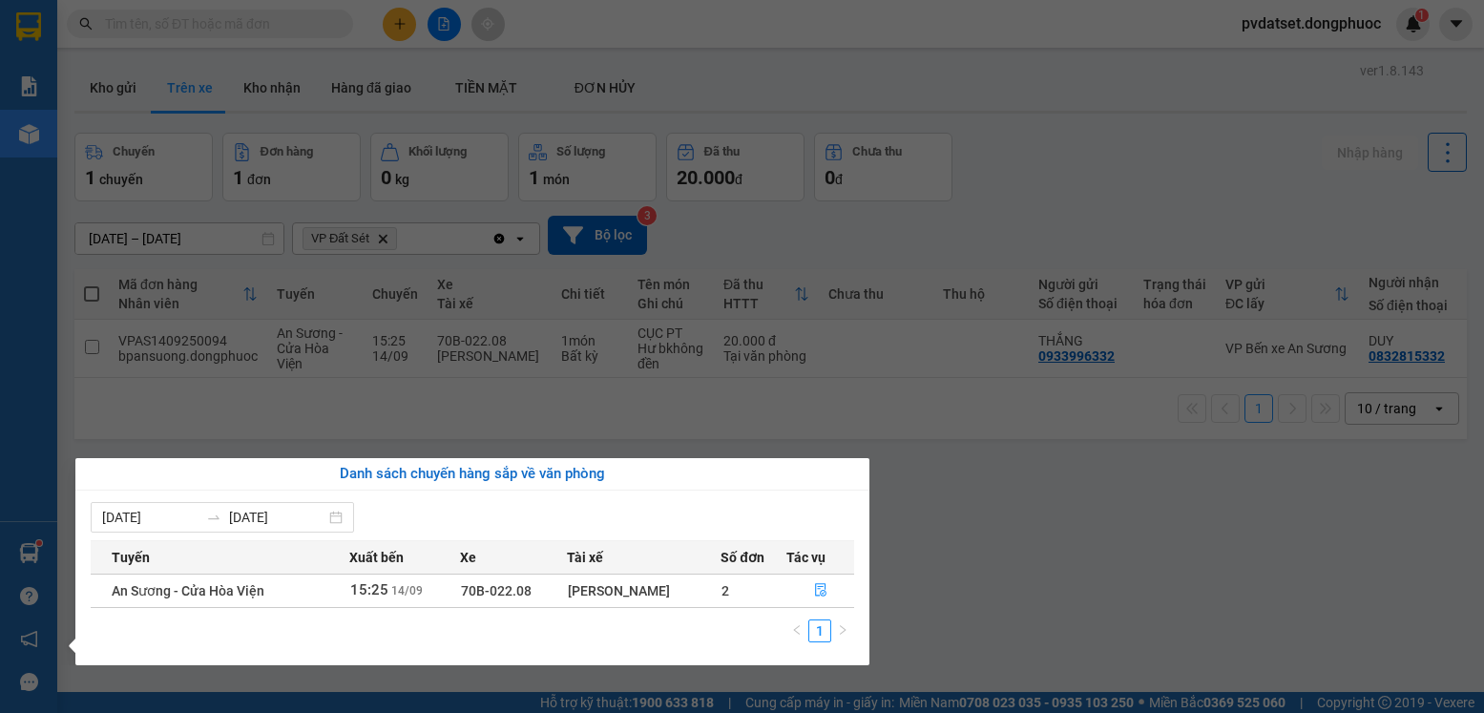
click at [985, 516] on section "Kết quả tìm kiếm ( 2 ) Bộ lọc Ngày tạo đơn gần nhất Mã ĐH Trạng thái Món hàng T…" at bounding box center [742, 356] width 1484 height 713
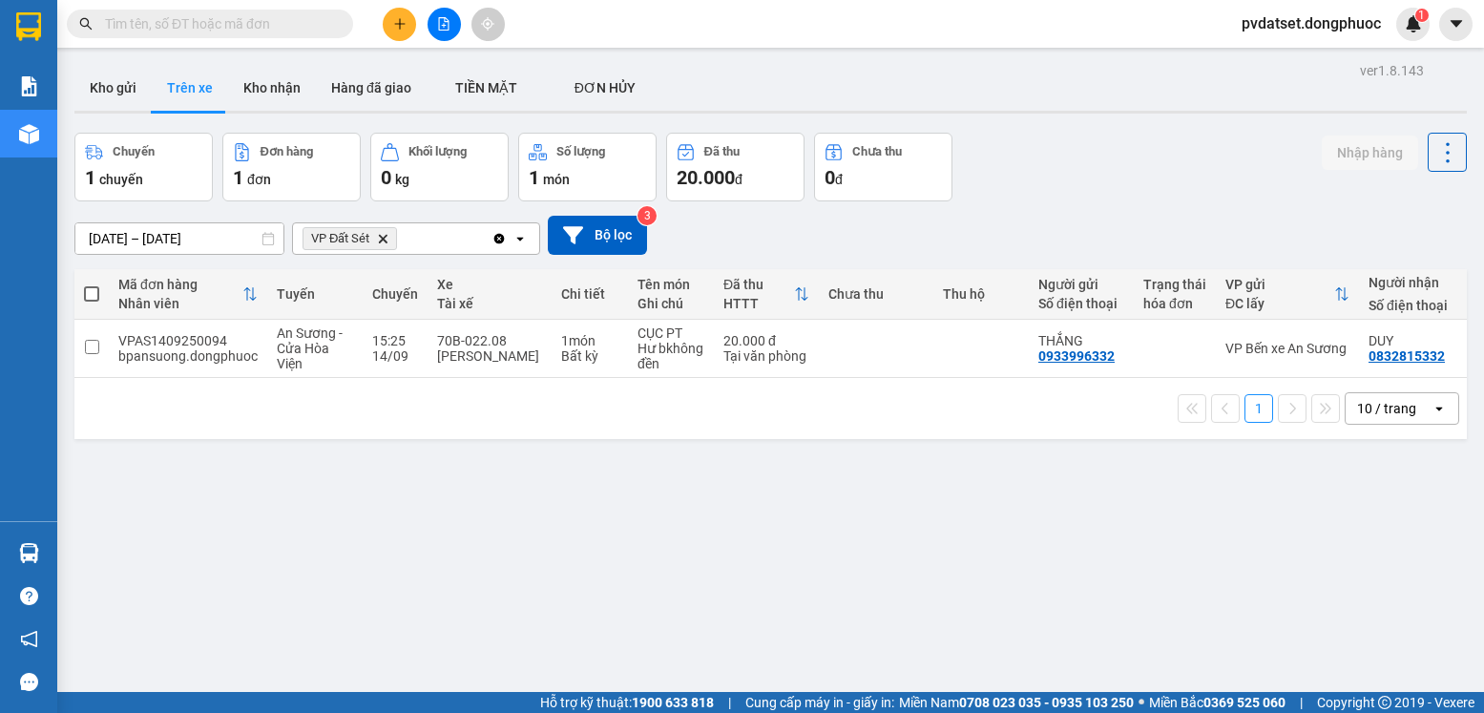
click at [99, 291] on th at bounding box center [91, 294] width 34 height 51
click at [89, 292] on span at bounding box center [91, 293] width 15 height 15
click at [92, 284] on input "checkbox" at bounding box center [92, 284] width 0 height 0
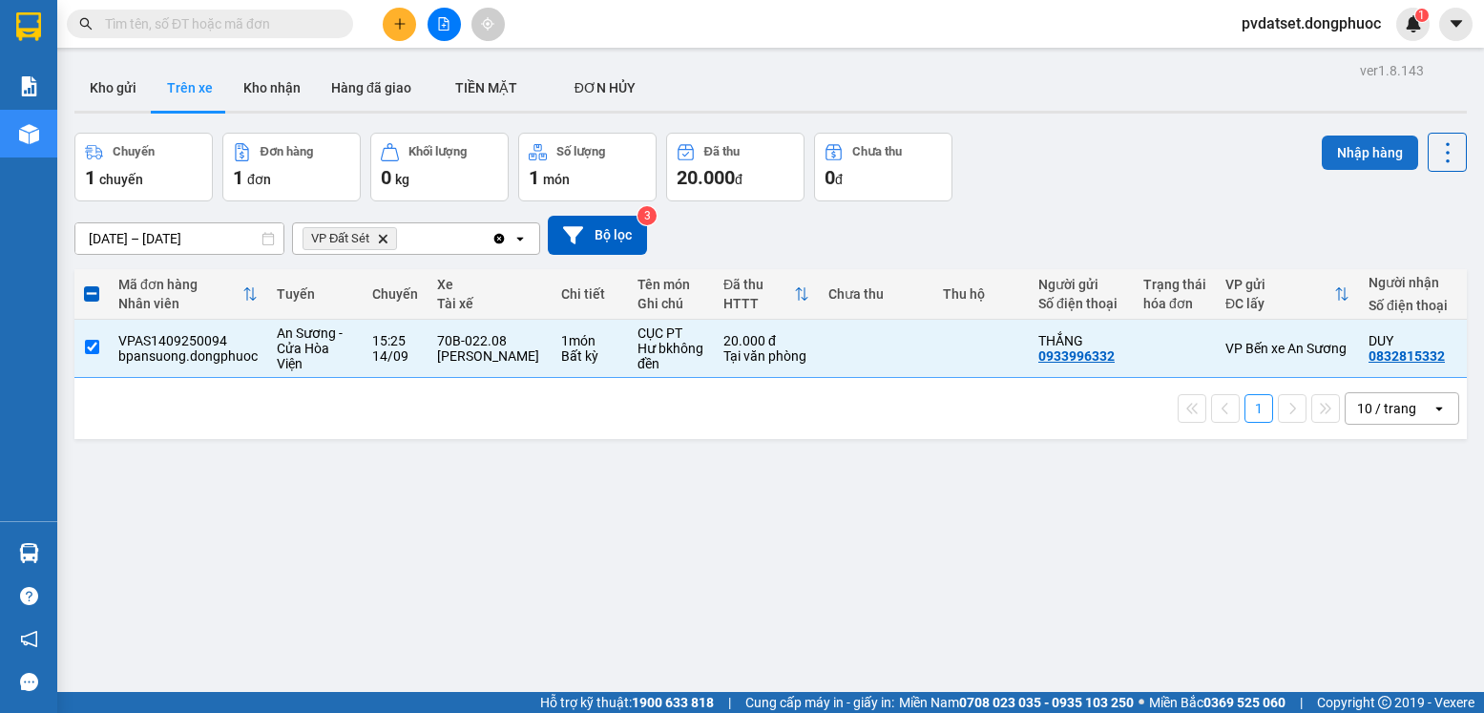
click at [1346, 156] on button "Nhập hàng" at bounding box center [1370, 153] width 96 height 34
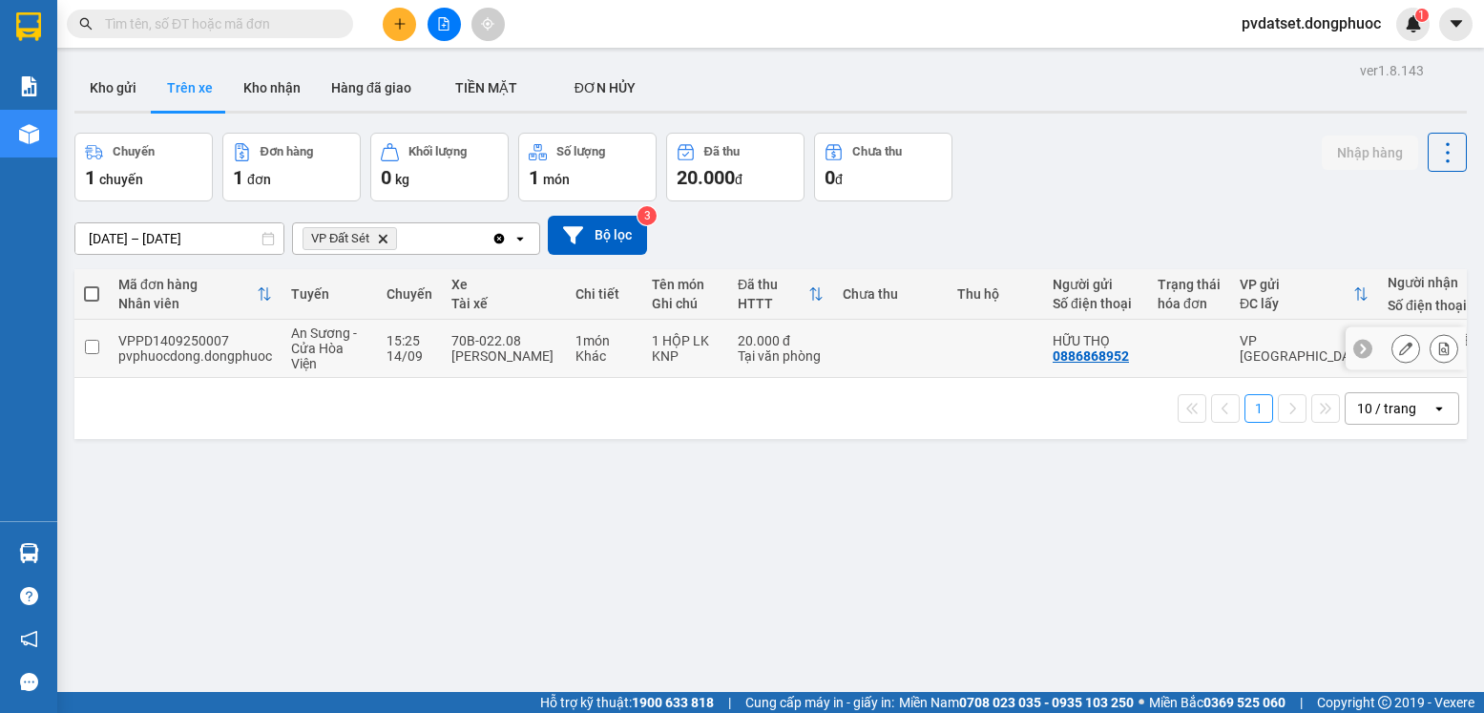
click at [95, 349] on input "checkbox" at bounding box center [92, 347] width 14 height 14
checkbox input "true"
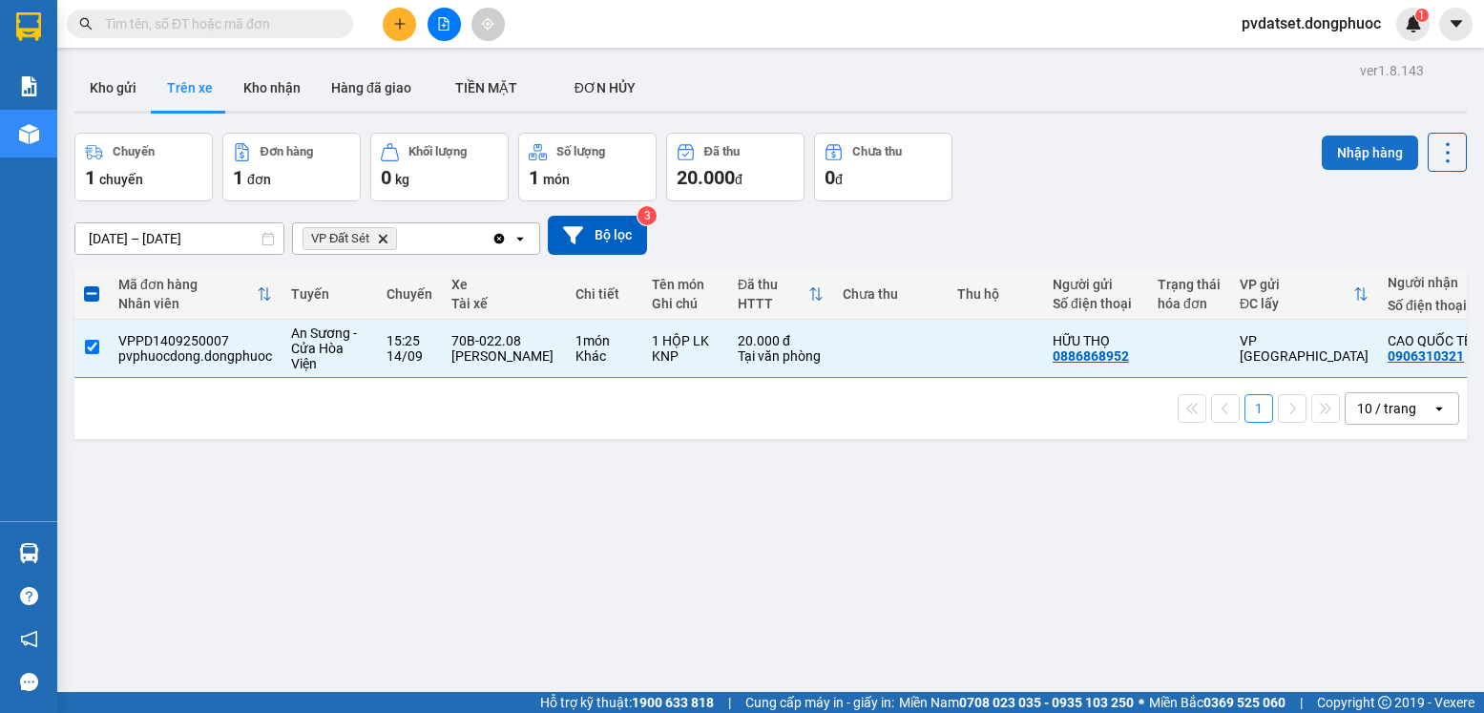
click at [1331, 157] on button "Nhập hàng" at bounding box center [1370, 153] width 96 height 34
